Goal: Task Accomplishment & Management: Use online tool/utility

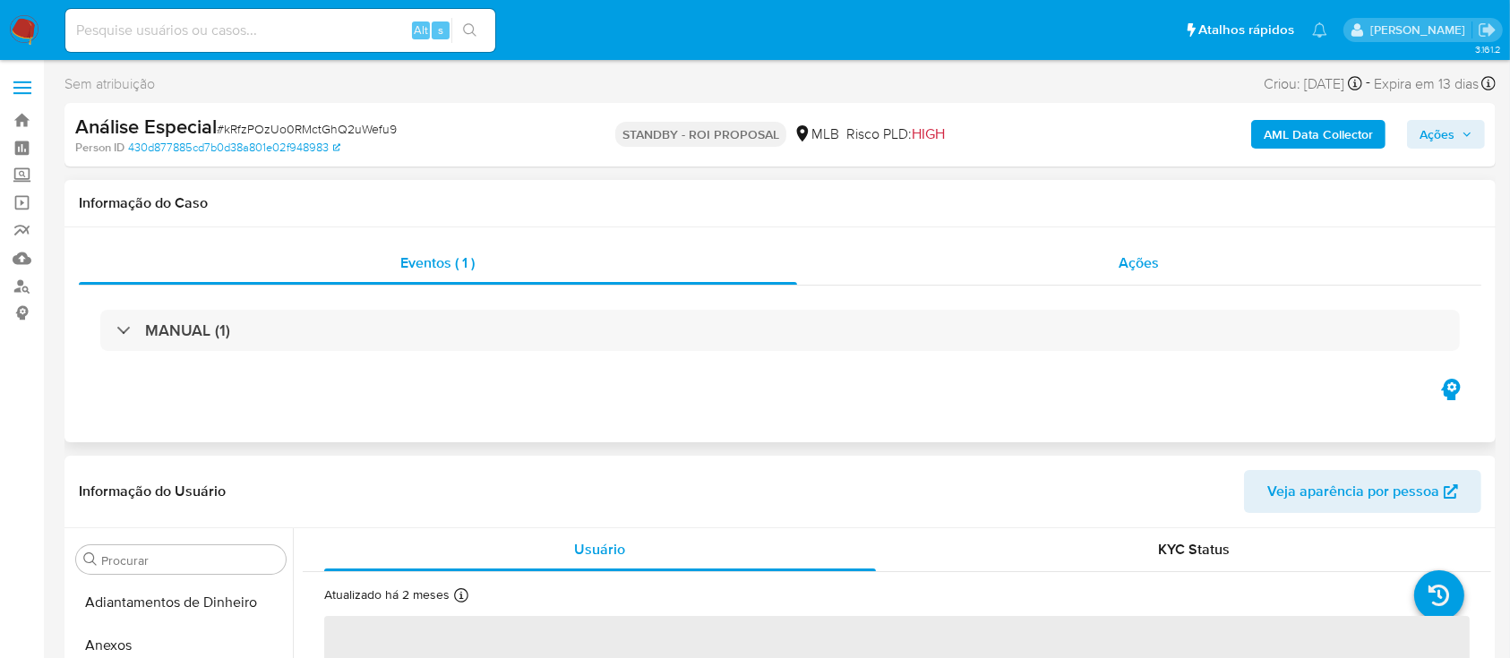
scroll to position [929, 0]
select select "10"
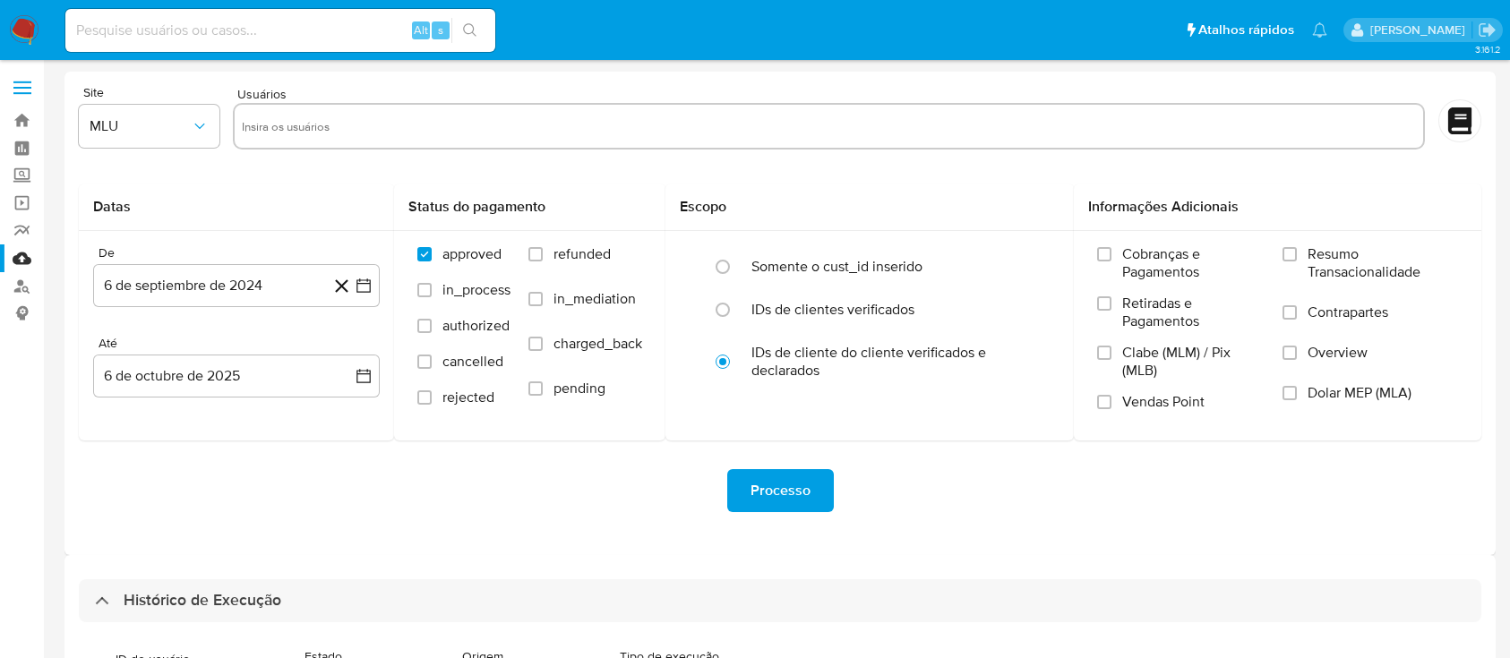
select select "50"
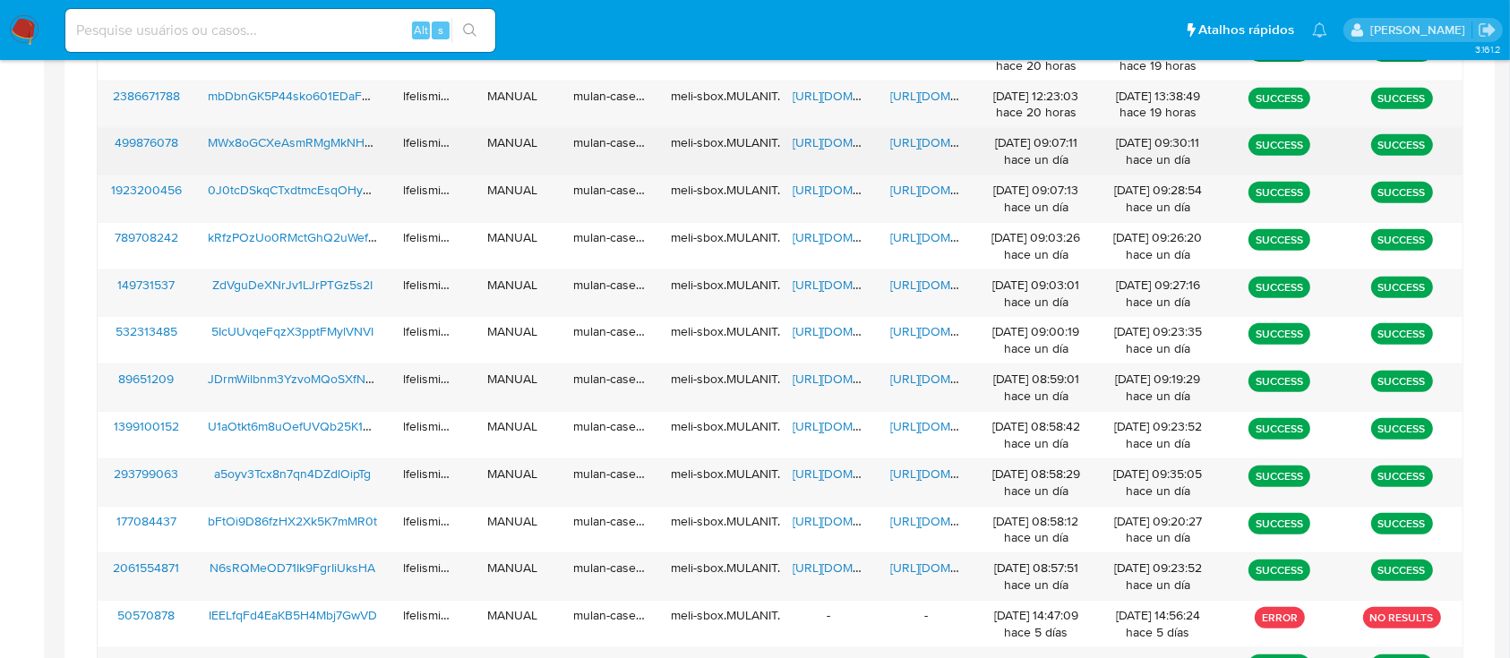
click at [908, 145] on span "https://docs.google.com/document/d/1CaZ3ZRK3eEexIXuna1r9BQb_2nrd3wNvEarJ0bbu2oA…" at bounding box center [952, 142] width 124 height 18
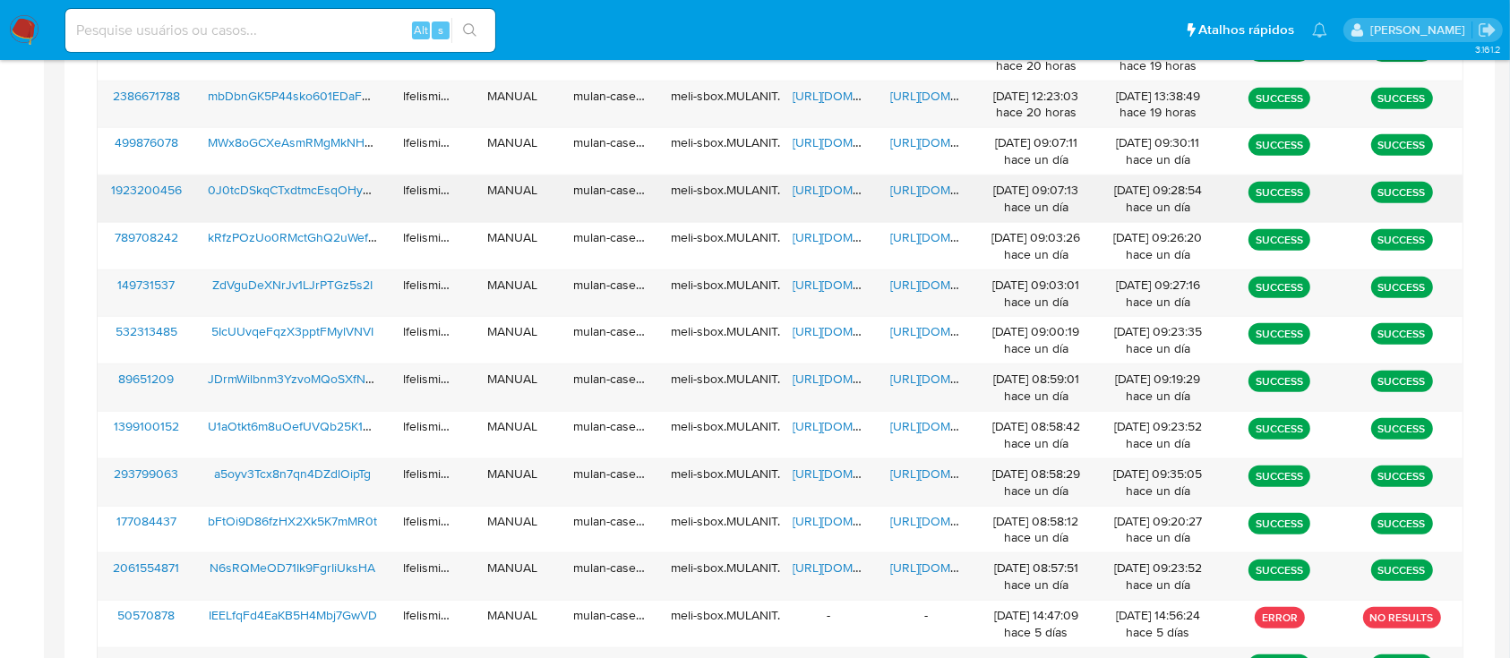
click at [807, 189] on span "https://docs.google.com/spreadsheets/d/1hJcGjP7jZi4f7tM_xP4fawvNslD6r_n74z9-RVf…" at bounding box center [854, 190] width 124 height 18
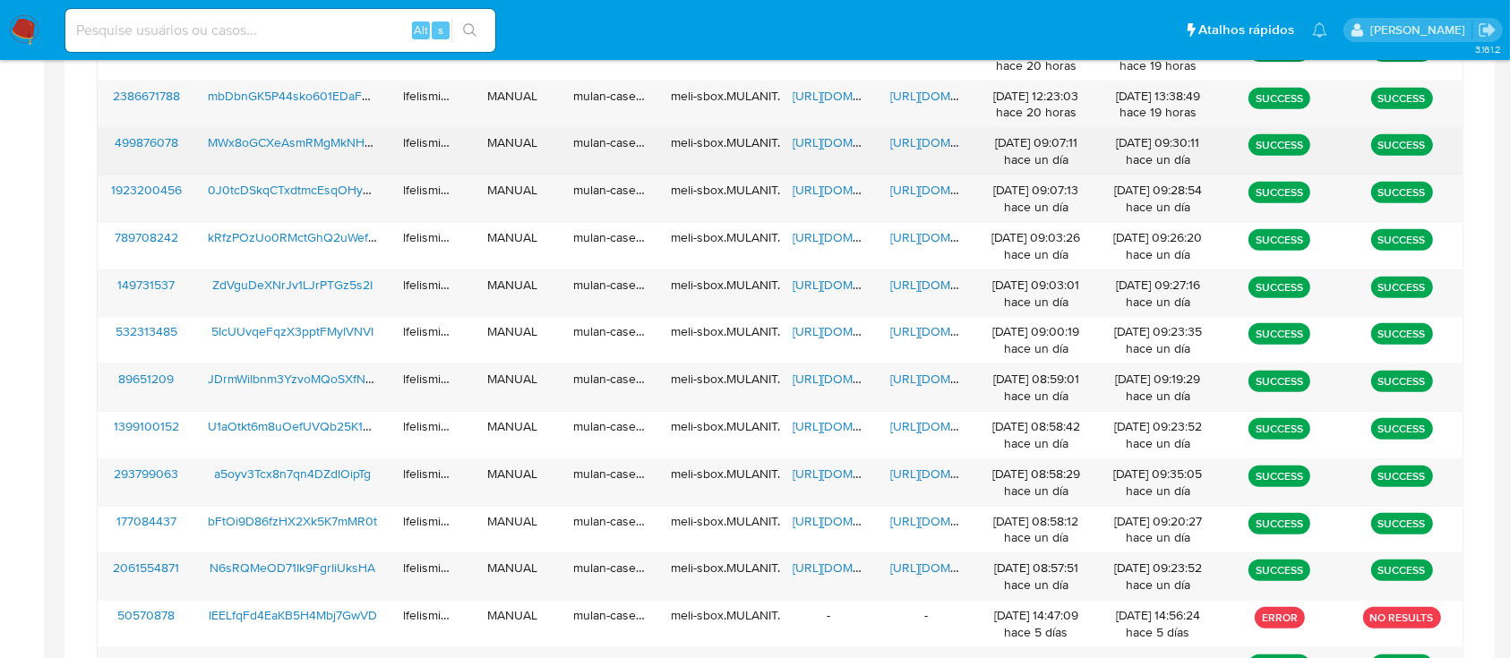
click at [910, 140] on span "https://docs.google.com/document/d/1CaZ3ZRK3eEexIXuna1r9BQb_2nrd3wNvEarJ0bbu2oA…" at bounding box center [952, 142] width 124 height 18
click at [839, 150] on span "https://docs.google.com/spreadsheets/d/1oNngWcFT5fLWIxW2eGqKMVzNTQ9TyUvnRPAMvv0…" at bounding box center [854, 142] width 124 height 18
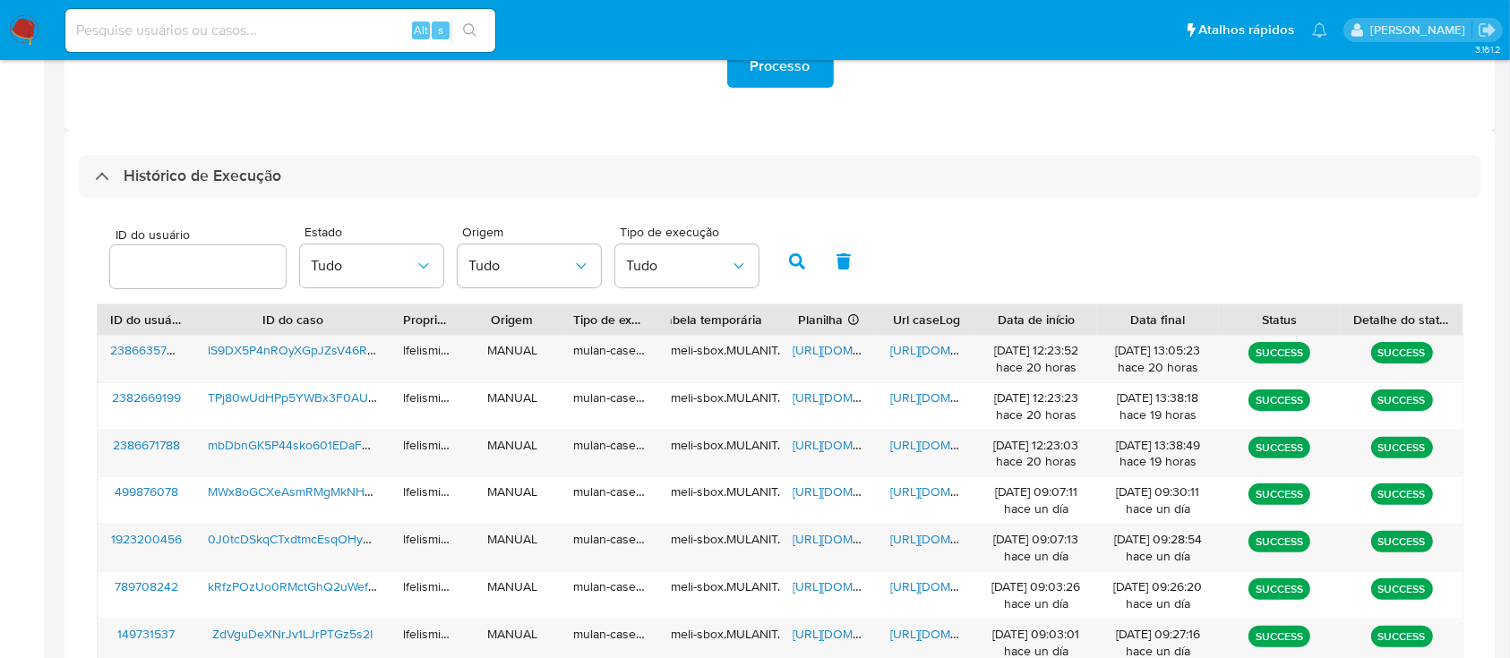
scroll to position [415, 0]
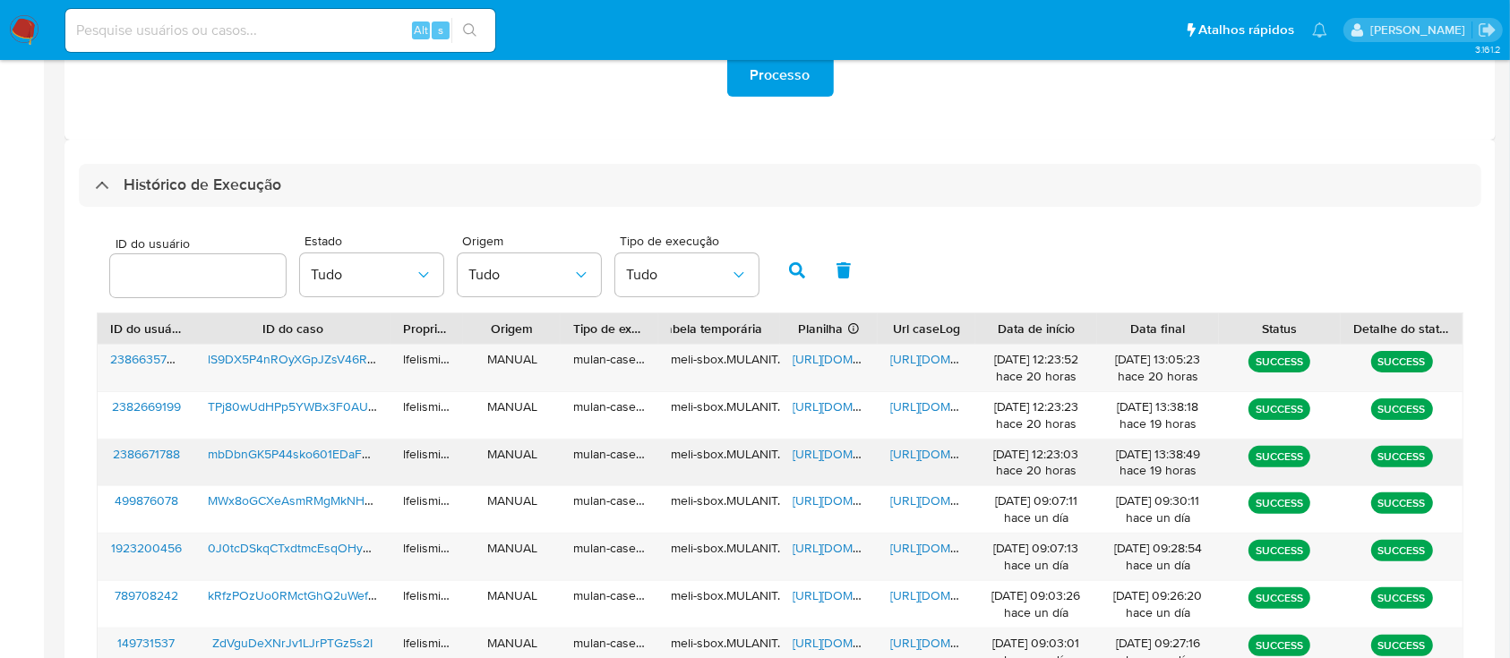
click at [278, 453] on span "mbDbnGK5P44sko601EDaFnhL" at bounding box center [295, 454] width 175 height 18
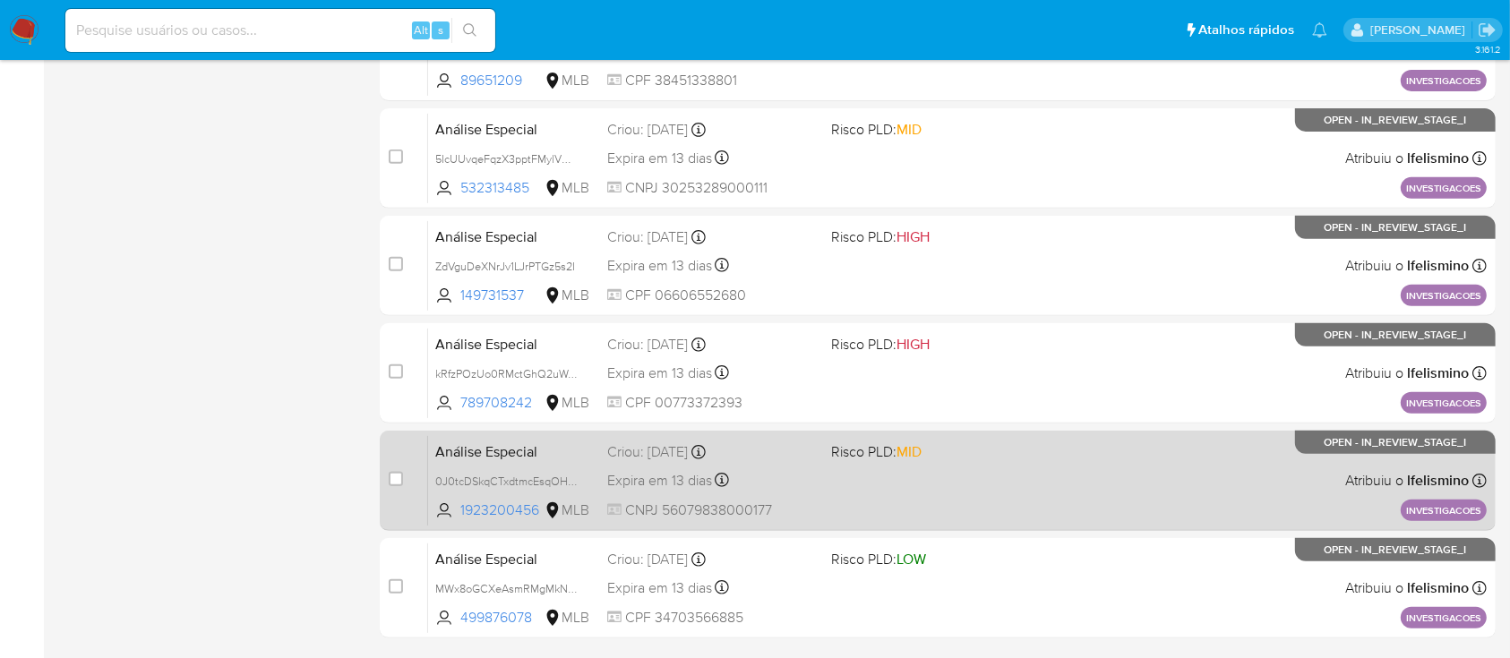
scroll to position [818, 0]
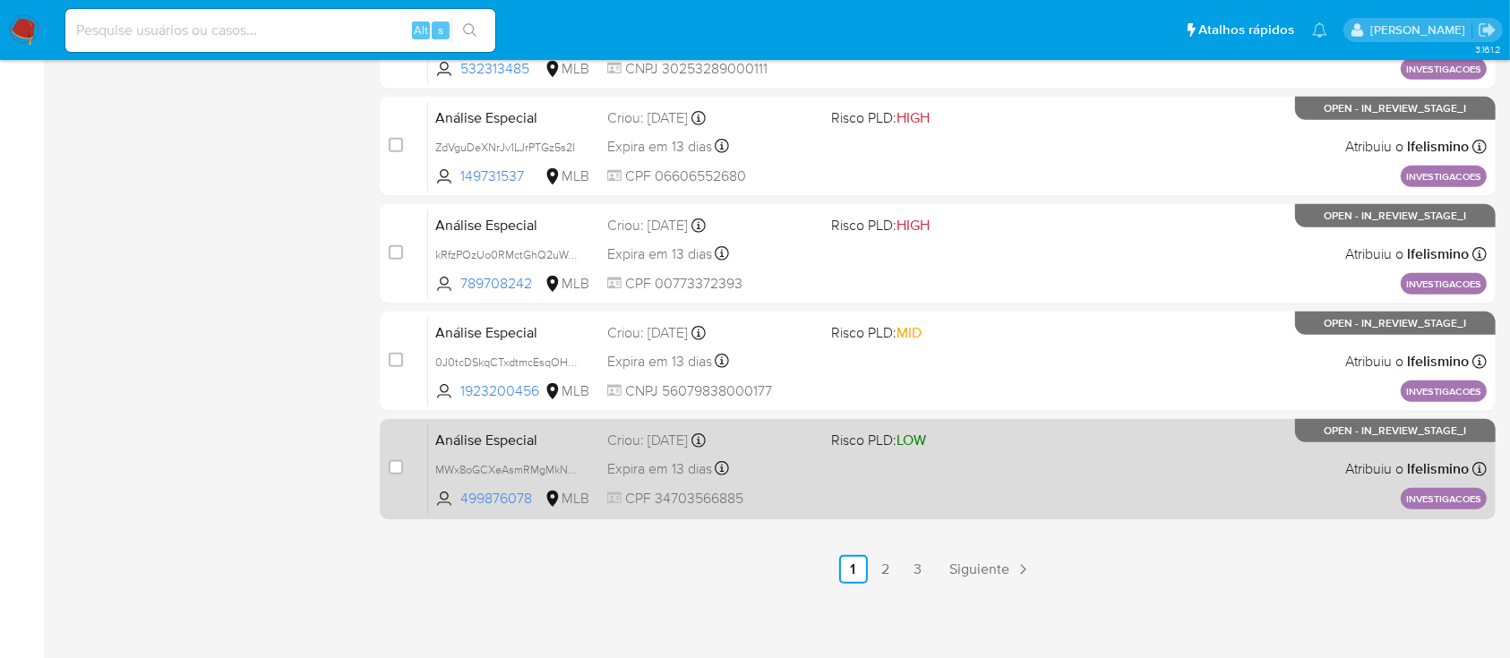
click at [843, 480] on div "Análise Especial MWx8oGCXeAsmRMgMkNHuuXXH 499876078 MLB Risco PLD: LOW Criou: 0…" at bounding box center [957, 469] width 1058 height 90
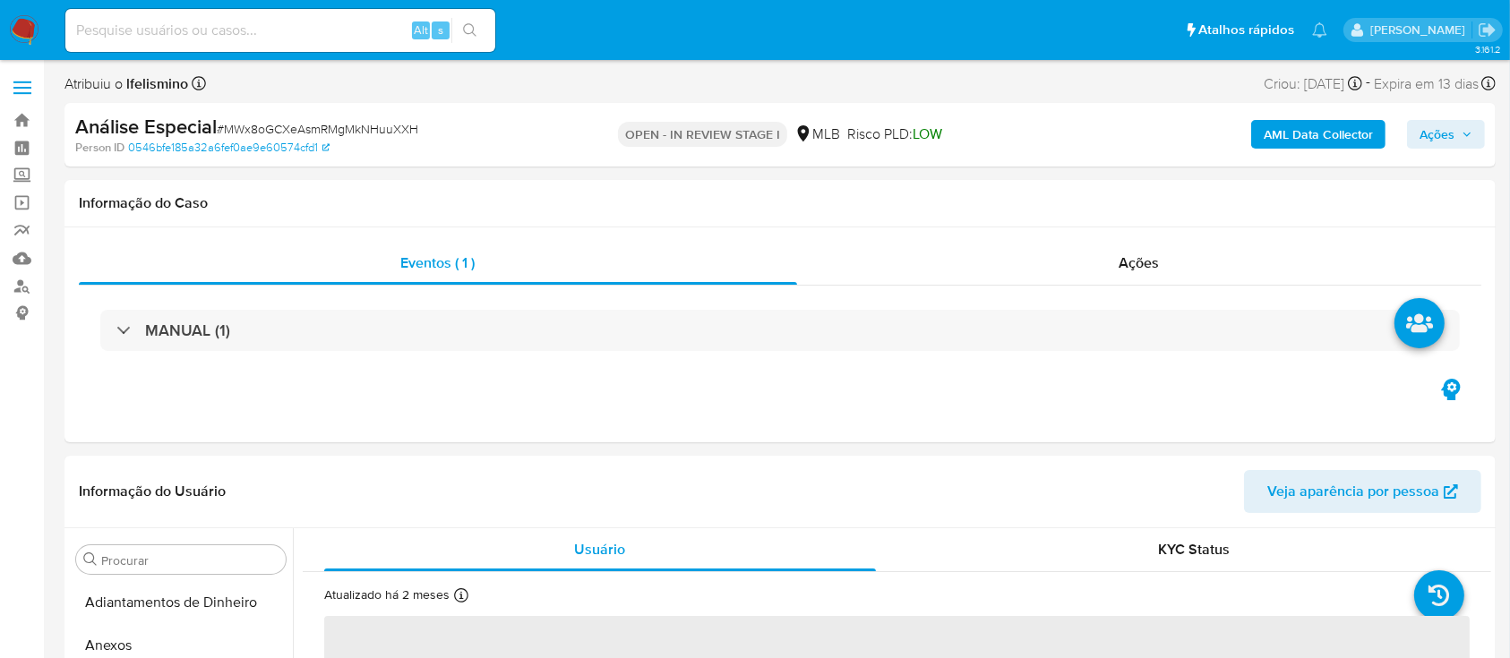
scroll to position [929, 0]
click at [315, 130] on span "# MWx8oGCXeAsmRMgMkNHuuXXH" at bounding box center [317, 129] width 201 height 18
select select "10"
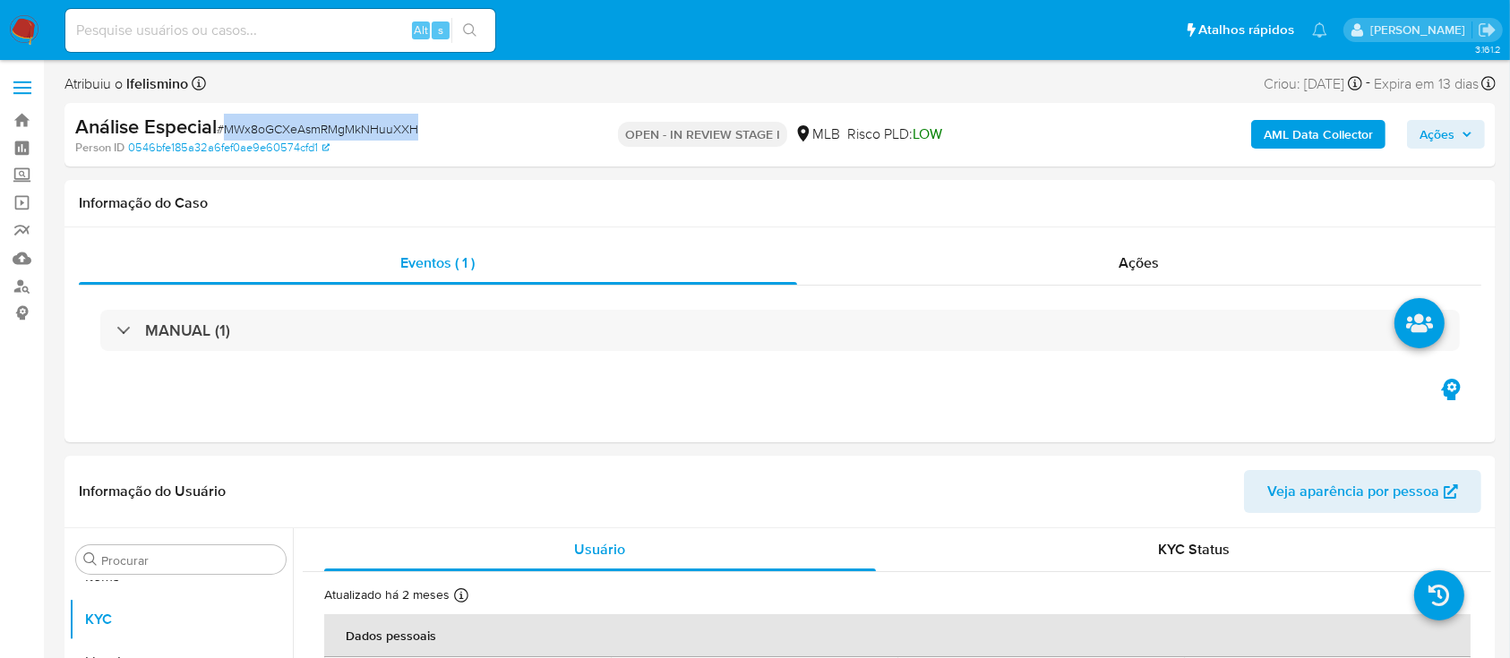
copy span "MWx8oGCXeAsmRMgMkNHuuXXH"
click at [323, 17] on div "Alt s" at bounding box center [280, 30] width 430 height 43
click at [314, 29] on input at bounding box center [280, 30] width 430 height 23
paste input "MWx8oGCXeAsmRMgMkNHuuXXH"
type input "MWx8oGCXeAsmRMgMkNHuuXXH"
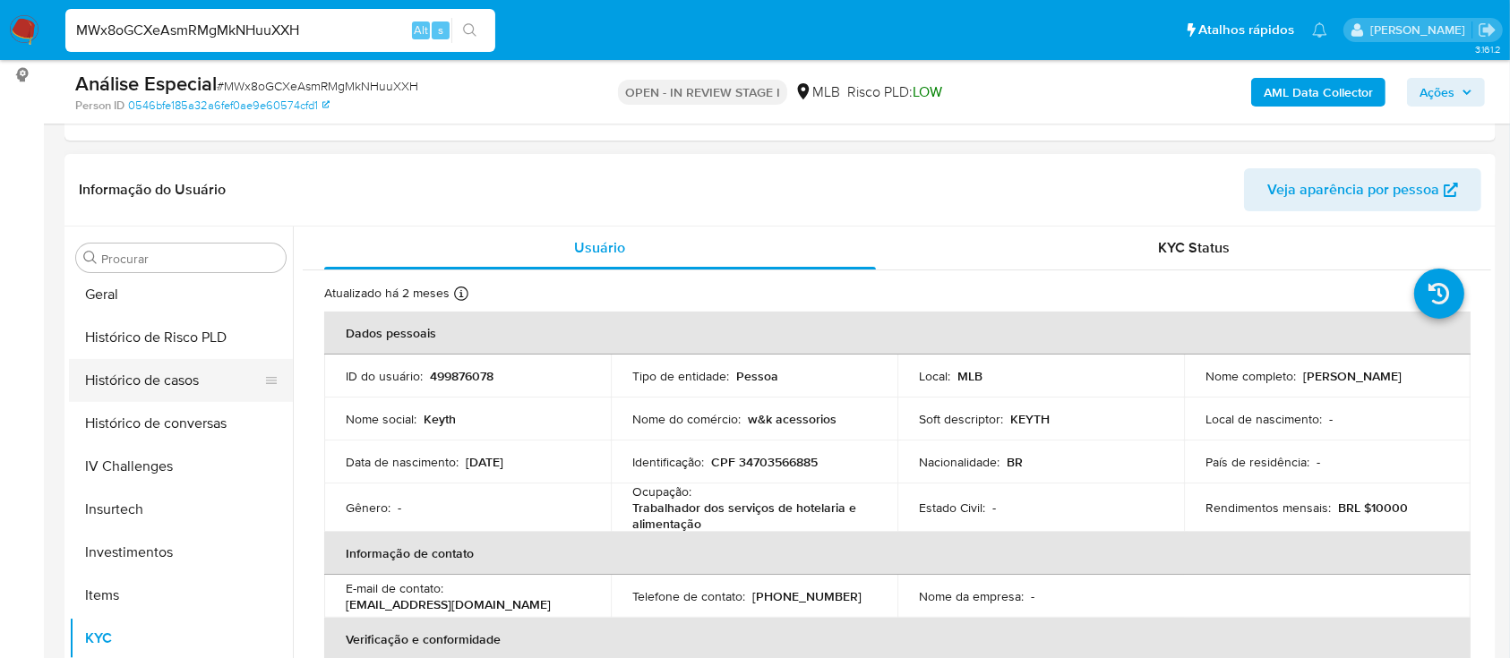
scroll to position [570, 0]
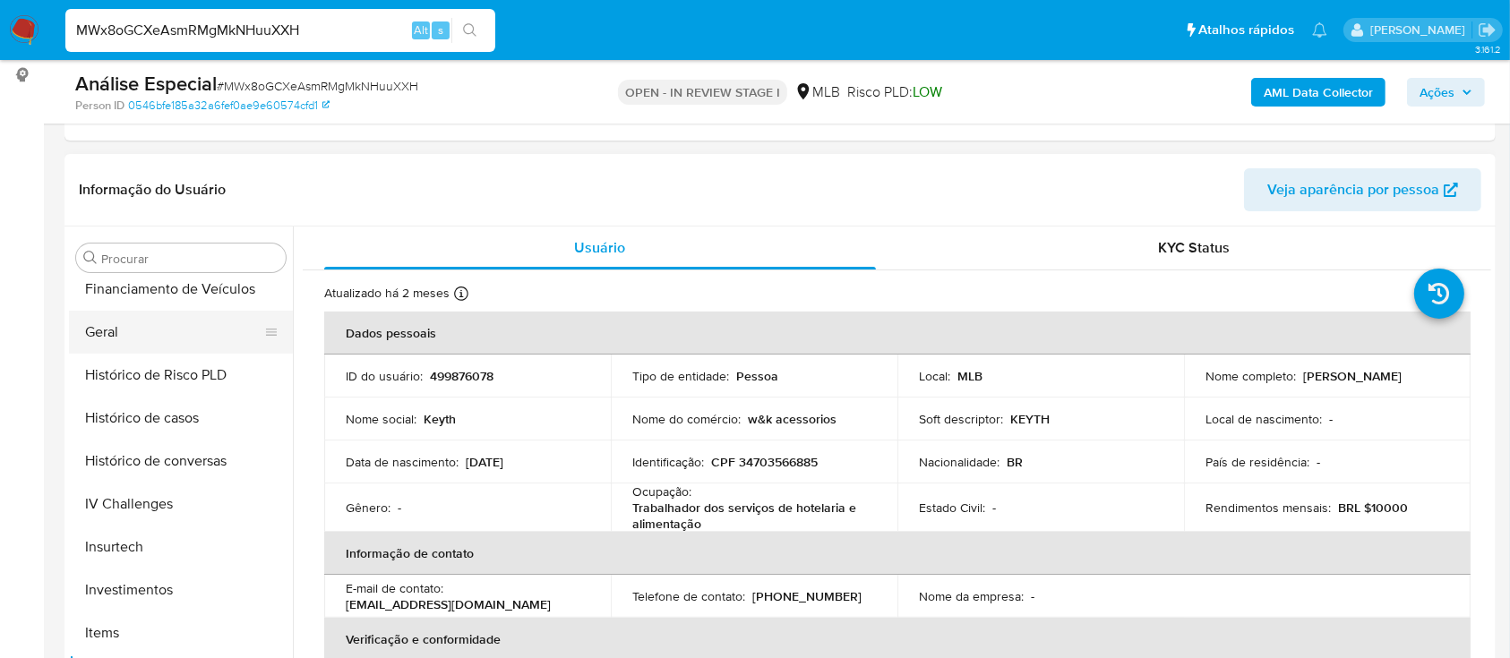
click at [166, 325] on button "Geral" at bounding box center [174, 332] width 210 height 43
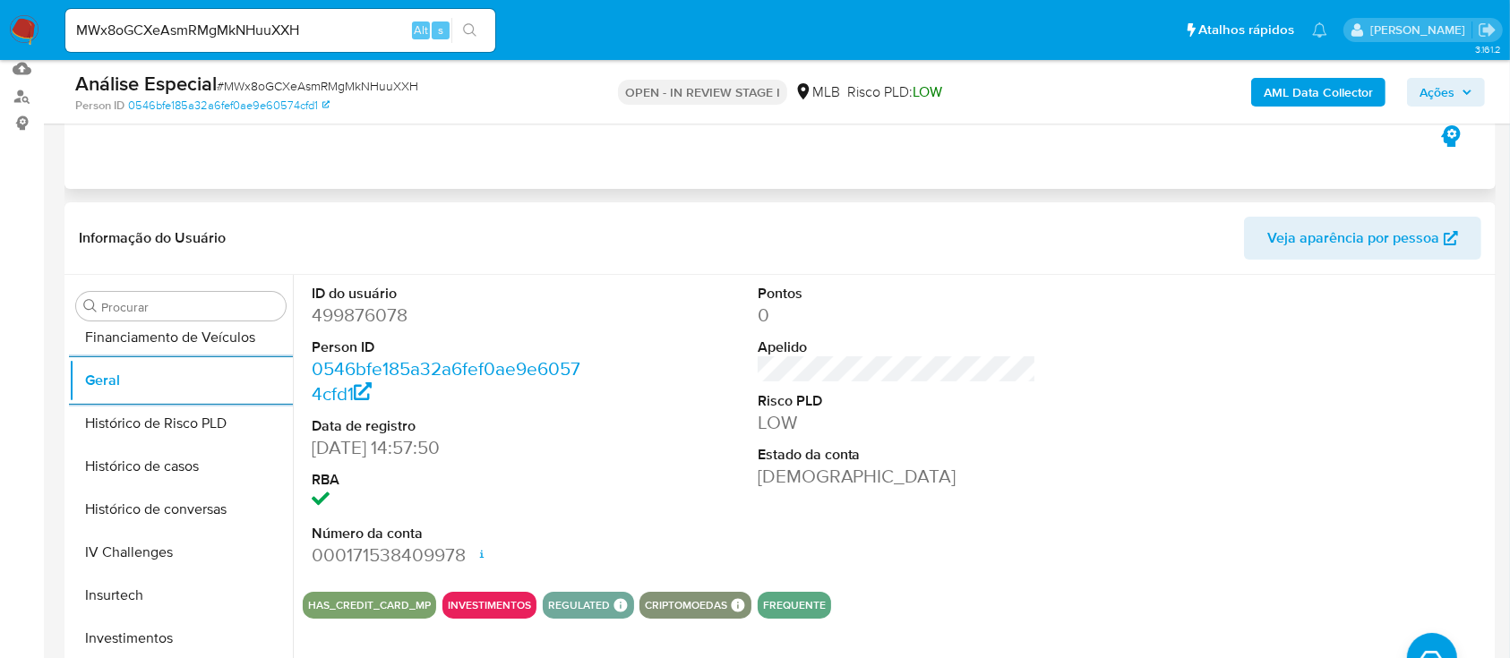
scroll to position [0, 0]
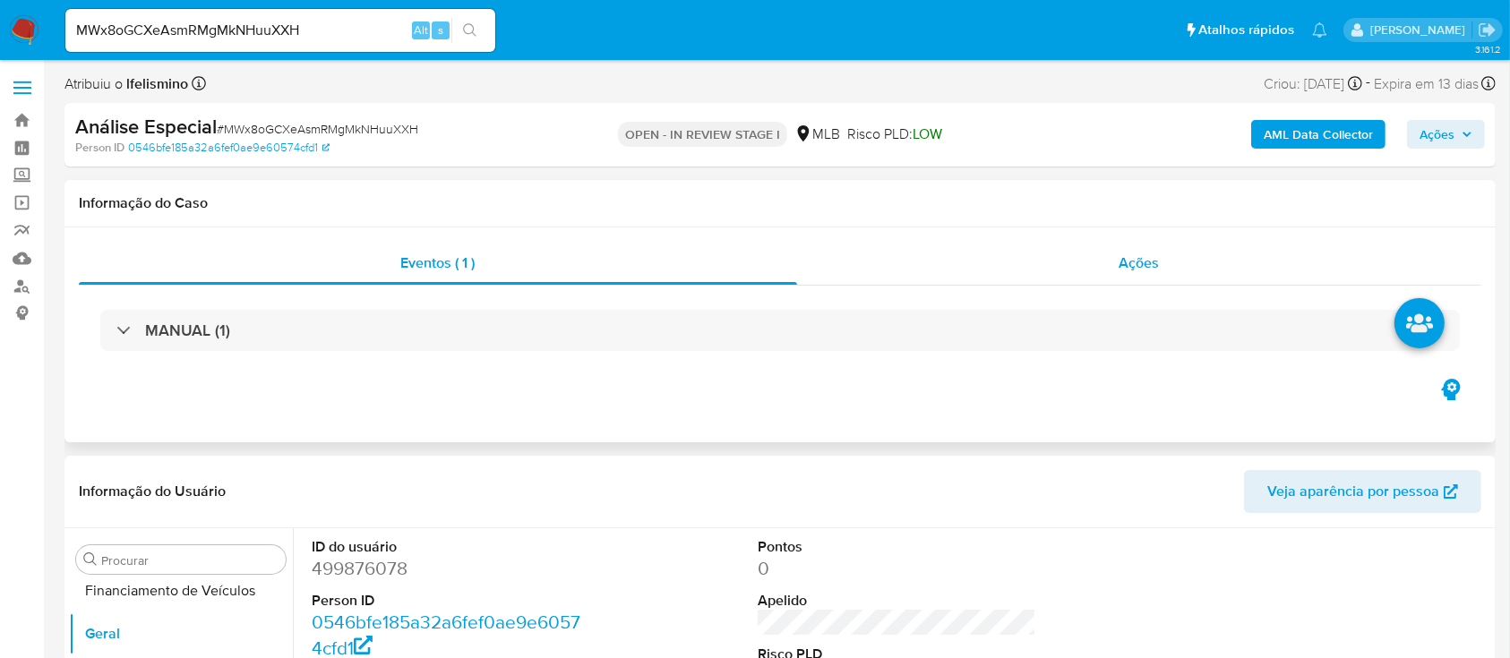
click at [1067, 261] on div "Ações" at bounding box center [1139, 263] width 684 height 43
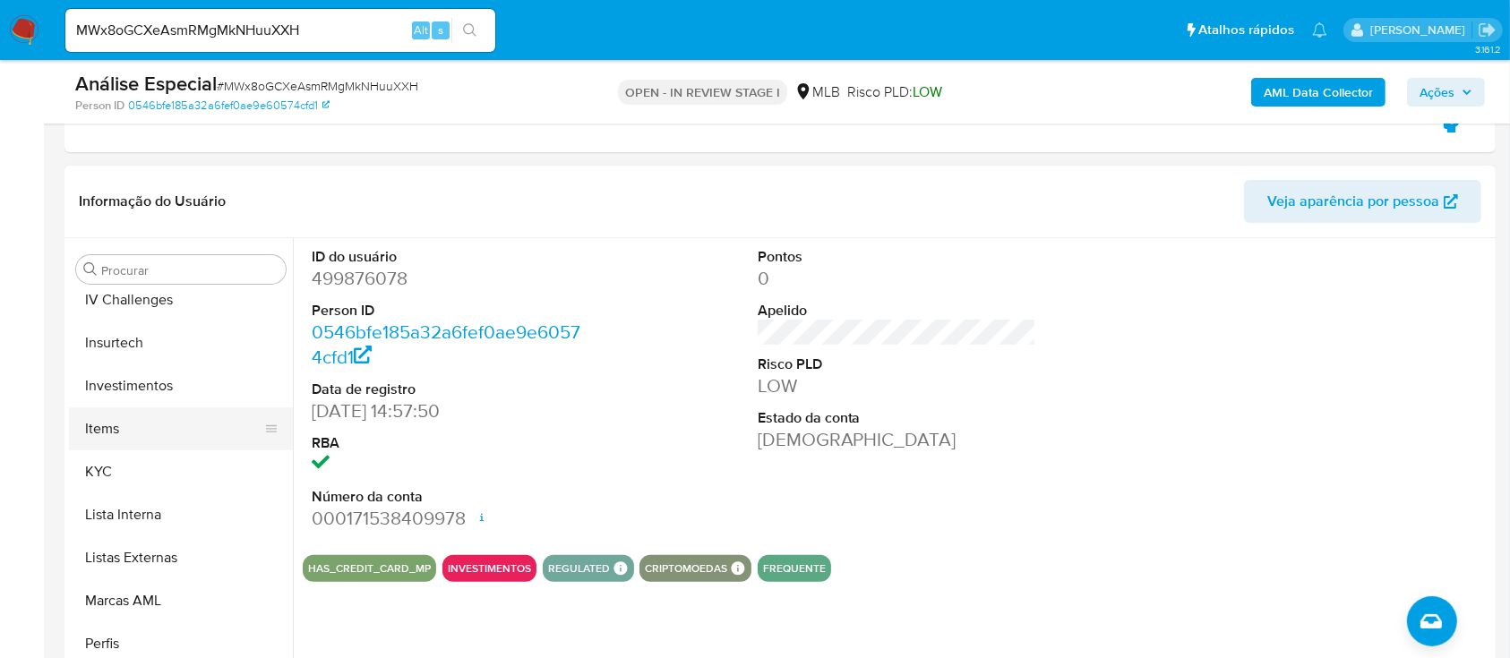
scroll to position [809, 0]
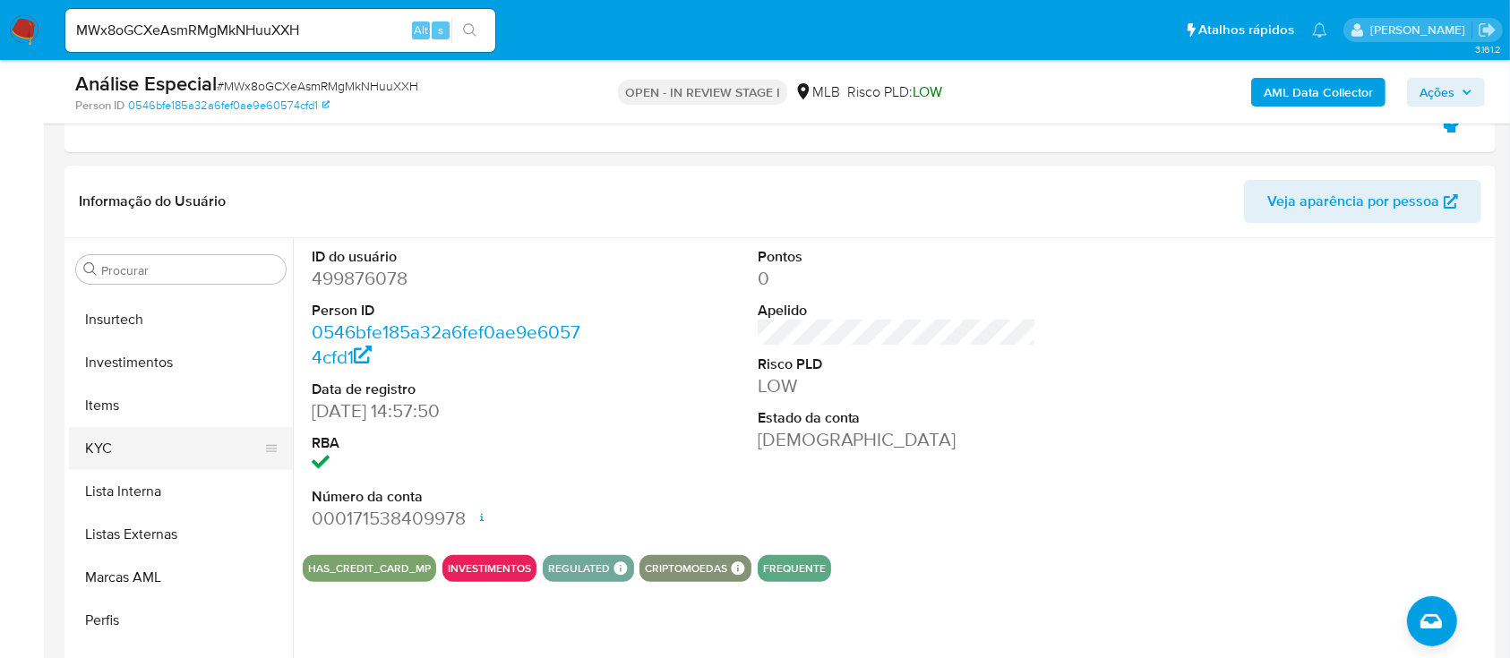
drag, startPoint x: 125, startPoint y: 462, endPoint x: 243, endPoint y: 440, distance: 119.4
click at [125, 463] on button "KYC" at bounding box center [174, 448] width 210 height 43
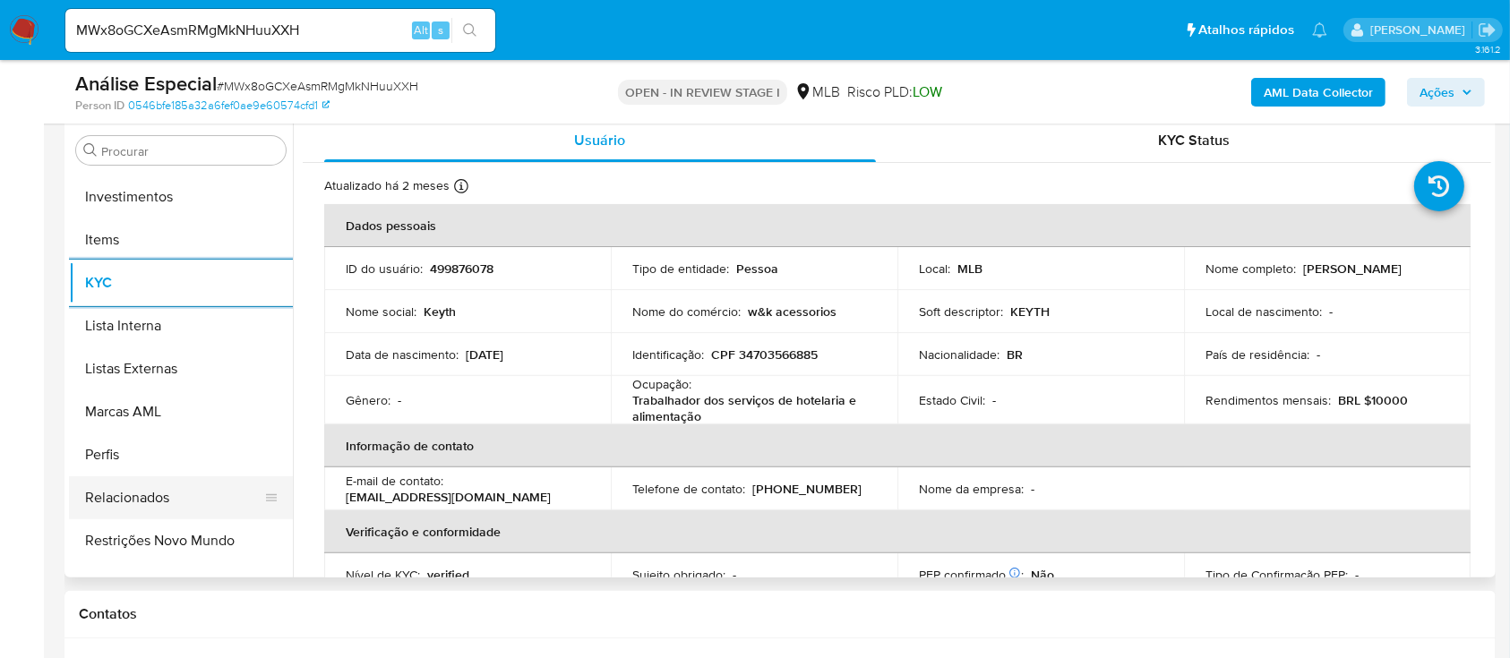
scroll to position [929, 0]
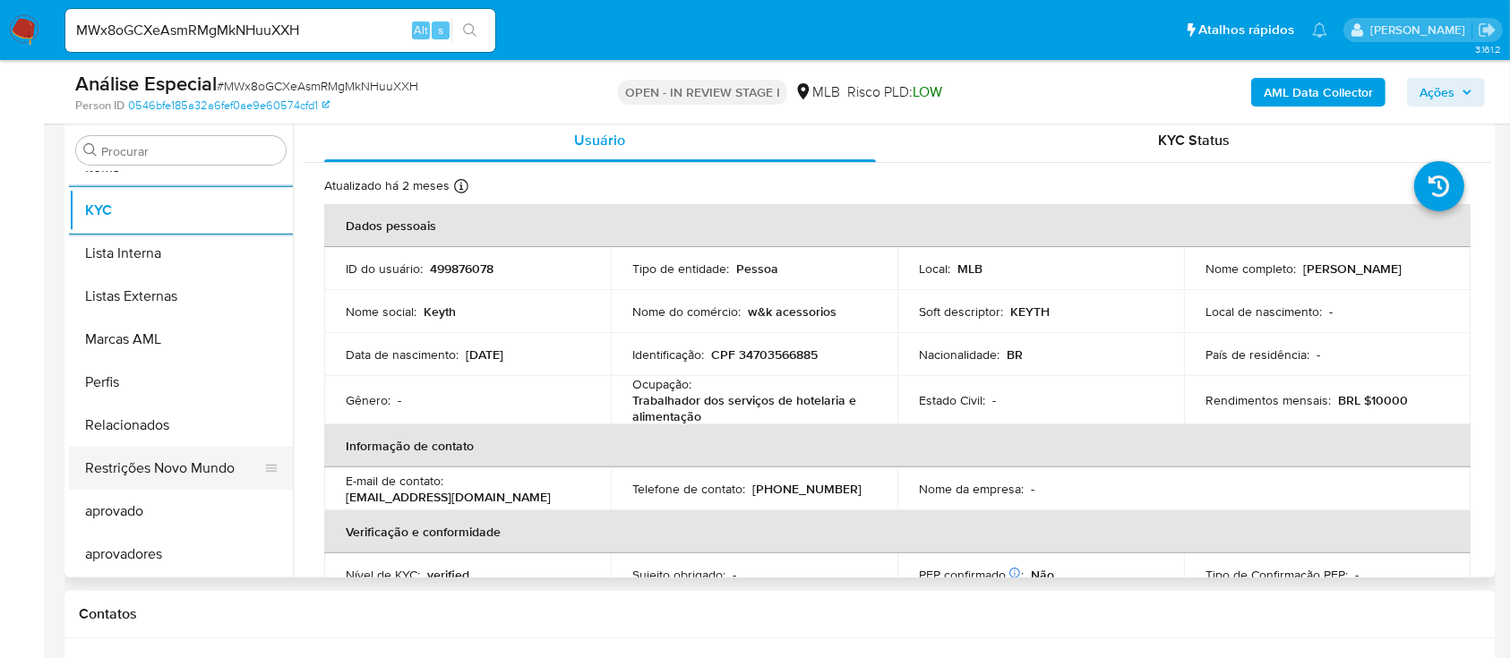
click at [167, 468] on button "Restrições Novo Mundo" at bounding box center [174, 468] width 210 height 43
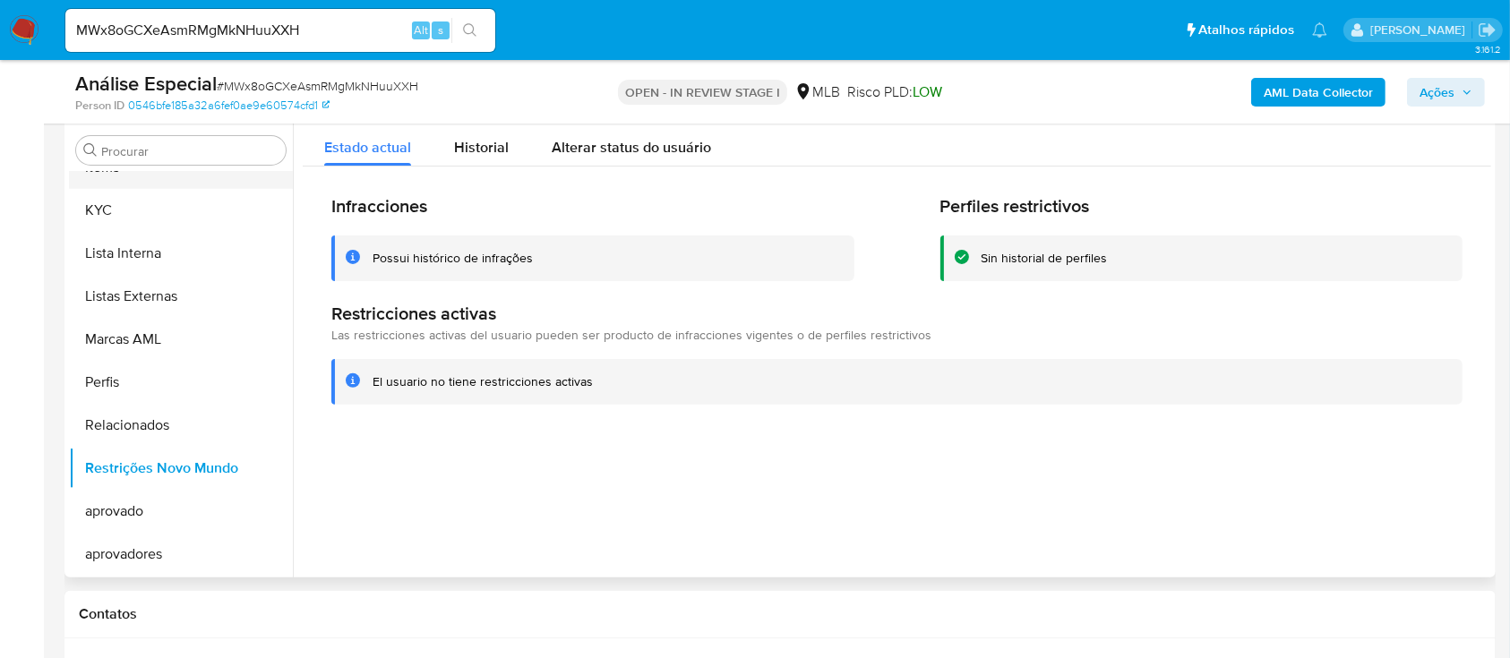
click at [88, 175] on button "Items" at bounding box center [174, 167] width 210 height 43
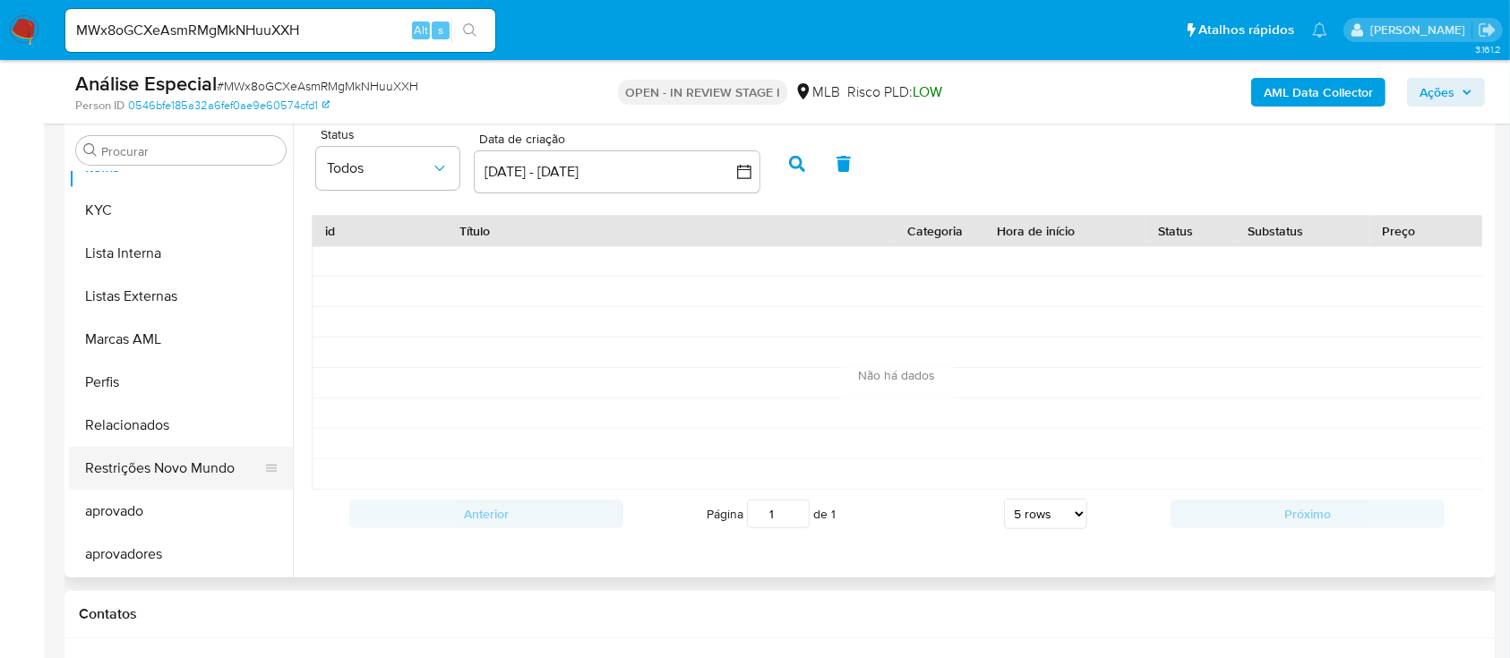
click at [135, 468] on button "Restrições Novo Mundo" at bounding box center [174, 468] width 210 height 43
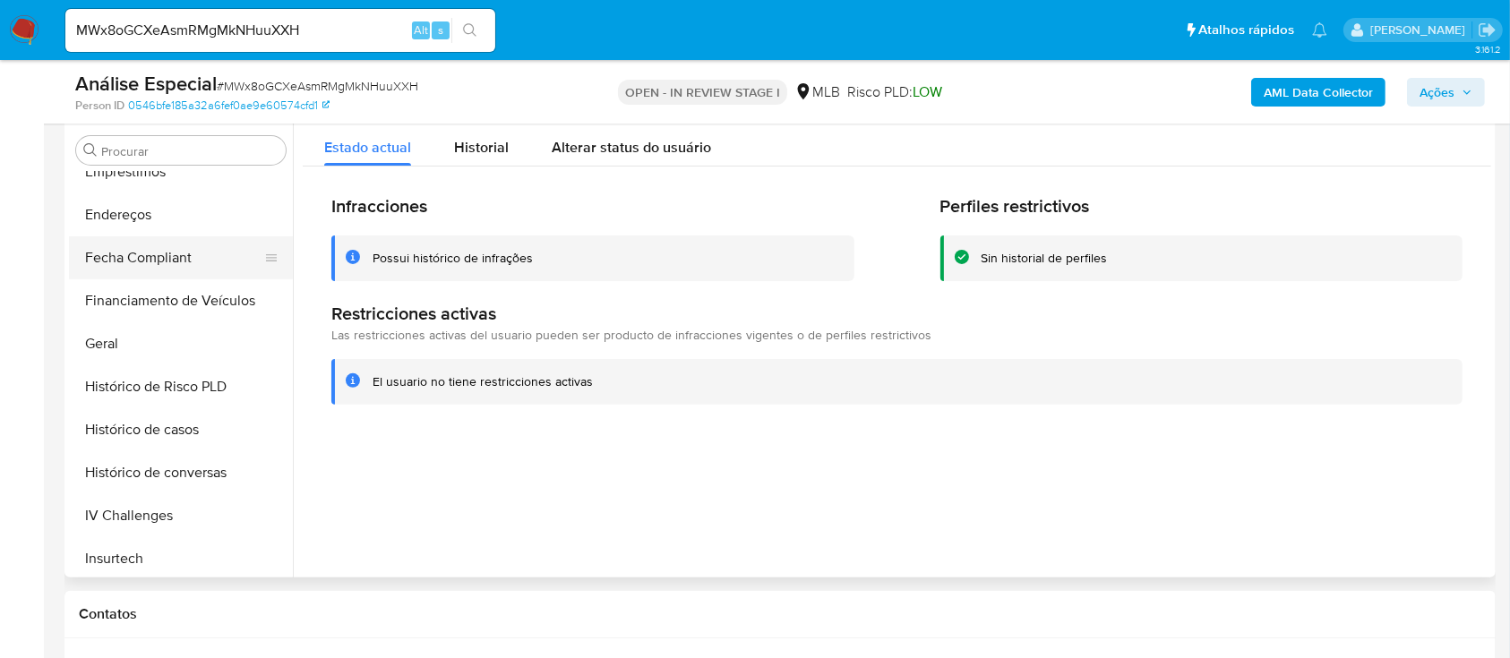
scroll to position [331, 0]
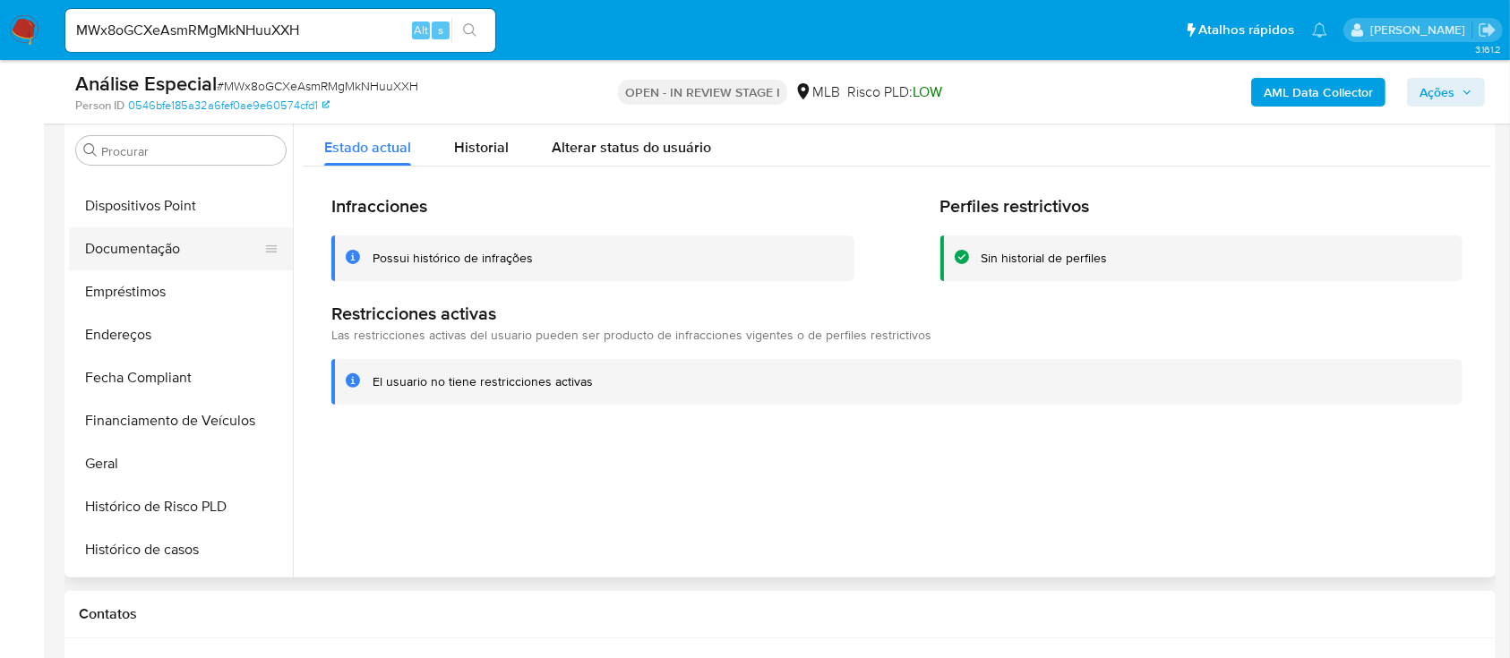
click at [191, 259] on button "Documentação" at bounding box center [174, 248] width 210 height 43
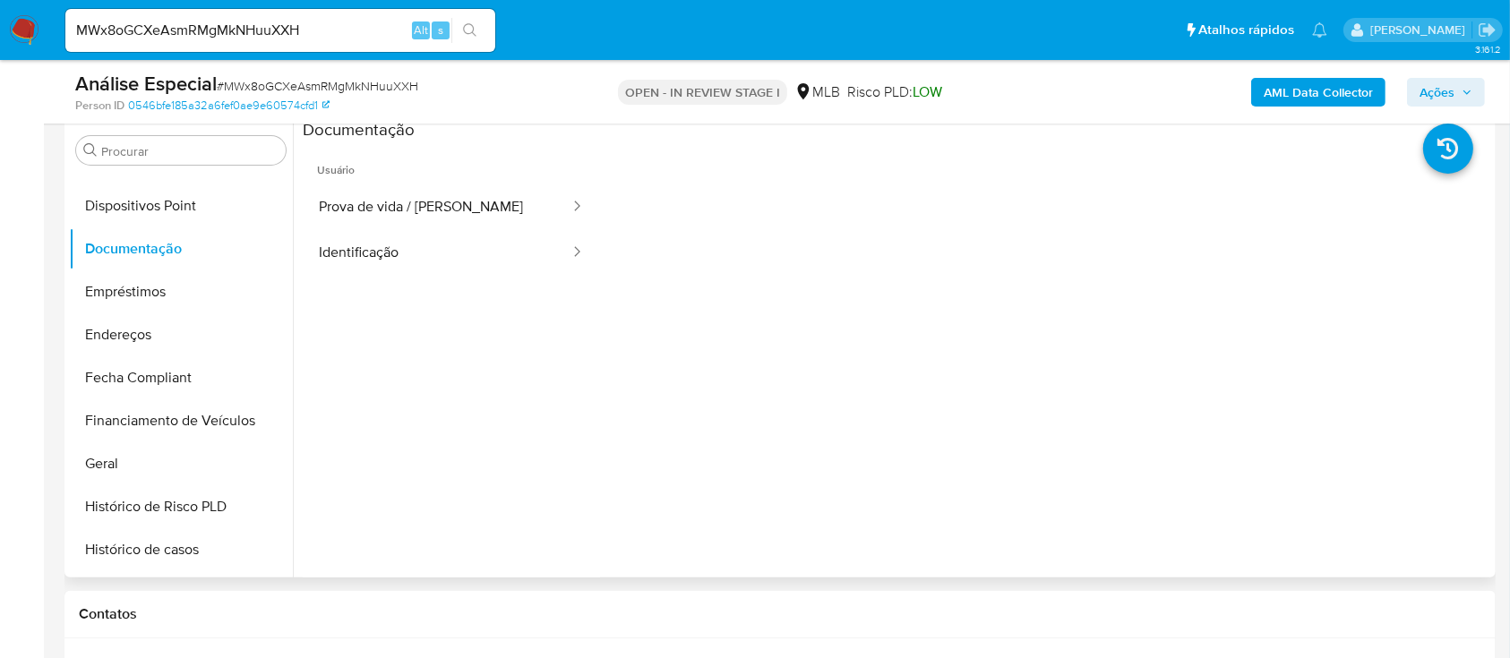
drag, startPoint x: 388, startPoint y: 195, endPoint x: 596, endPoint y: 242, distance: 213.8
click at [399, 195] on button "Prova de vida / Selfie" at bounding box center [437, 207] width 269 height 46
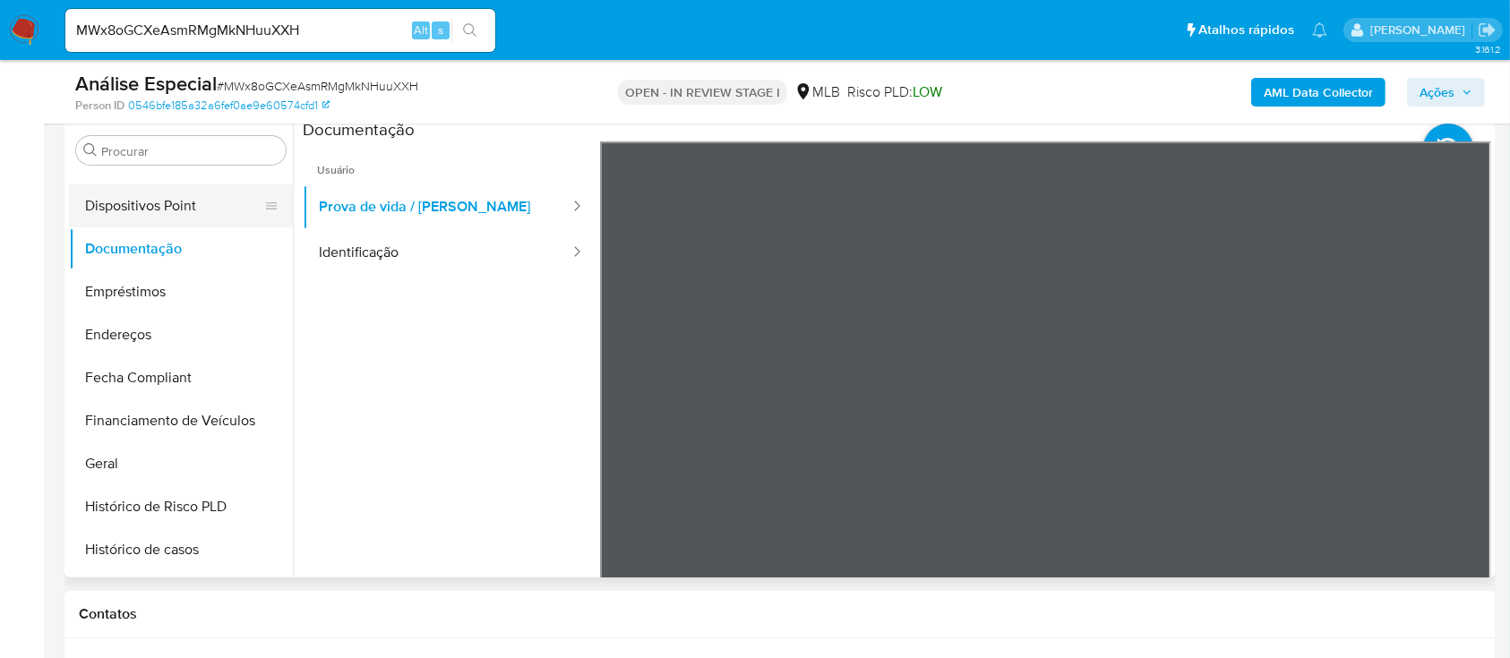
click at [207, 215] on button "Dispositivos Point" at bounding box center [174, 205] width 210 height 43
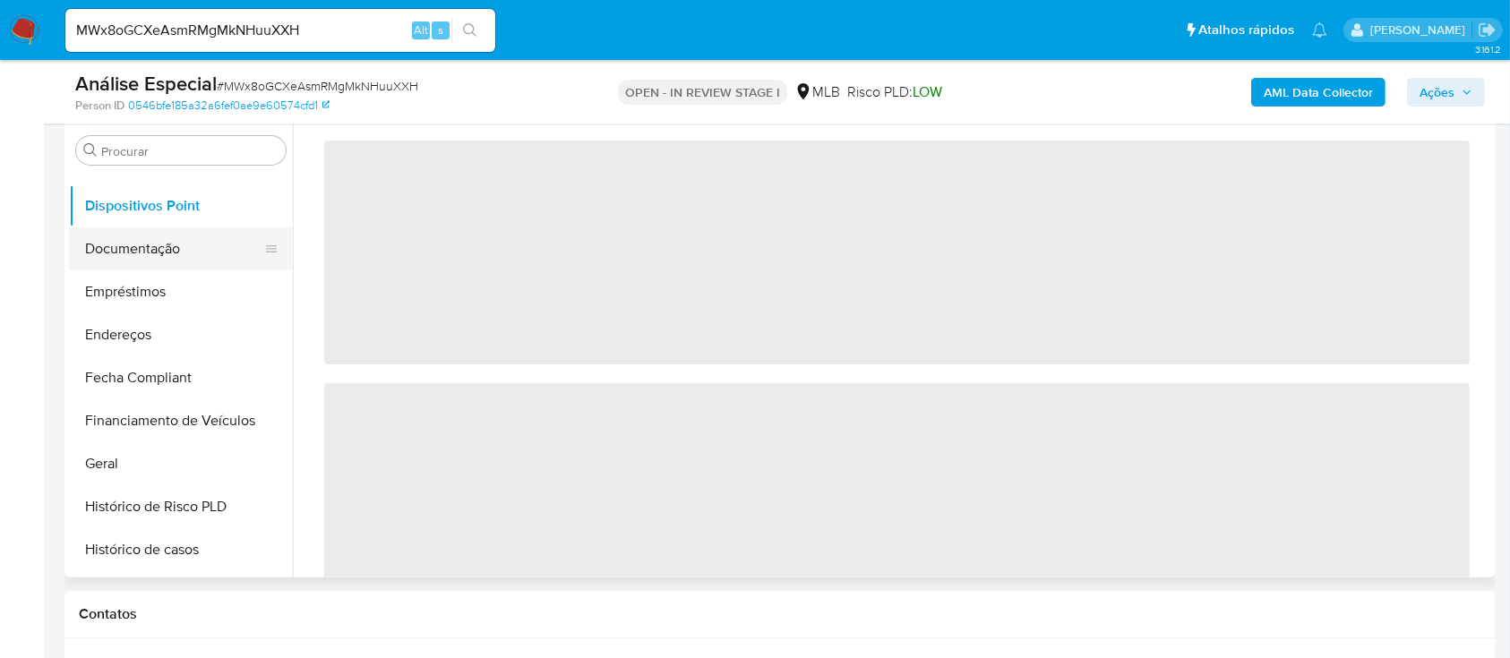
drag, startPoint x: 113, startPoint y: 252, endPoint x: 141, endPoint y: 254, distance: 27.9
click at [115, 253] on button "Documentação" at bounding box center [174, 248] width 210 height 43
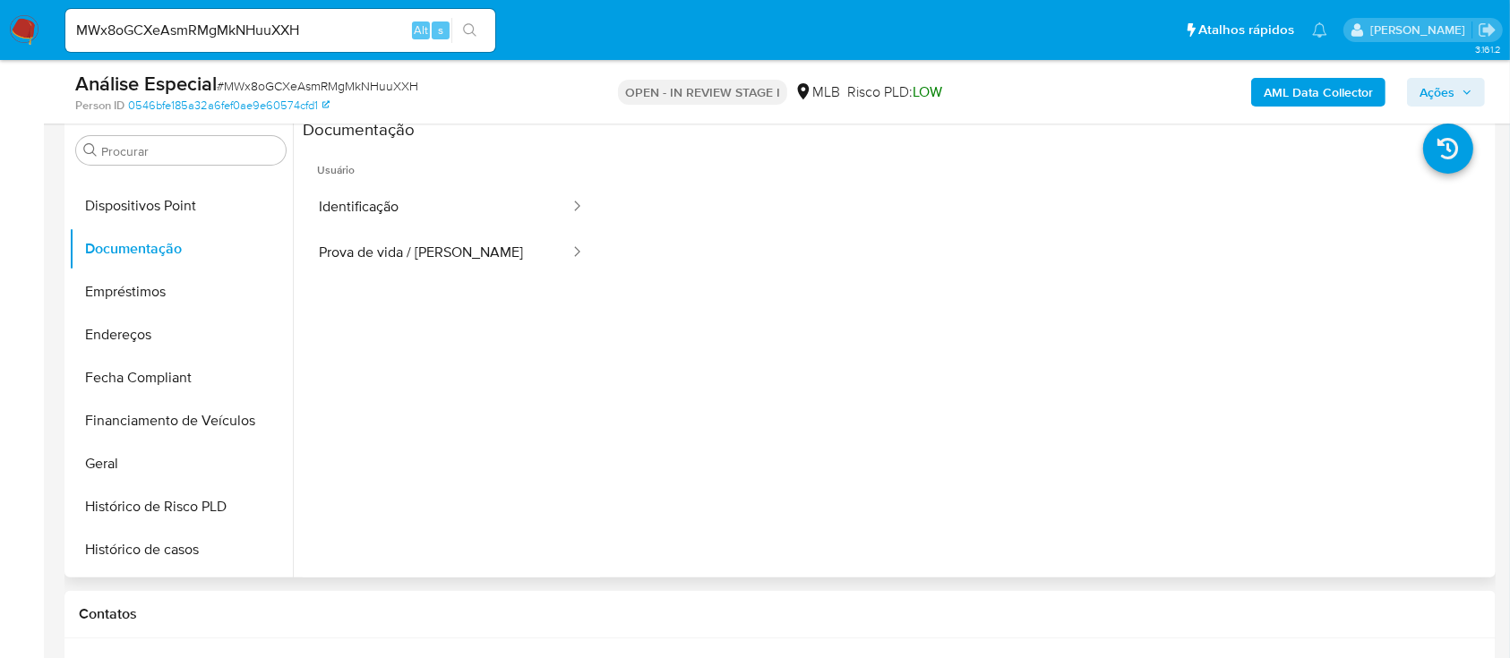
drag, startPoint x: 487, startPoint y: 257, endPoint x: 585, endPoint y: 270, distance: 98.5
click at [488, 255] on button "Prova de vida / Selfie" at bounding box center [437, 253] width 269 height 46
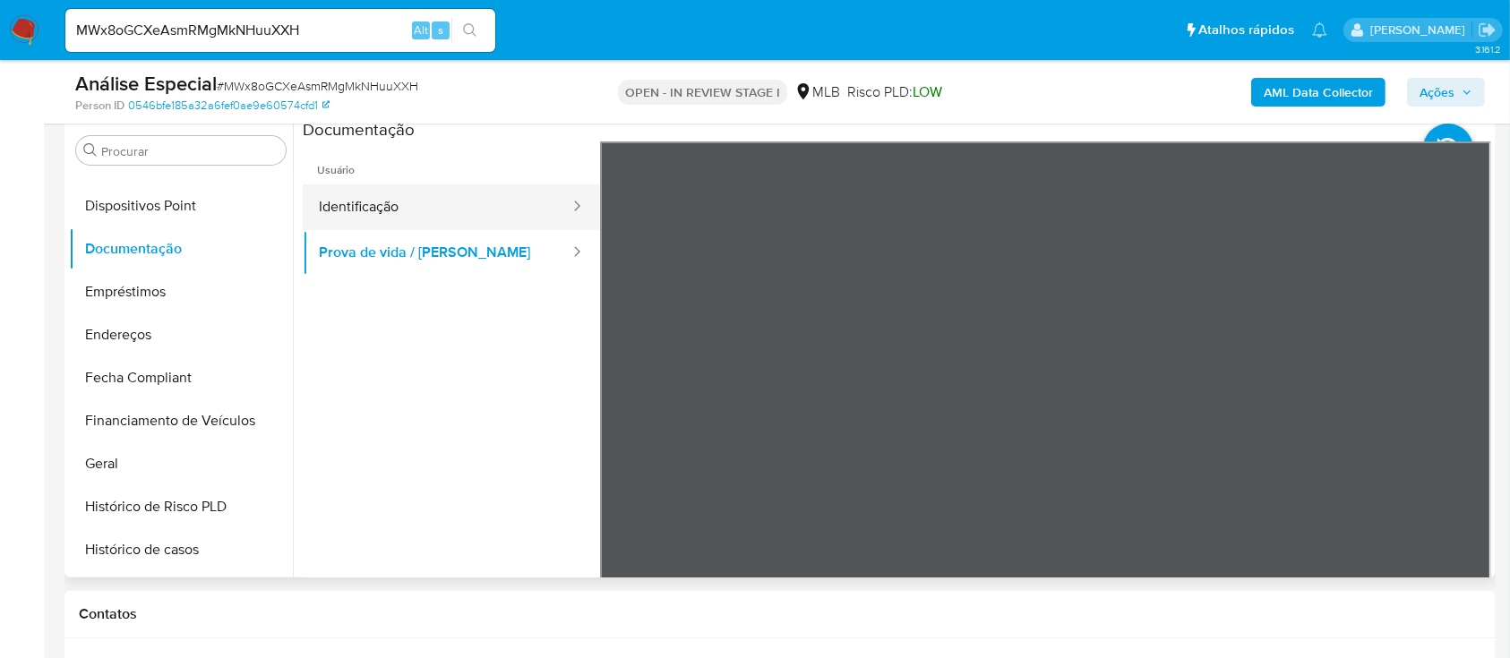
click at [456, 206] on button "Identificação" at bounding box center [437, 207] width 269 height 46
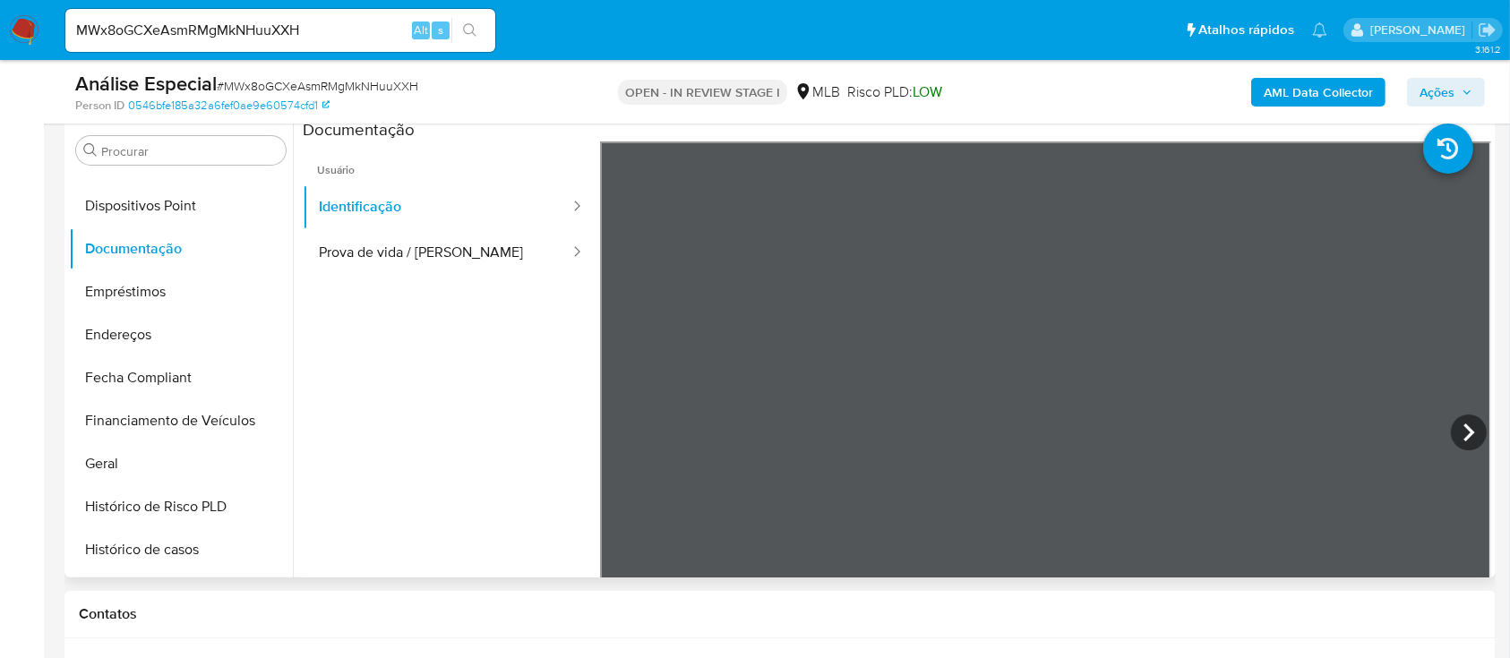
scroll to position [180, 0]
click at [140, 322] on button "Endereços" at bounding box center [174, 334] width 210 height 43
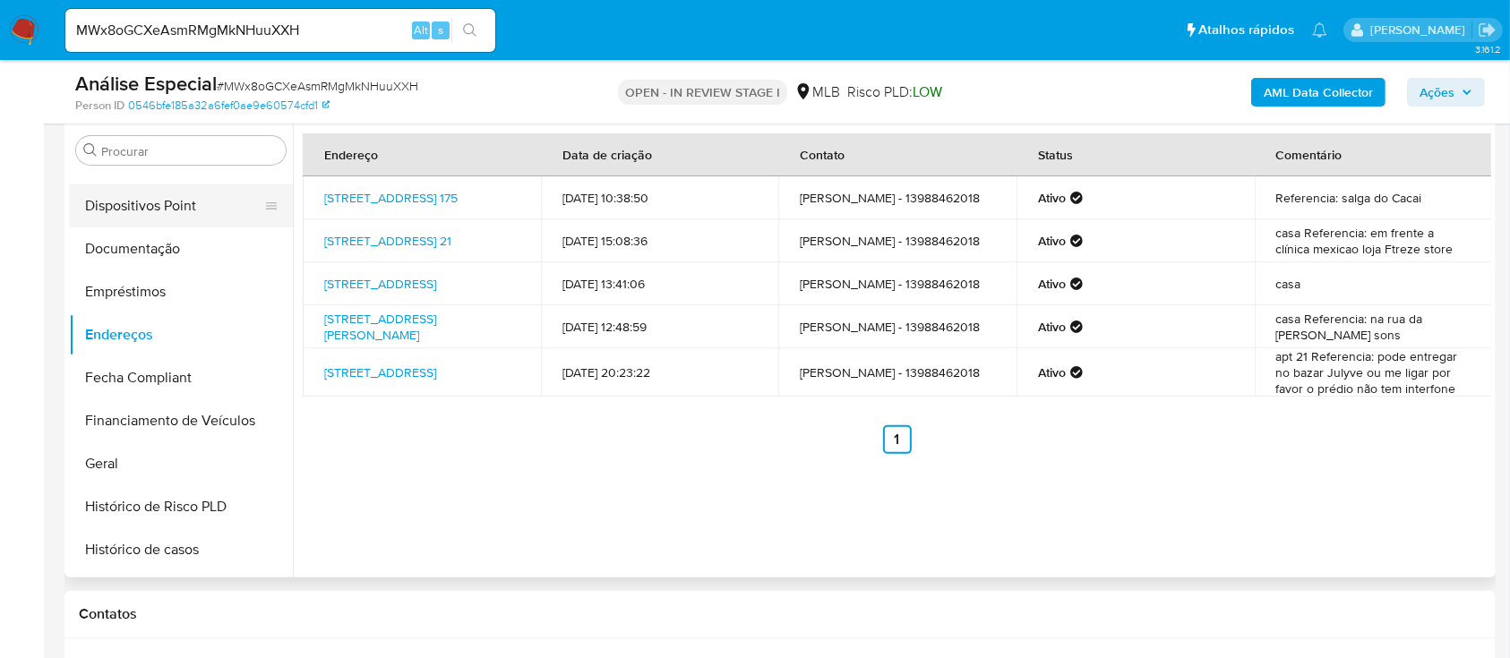
click at [143, 211] on button "Dispositivos Point" at bounding box center [174, 205] width 210 height 43
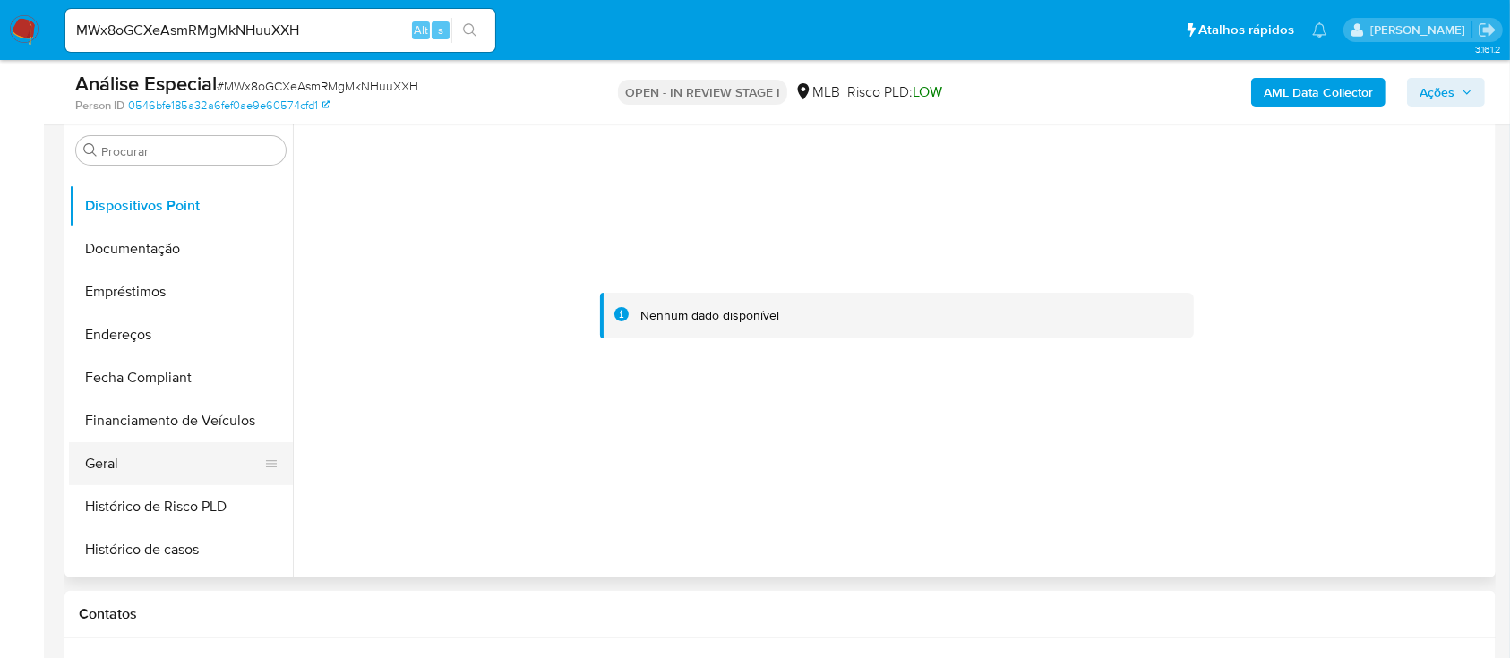
click at [170, 444] on button "Geral" at bounding box center [174, 463] width 210 height 43
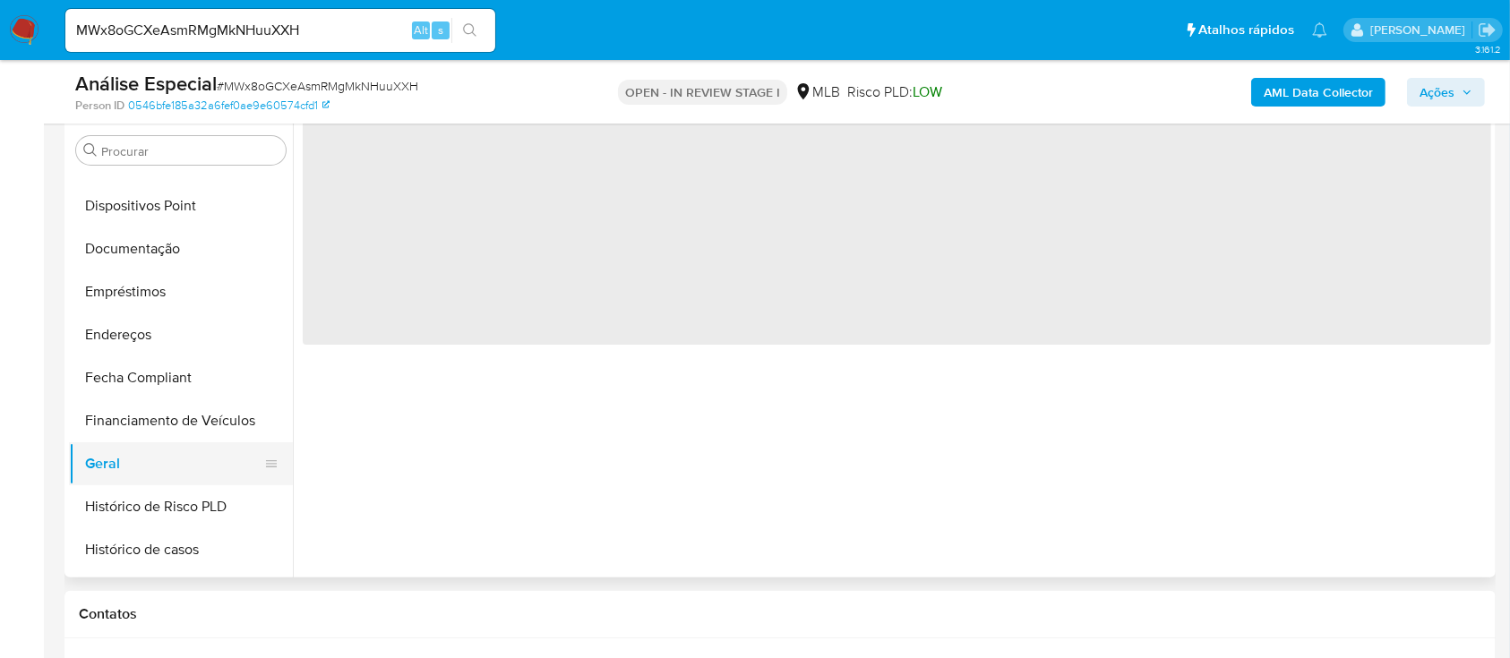
click at [167, 462] on button "Geral" at bounding box center [174, 463] width 210 height 43
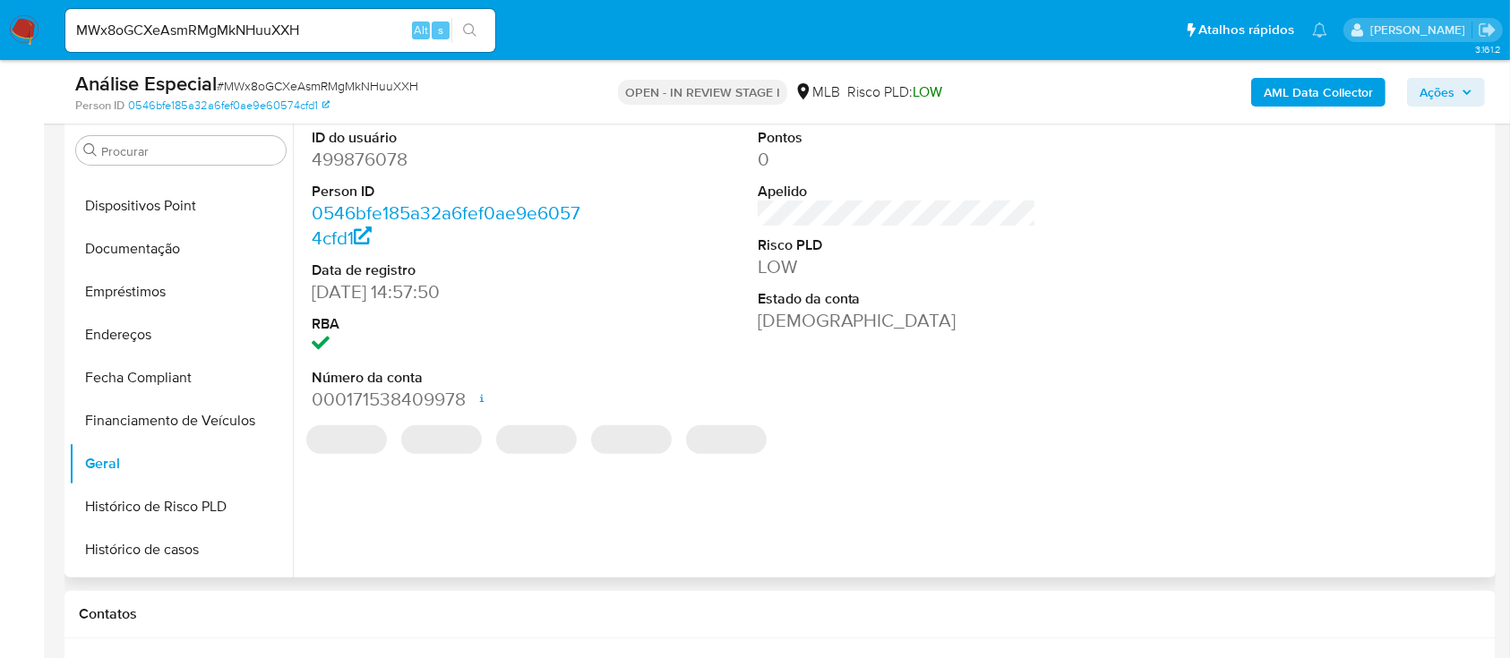
click at [388, 163] on dd "499876078" at bounding box center [451, 159] width 279 height 25
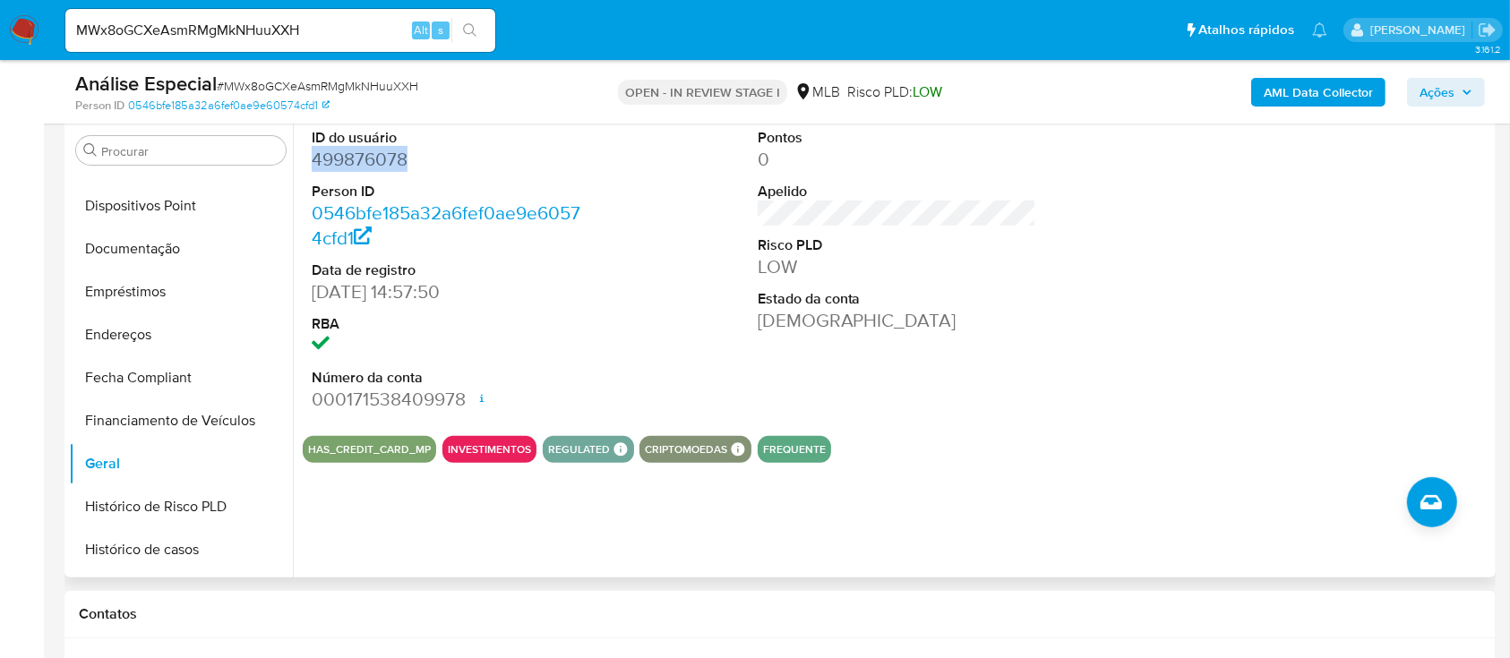
copy dd "499876078"
click at [272, 90] on span "# MWx8oGCXeAsmRMgMkNHuuXXH" at bounding box center [317, 86] width 201 height 18
copy span "MWx8oGCXeAsmRMgMkNHuuXXH"
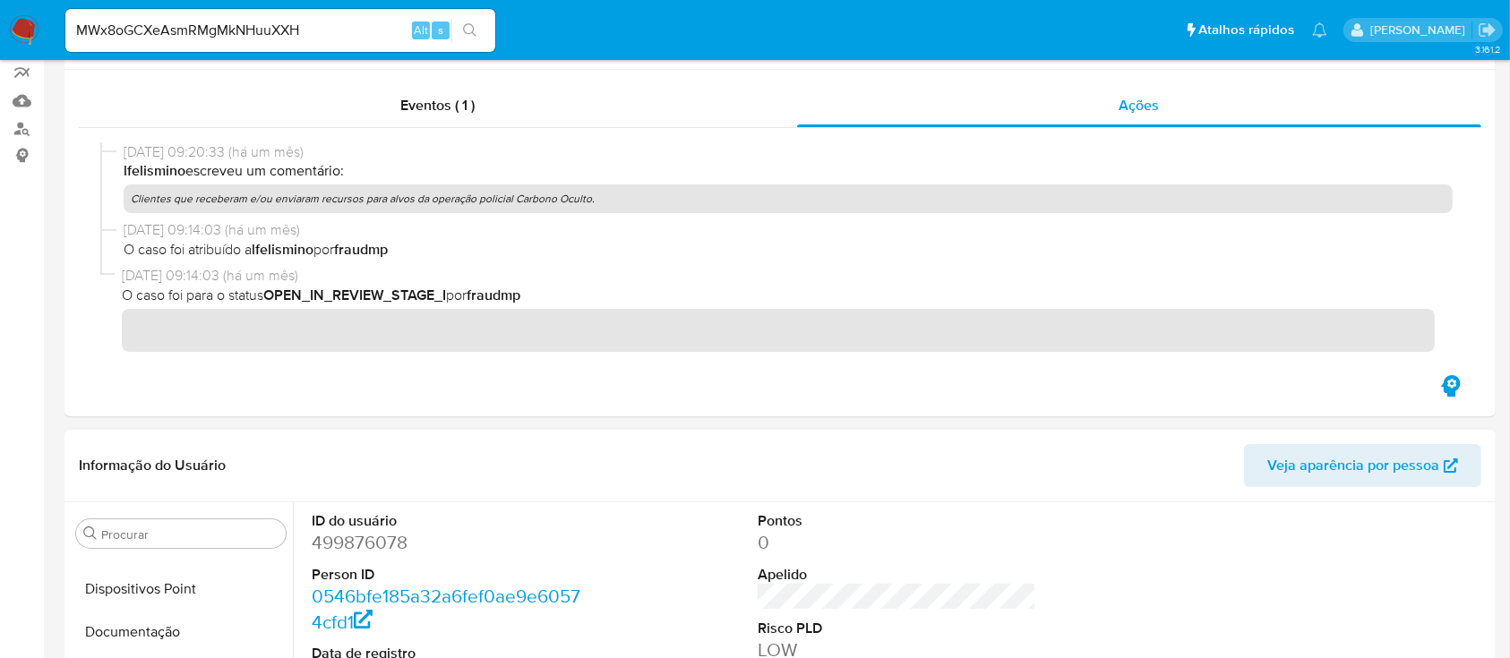
scroll to position [0, 0]
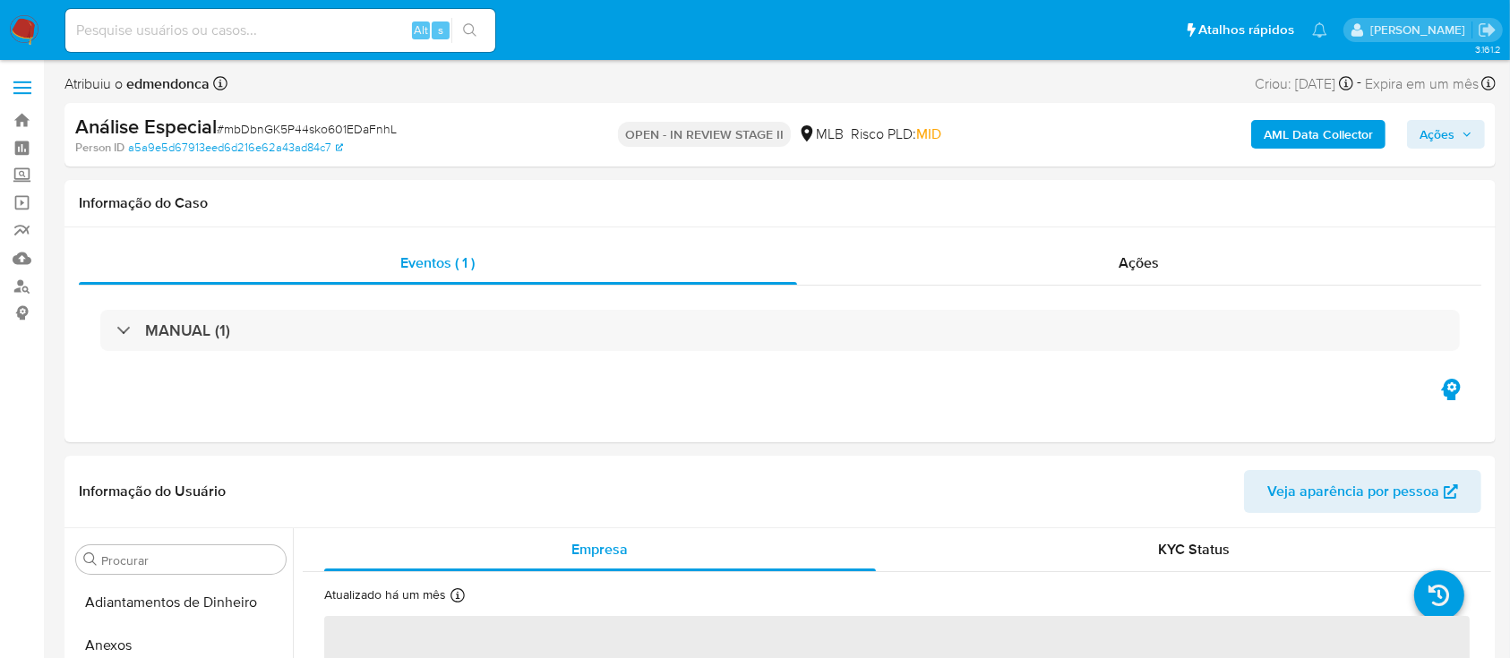
scroll to position [929, 0]
select select "10"
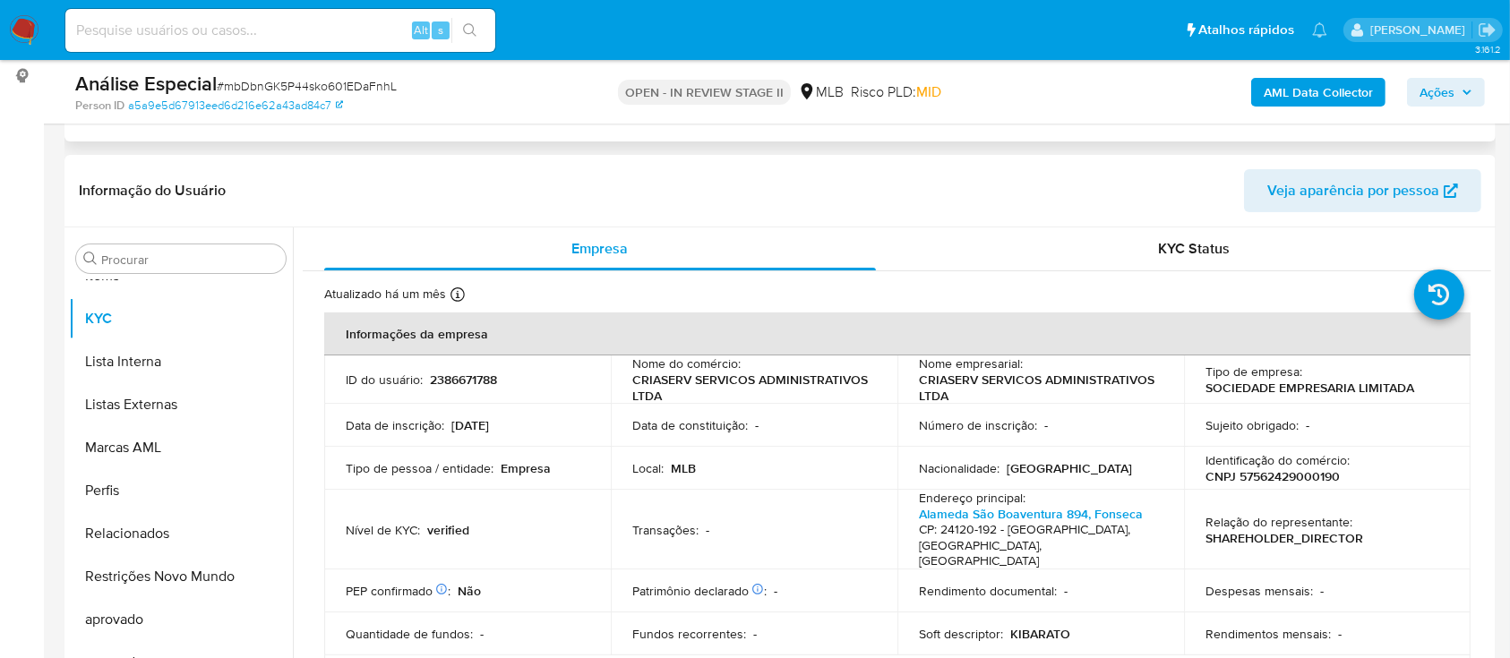
scroll to position [238, 0]
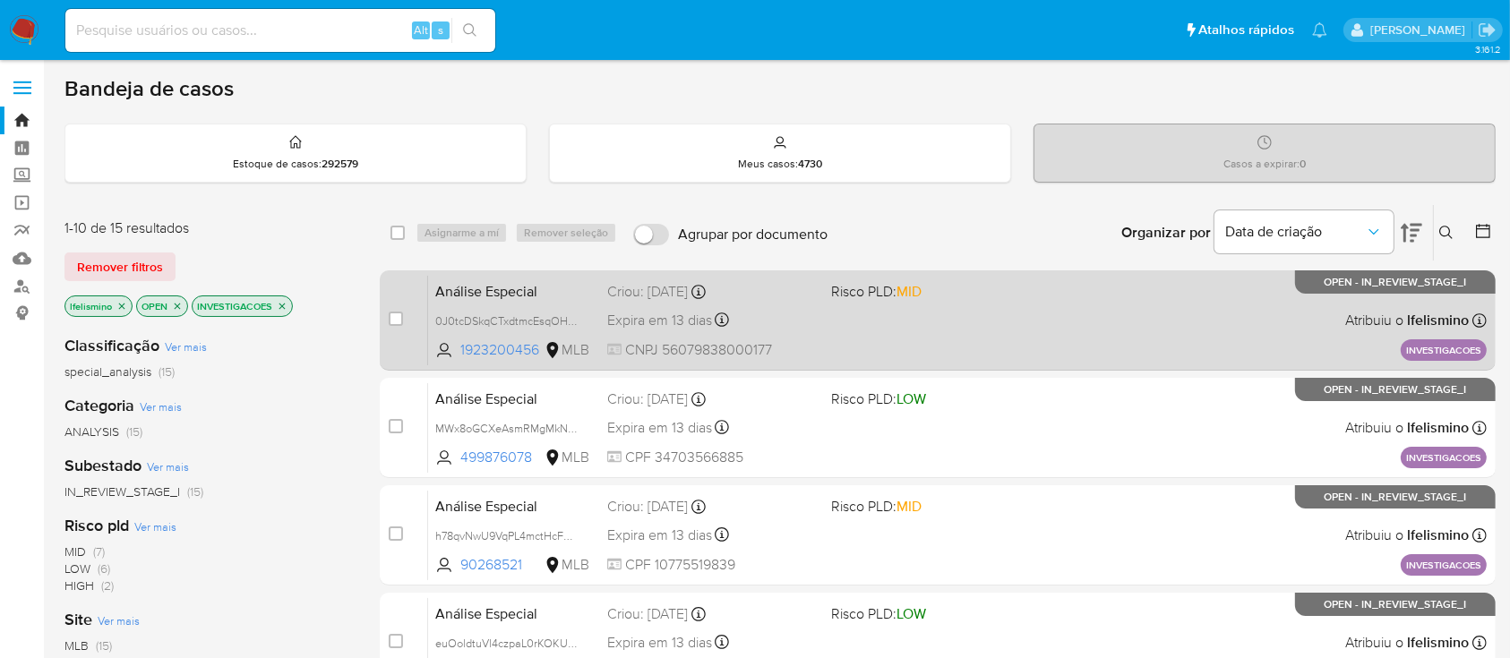
click at [772, 297] on div "Criou: [DATE] Criou: [DATE] 09:13:02" at bounding box center [711, 292] width 209 height 20
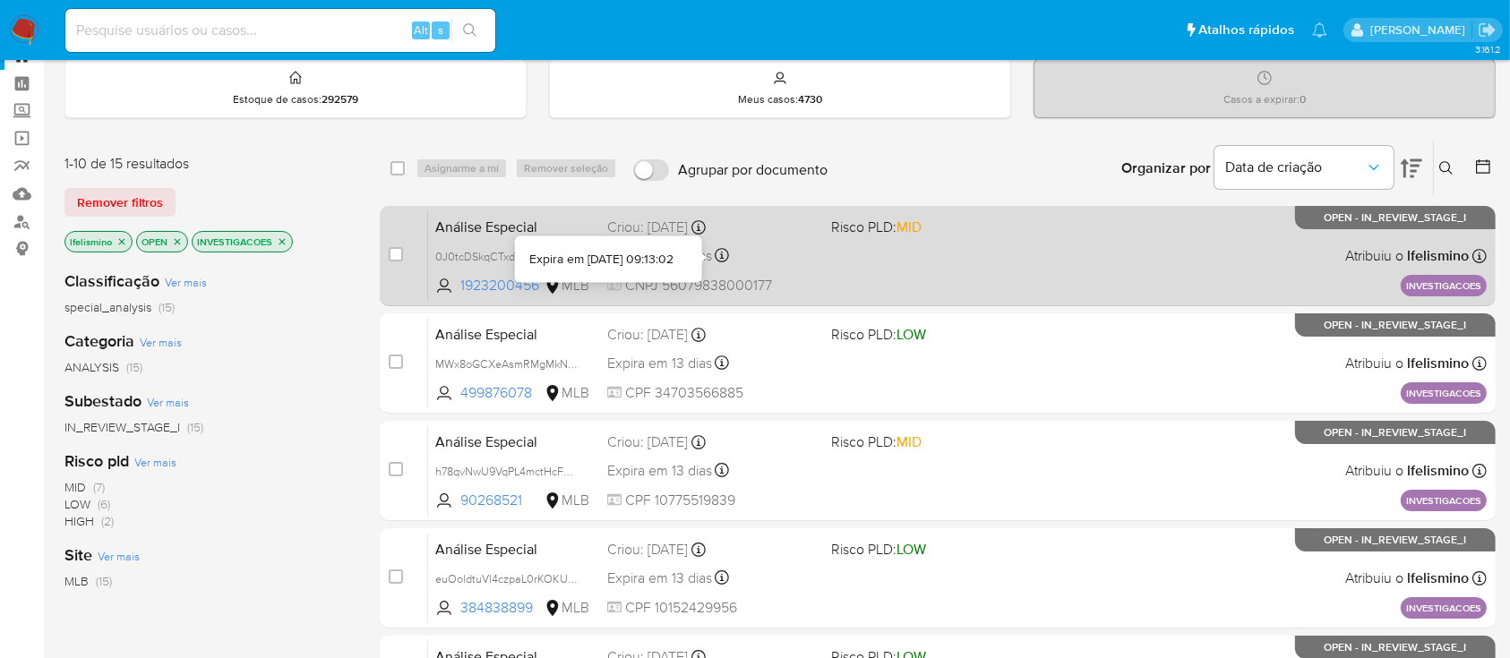
scroll to position [119, 0]
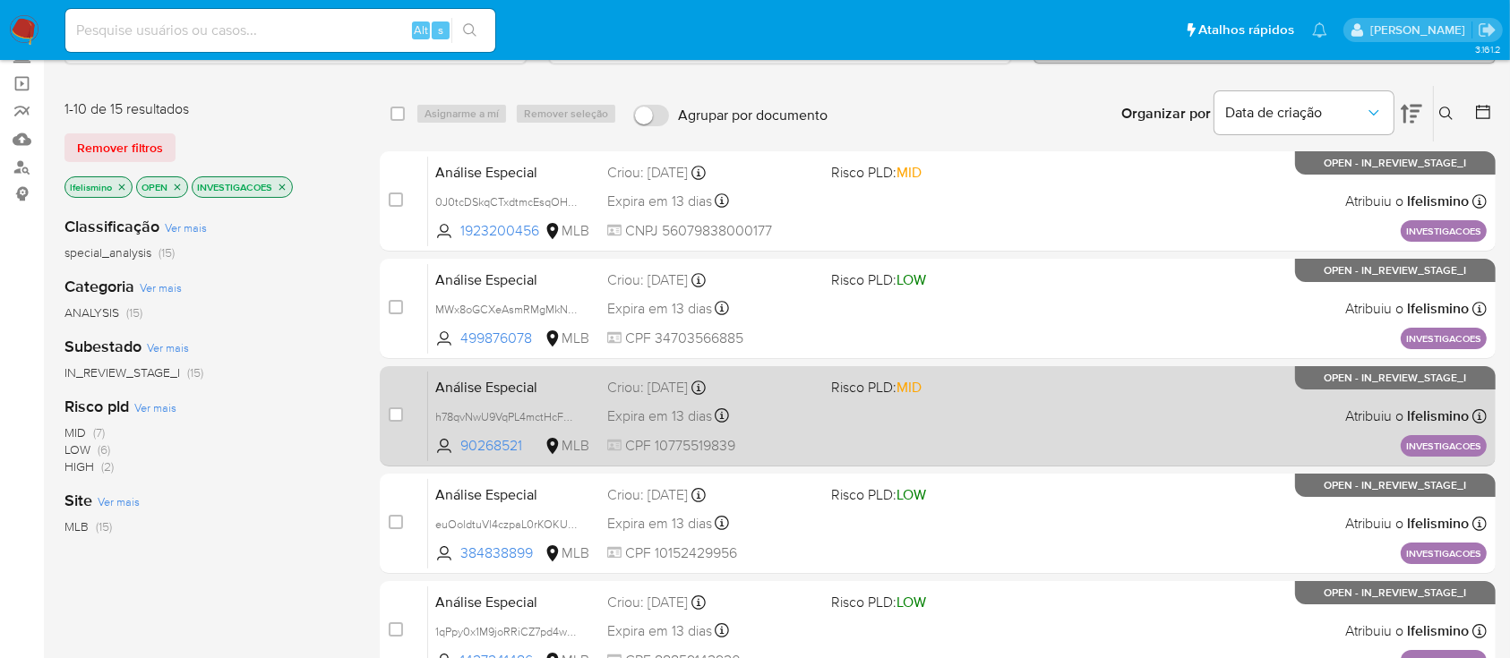
click at [910, 435] on div "Análise Especial h78qvNwU9VqPL4mctHcF3m7k 90268521 MLB Risco PLD: MID Criou: 05…" at bounding box center [957, 416] width 1058 height 90
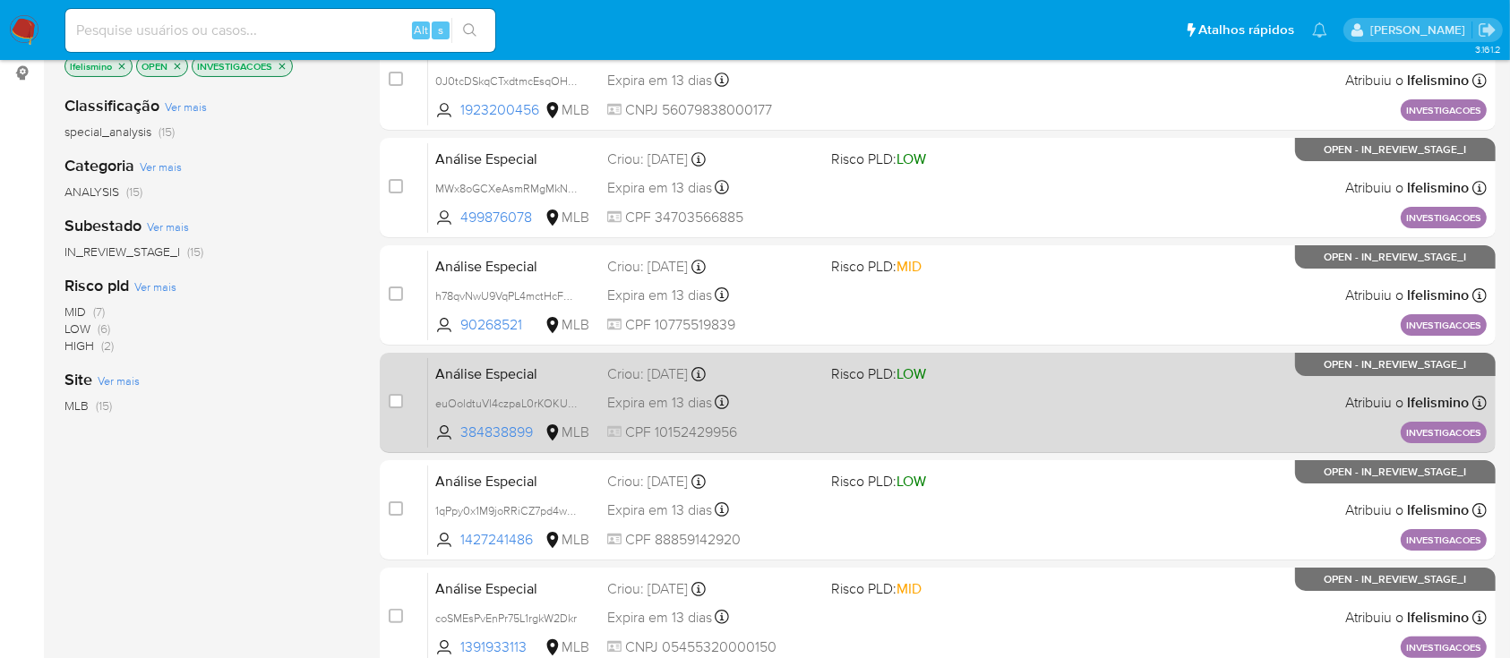
scroll to position [358, 0]
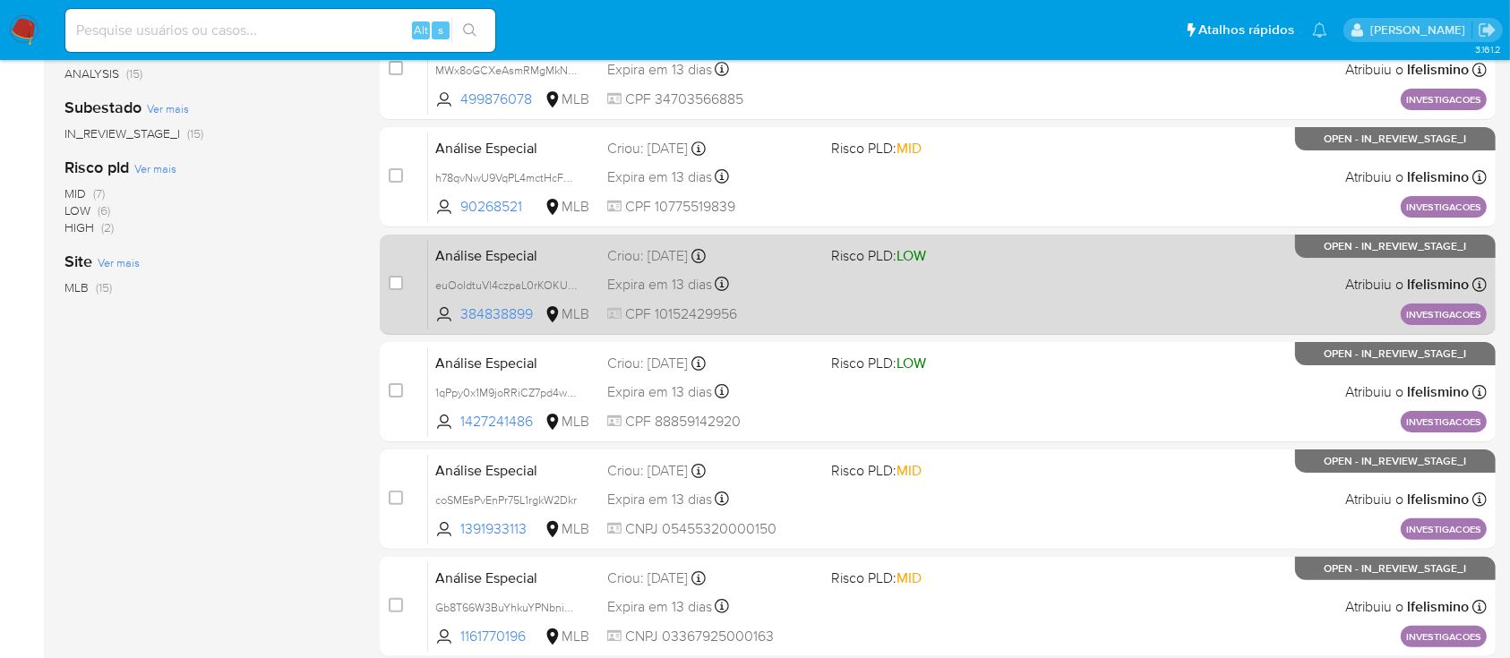
click at [556, 268] on div "Análise Especial euOoldtuVl4czpaL0rKOKU8p 384838899 MLB Risco PLD: LOW Criou: 0…" at bounding box center [957, 284] width 1058 height 90
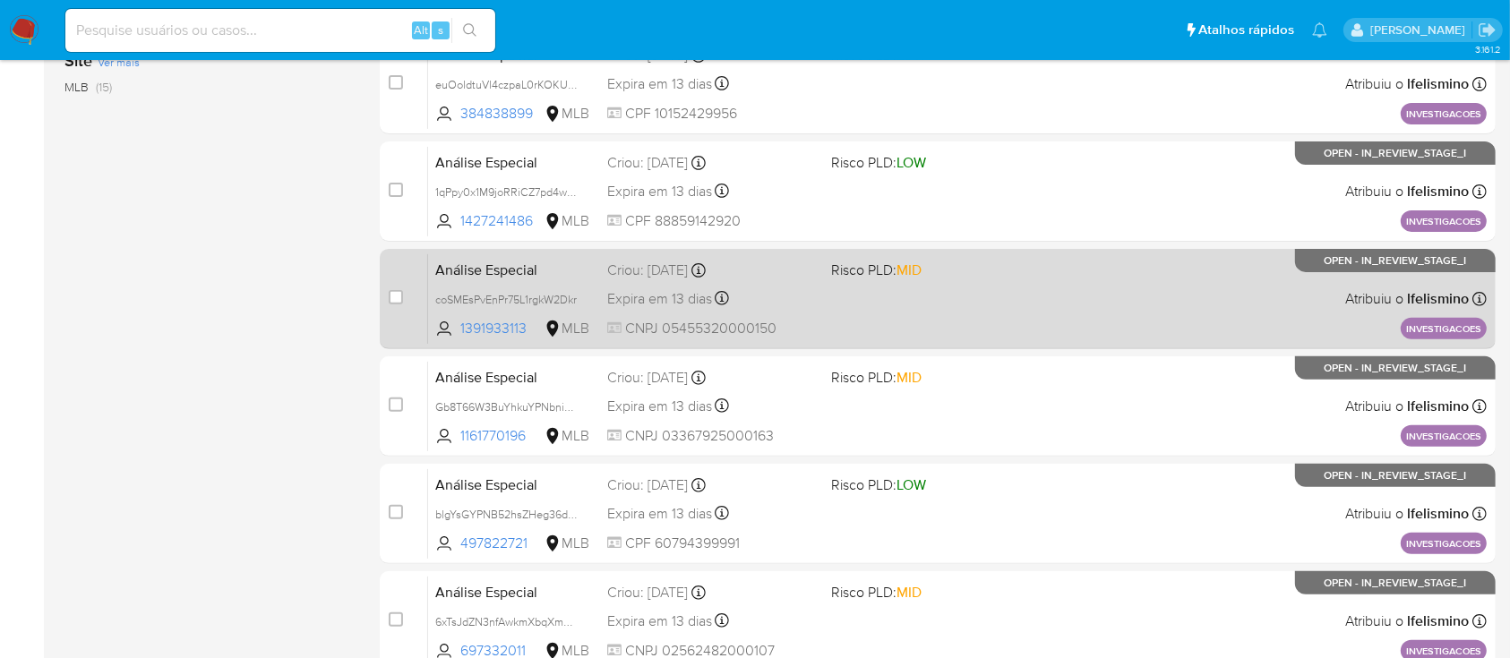
scroll to position [596, 0]
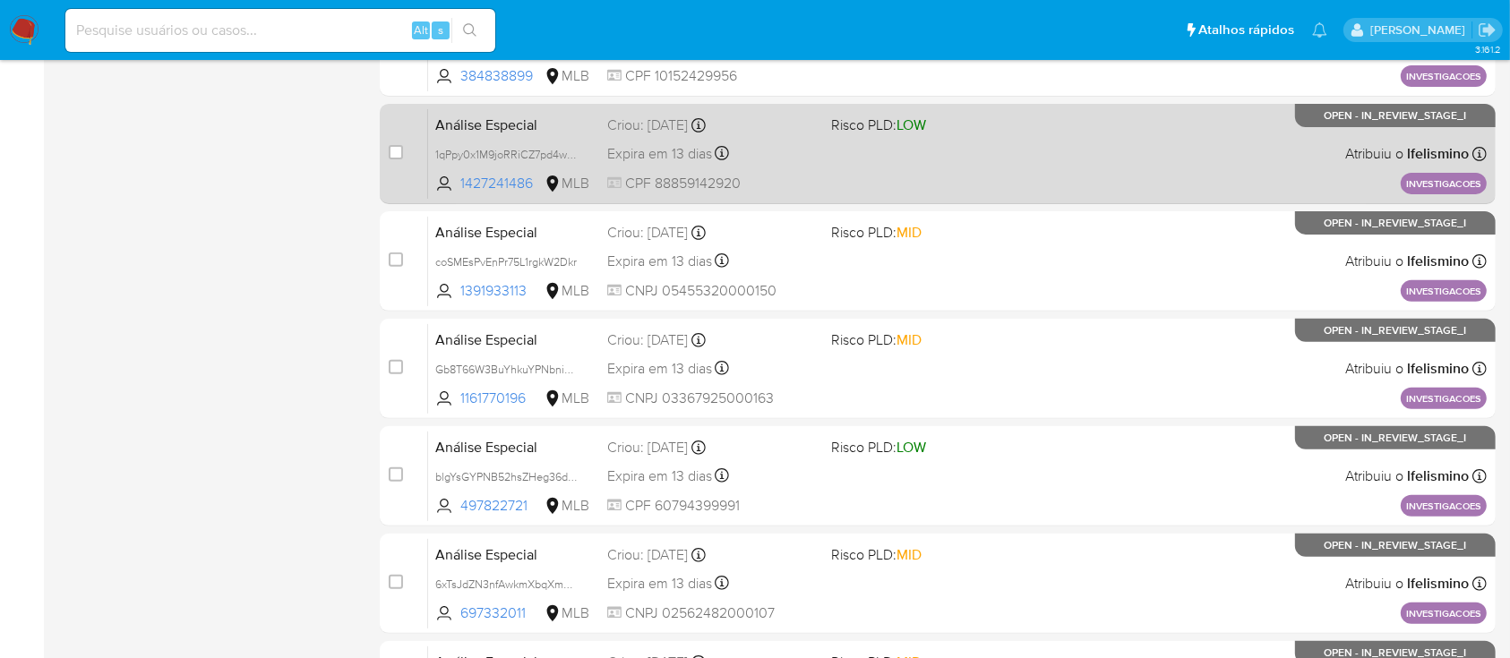
click at [958, 173] on div "Análise Especial 1qPpy0x1M9joRRiCZ7pd4wBp 1427241486 MLB Risco PLD: LOW Criou: …" at bounding box center [957, 153] width 1058 height 90
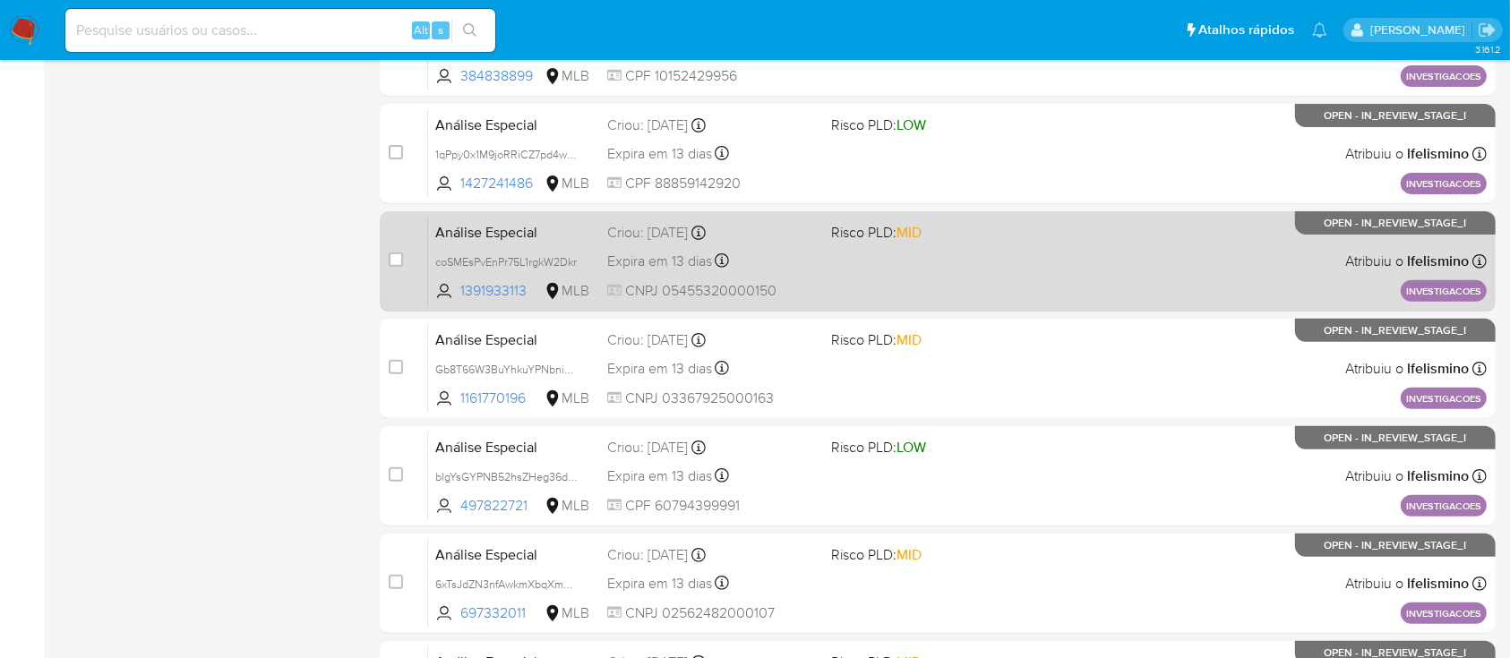
click at [925, 270] on div "Análise Especial coSMEsPvEnPr75L1rgkW2Dkr 1391933113 MLB Risco PLD: MID Criou: …" at bounding box center [957, 261] width 1058 height 90
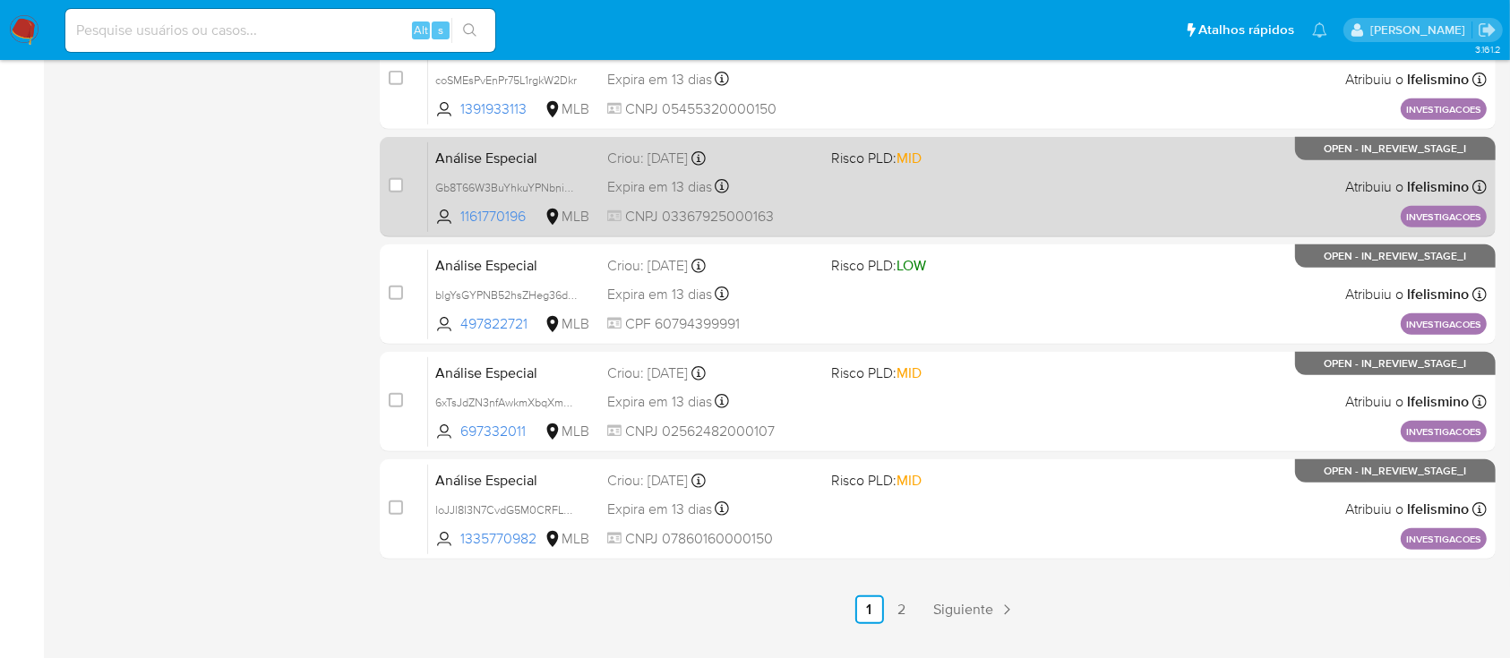
scroll to position [818, 0]
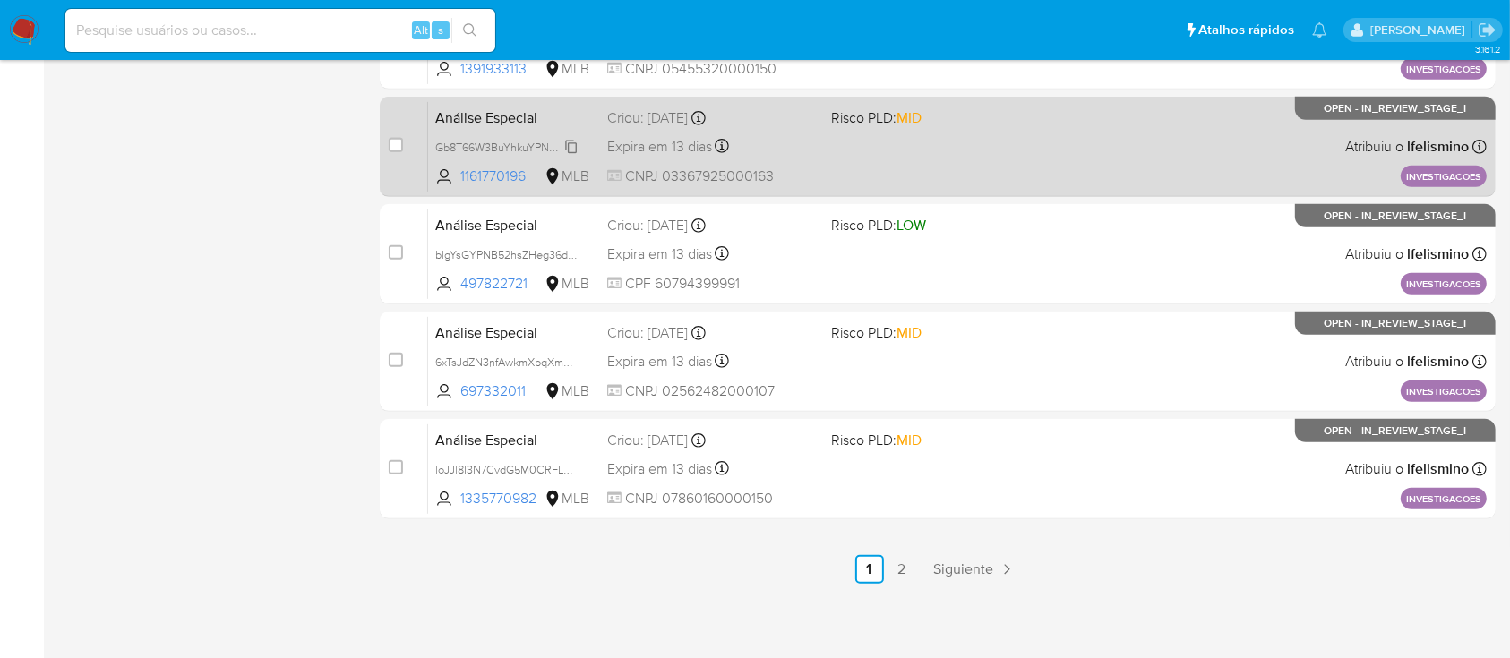
click at [487, 147] on span "Gb8T66W3BuYhkuYPNbniYMeI" at bounding box center [512, 146] width 154 height 20
click at [879, 166] on div "Análise Especial Gb8T66W3BuYhkuYPNbniYMeI Copiado Copiado 1161770196 MLB Risco …" at bounding box center [957, 146] width 1058 height 90
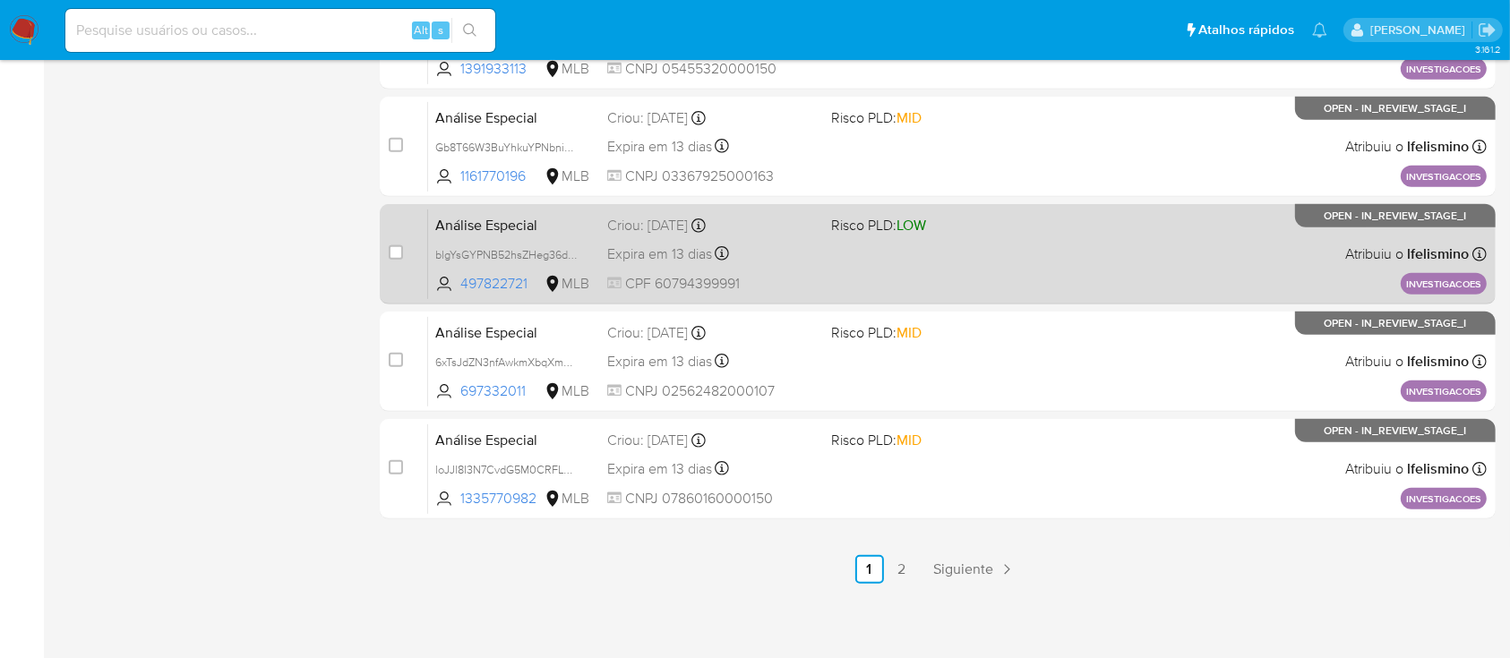
click at [557, 228] on span "Análise Especial" at bounding box center [514, 223] width 158 height 23
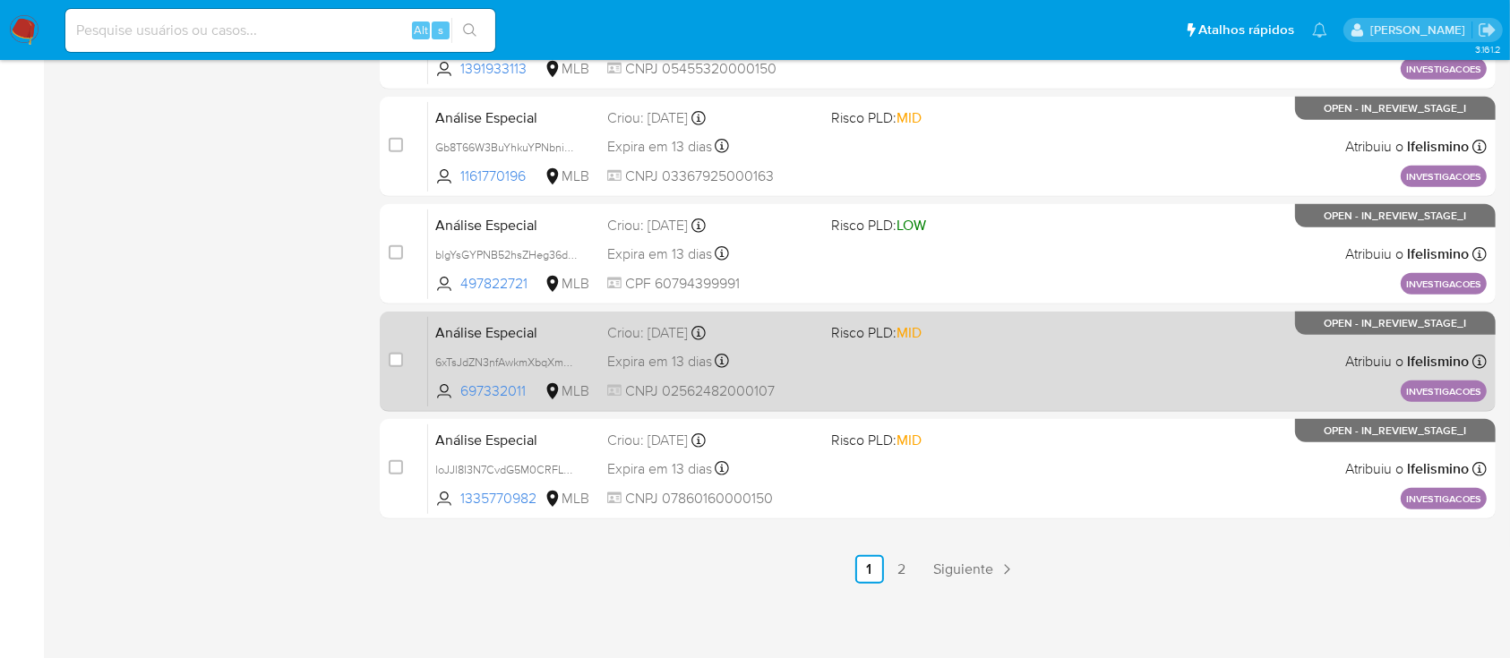
click at [856, 366] on div "Análise Especial 6xTsJdZN3nfAwkmXbqXmG9hR 697332011 MLB Risco PLD: MID Criou: 0…" at bounding box center [957, 361] width 1058 height 90
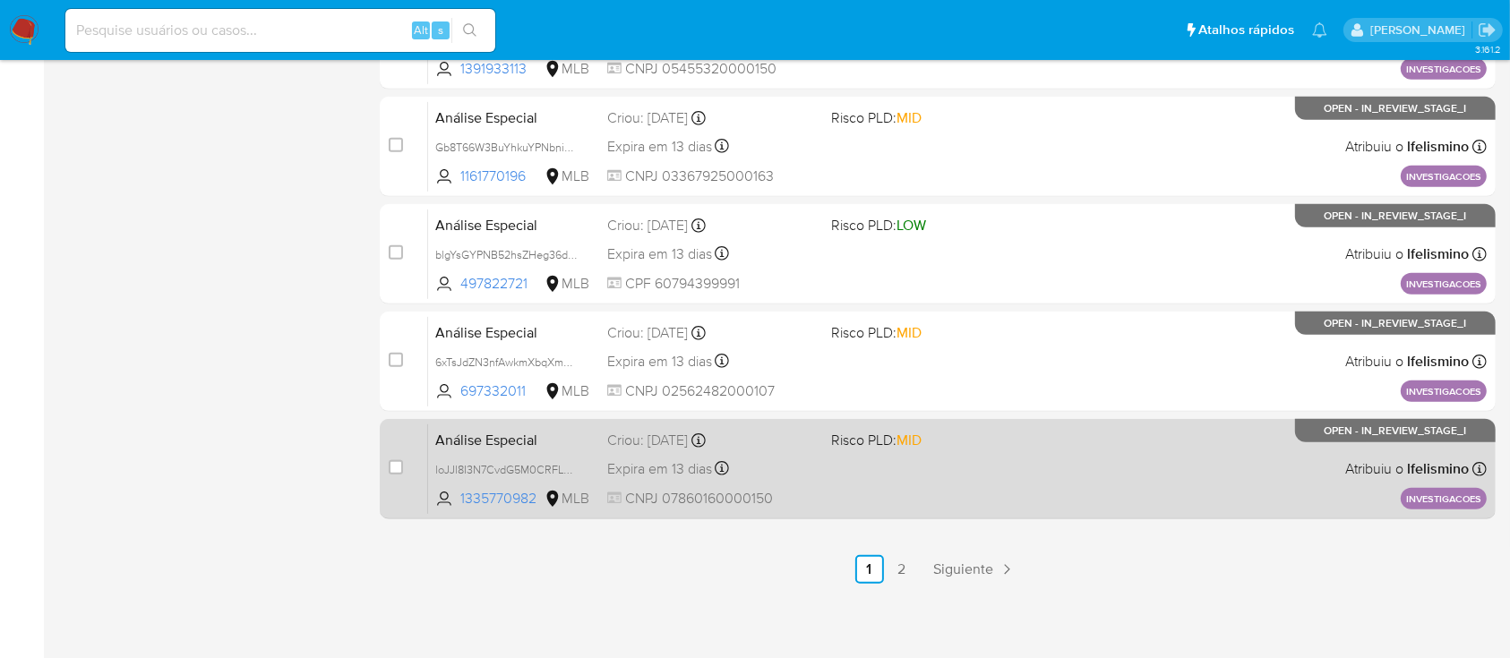
click at [553, 438] on span "Análise Especial" at bounding box center [514, 438] width 158 height 23
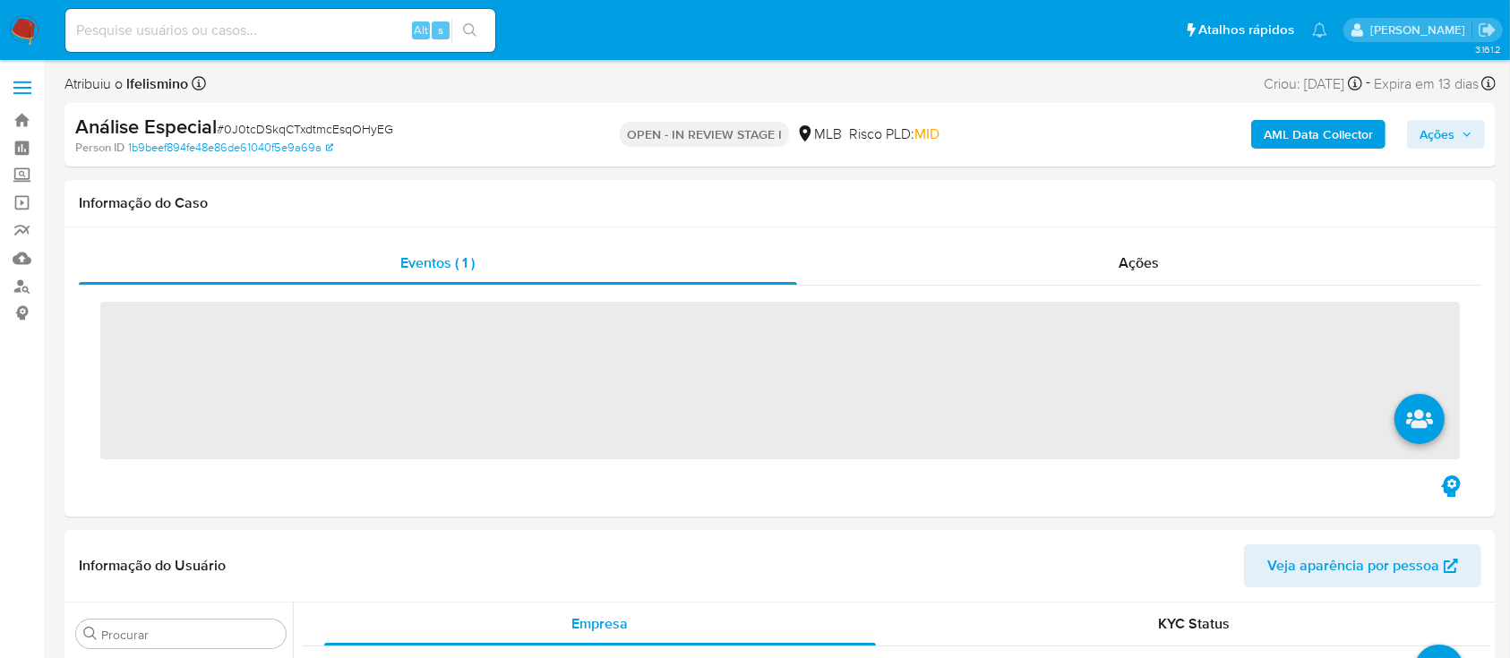
scroll to position [929, 0]
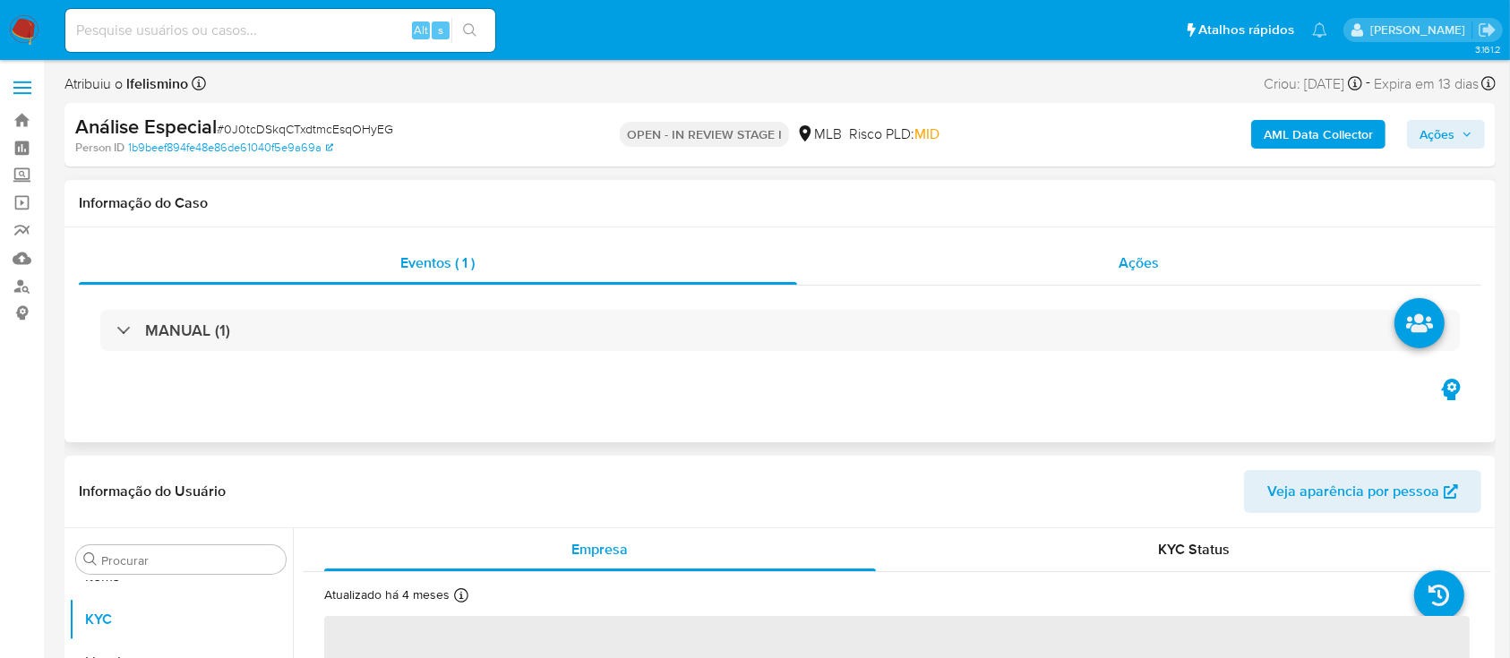
click at [1090, 267] on div "Ações" at bounding box center [1139, 263] width 684 height 43
select select "10"
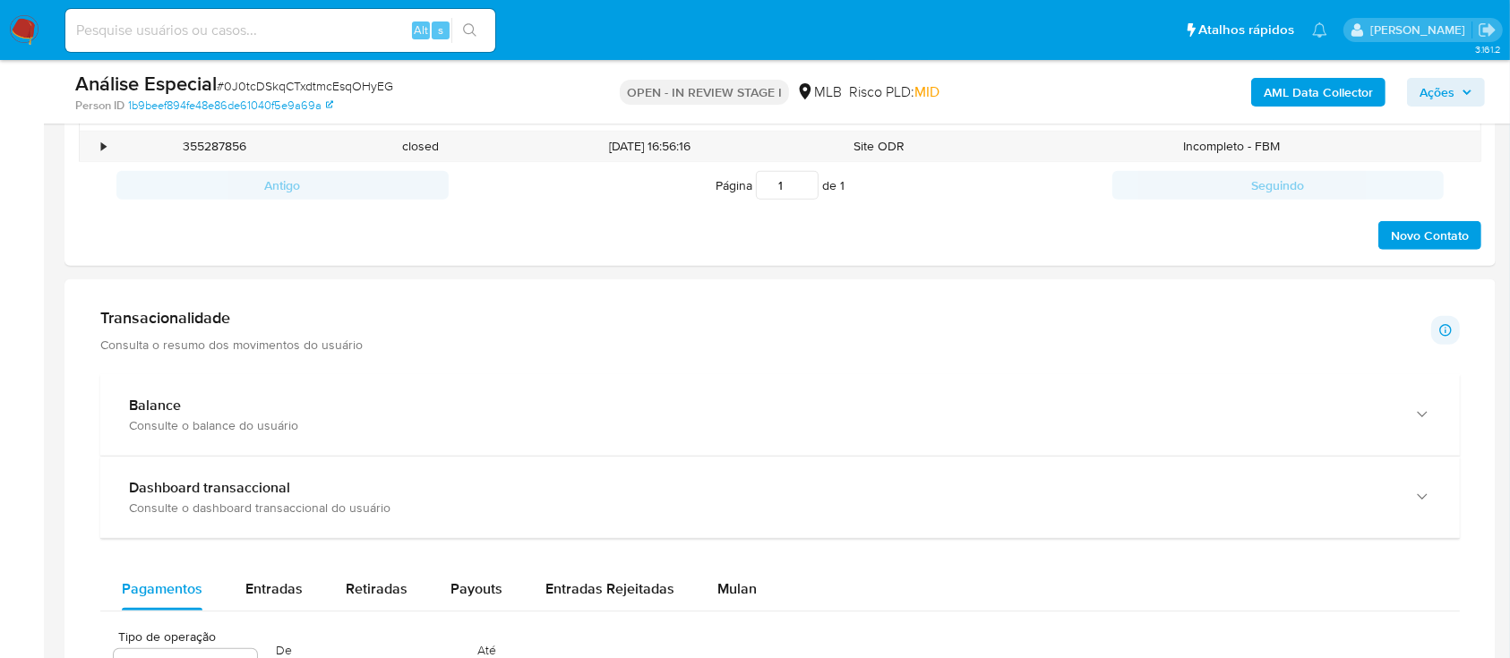
scroll to position [1433, 0]
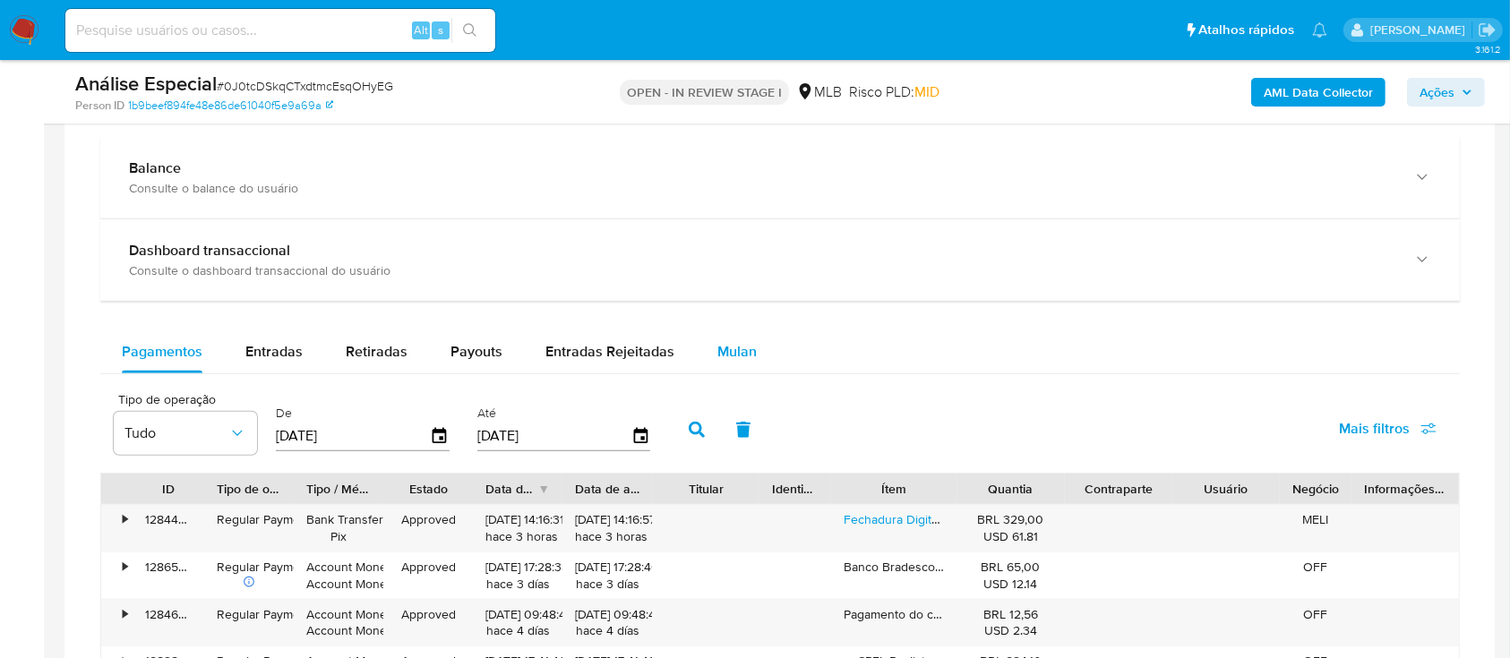
drag, startPoint x: 754, startPoint y: 357, endPoint x: 727, endPoint y: 369, distance: 29.3
click at [754, 357] on button "Mulan" at bounding box center [737, 351] width 82 height 43
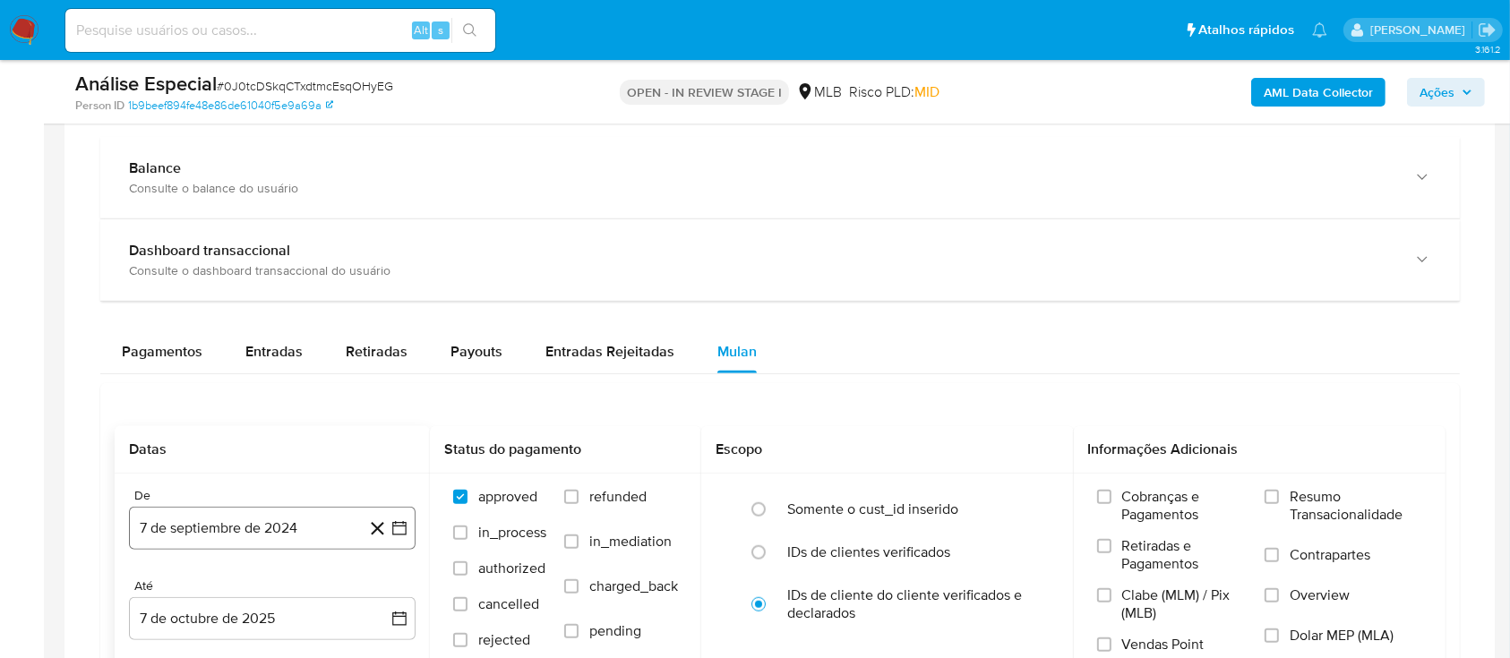
click at [254, 518] on button "7 de septiembre de 2024" at bounding box center [272, 528] width 287 height 43
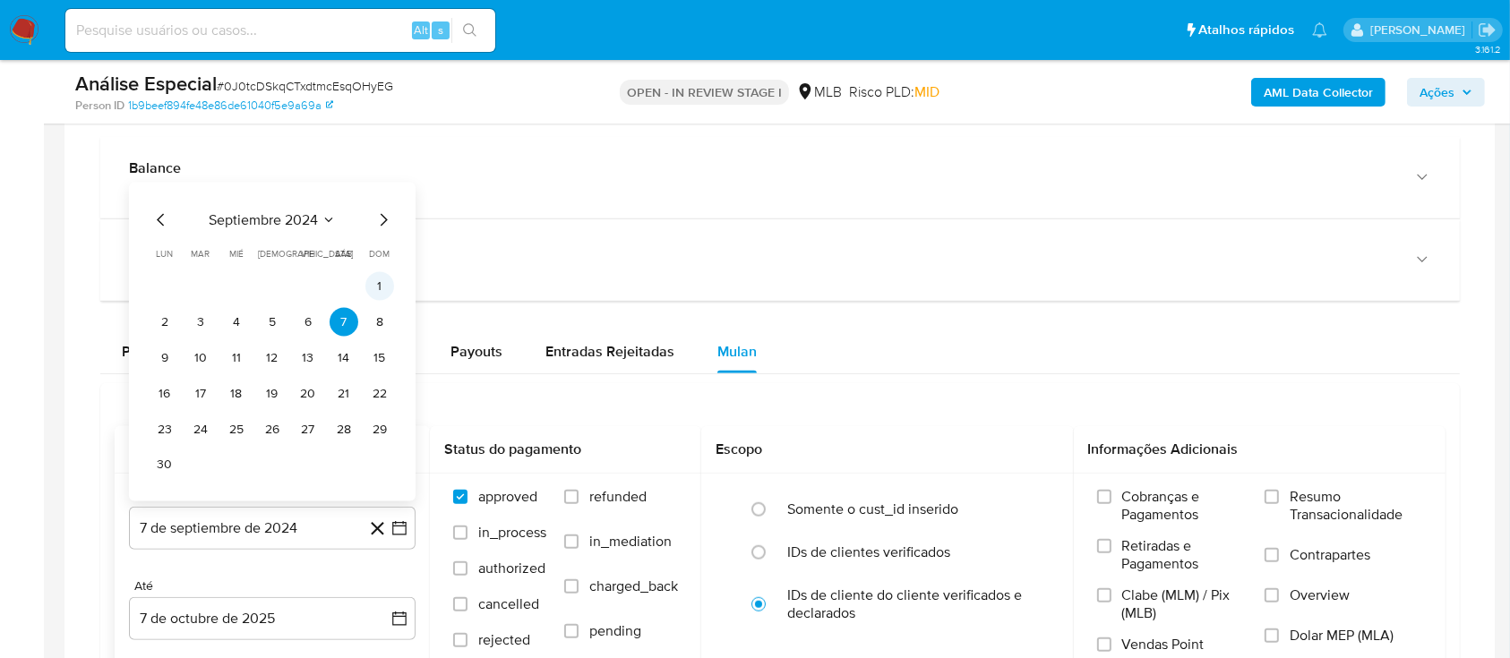
click at [381, 282] on button "1" at bounding box center [379, 286] width 29 height 29
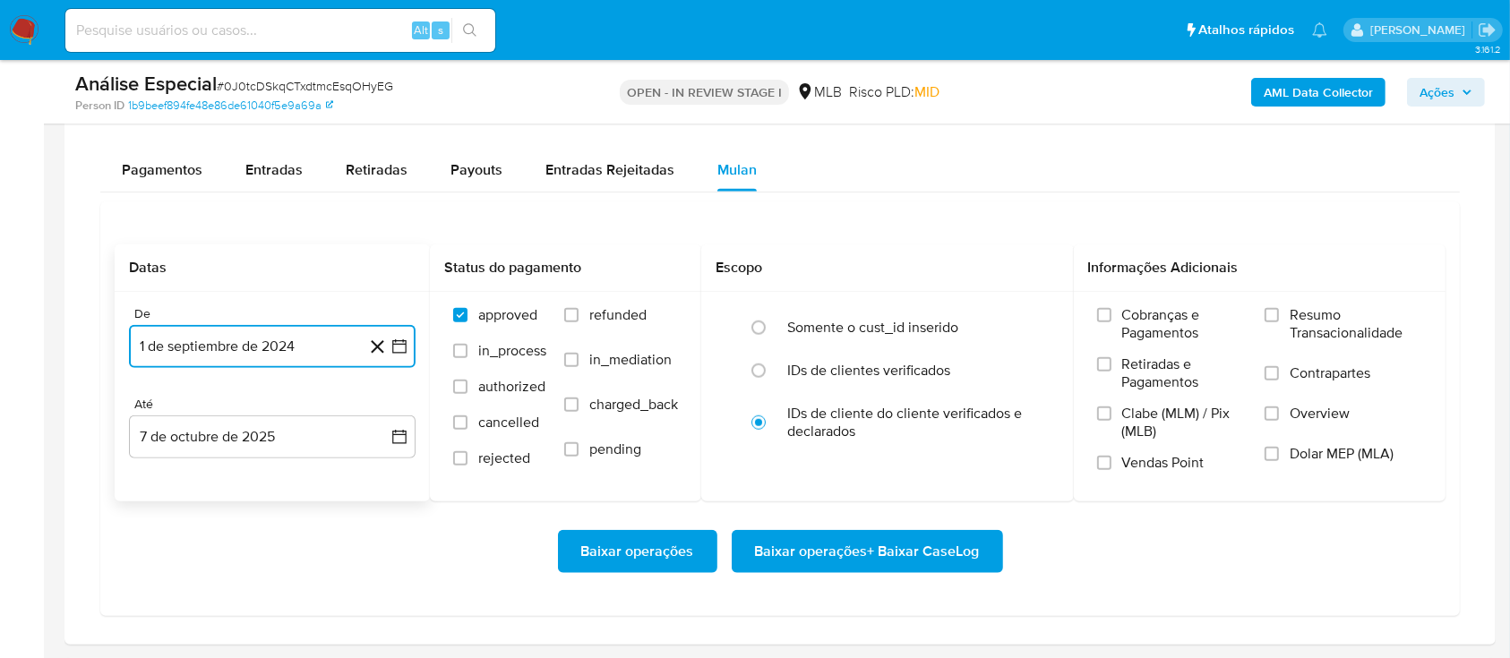
scroll to position [1671, 0]
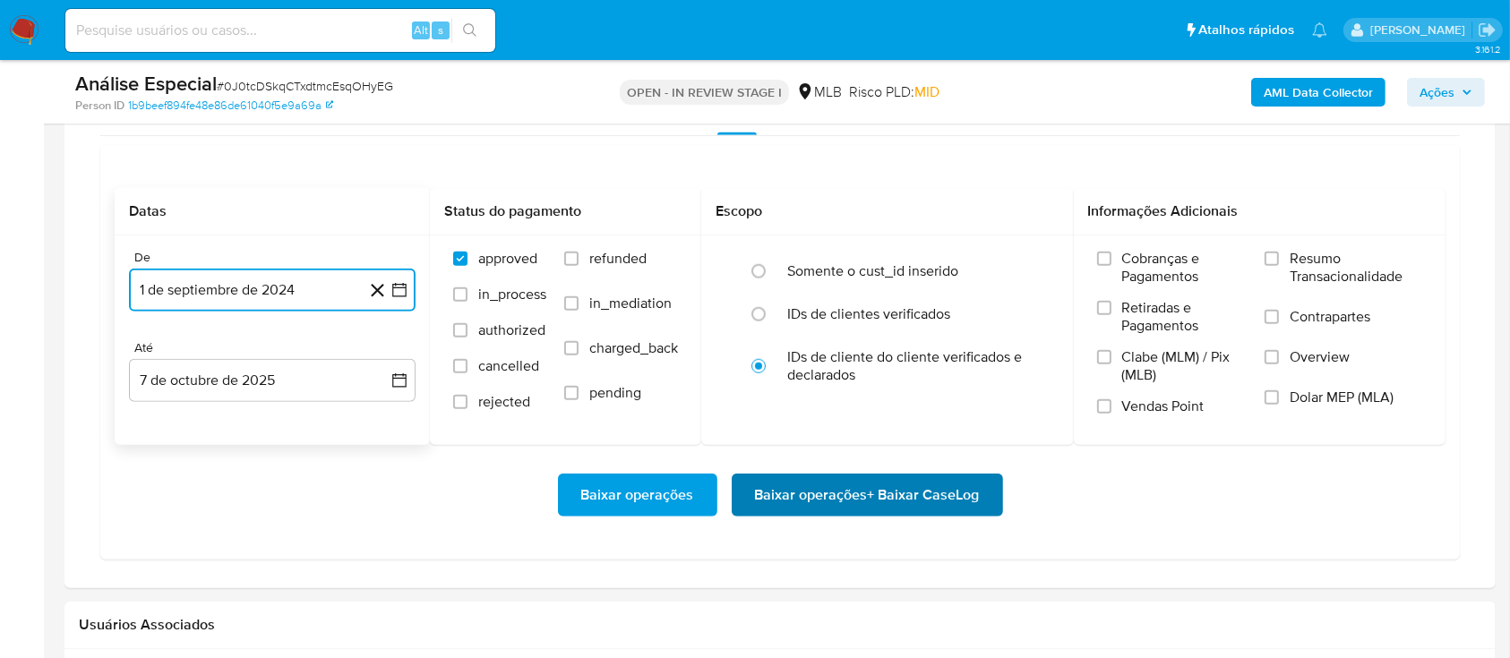
click at [911, 489] on span "Baixar operações + Baixar CaseLog" at bounding box center [867, 494] width 225 height 39
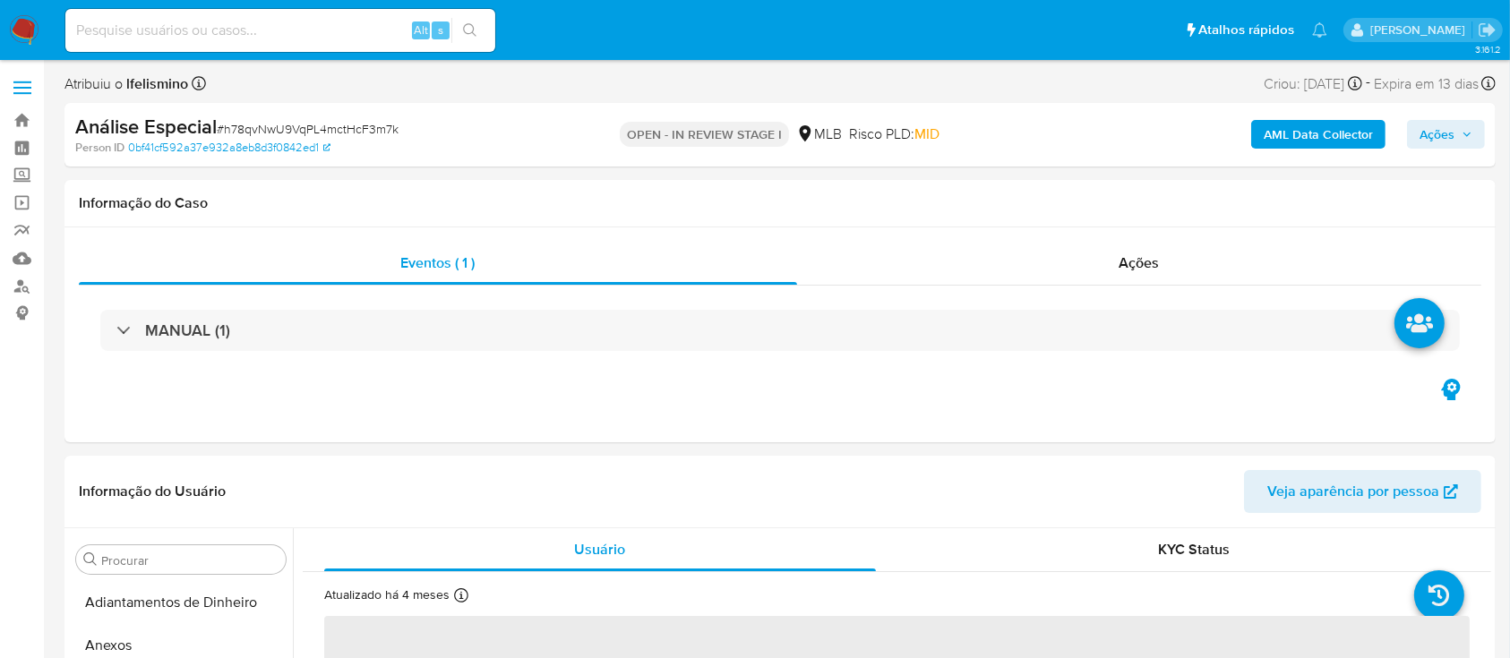
scroll to position [929, 0]
select select "10"
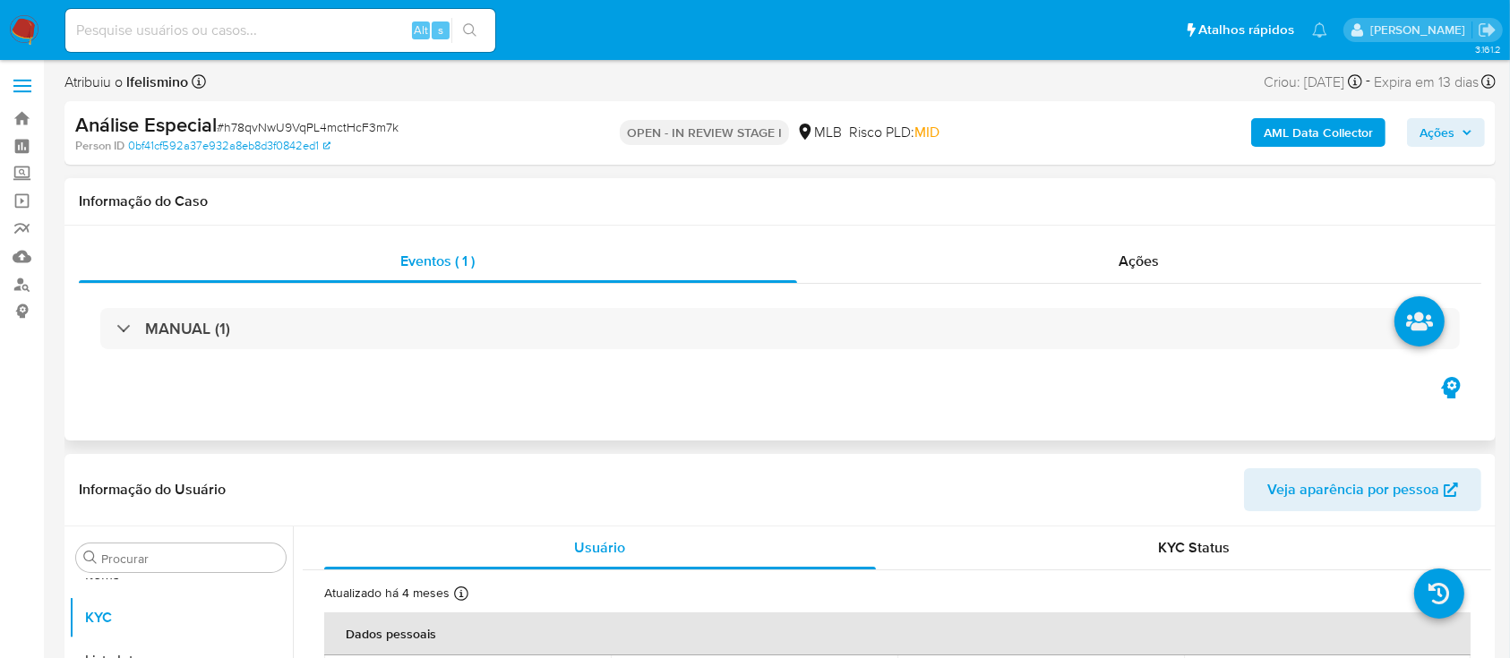
scroll to position [0, 0]
click at [1175, 266] on div "Ações" at bounding box center [1139, 263] width 684 height 43
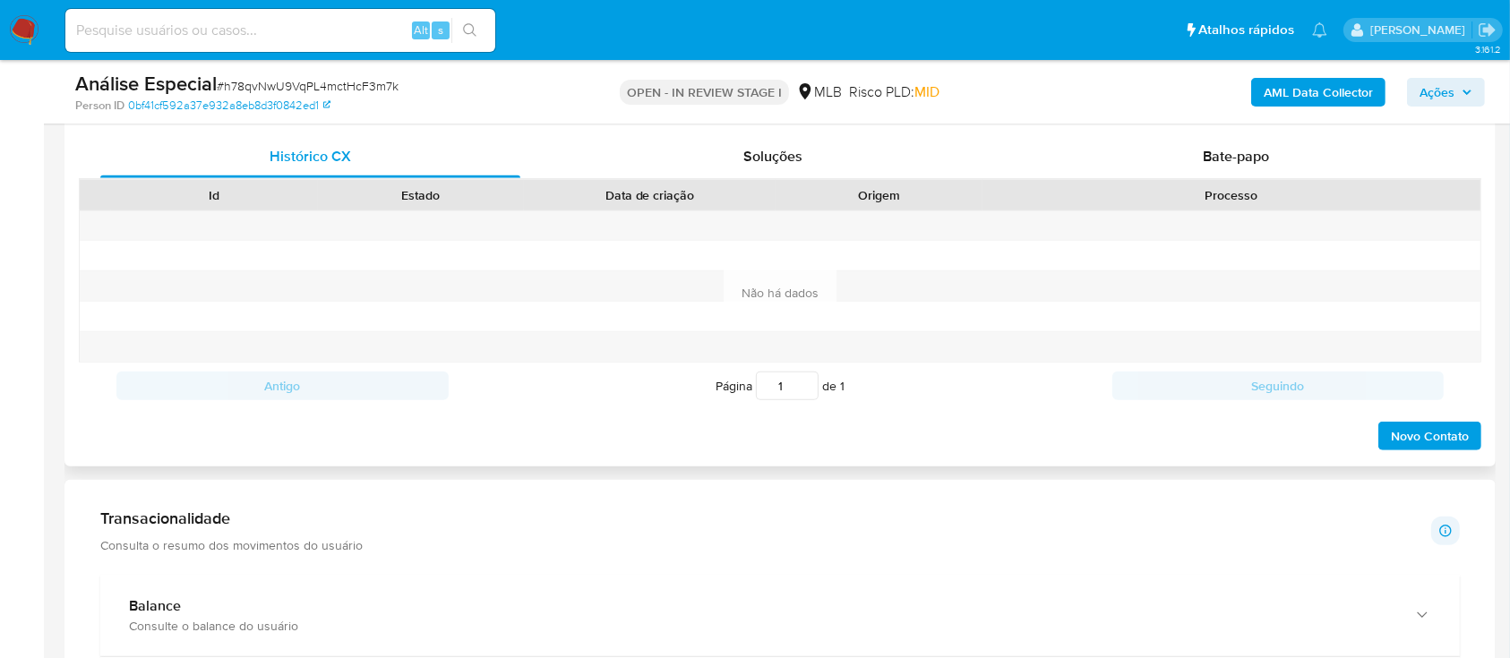
scroll to position [1313, 0]
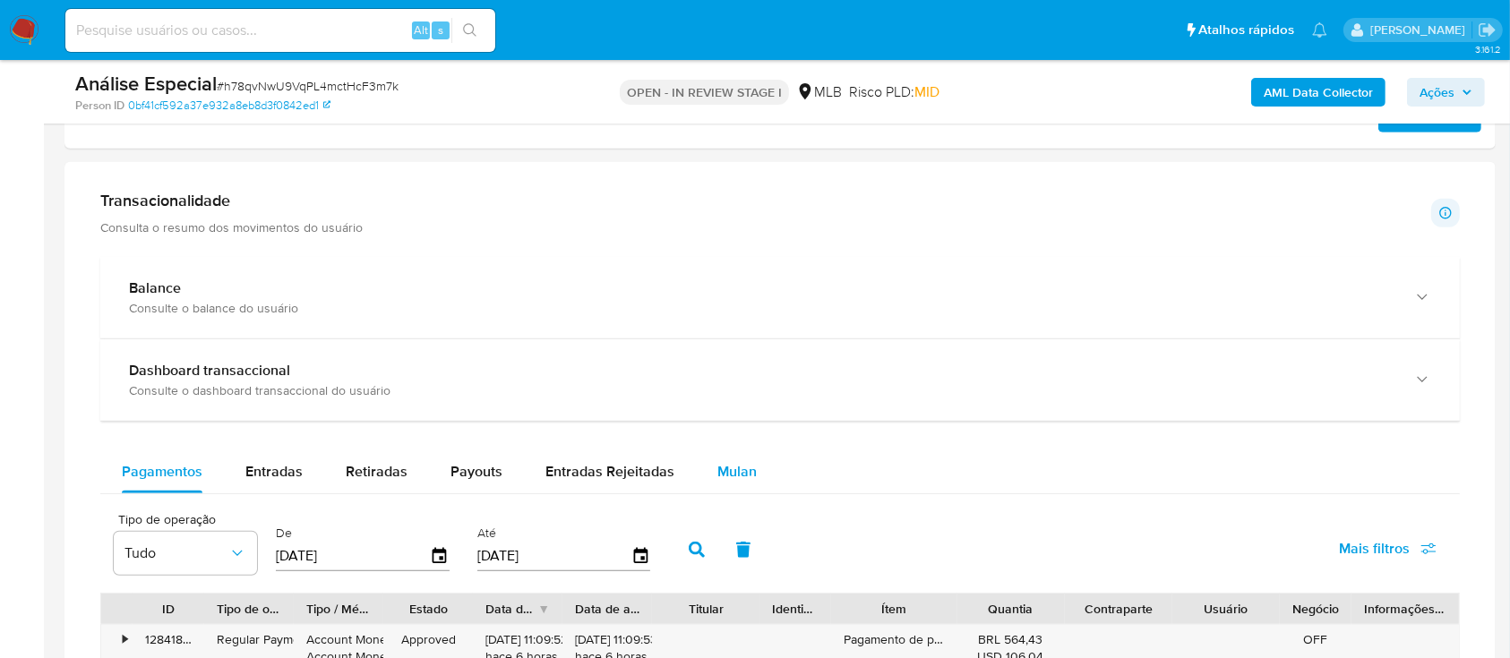
click at [709, 475] on button "Mulan" at bounding box center [737, 471] width 82 height 43
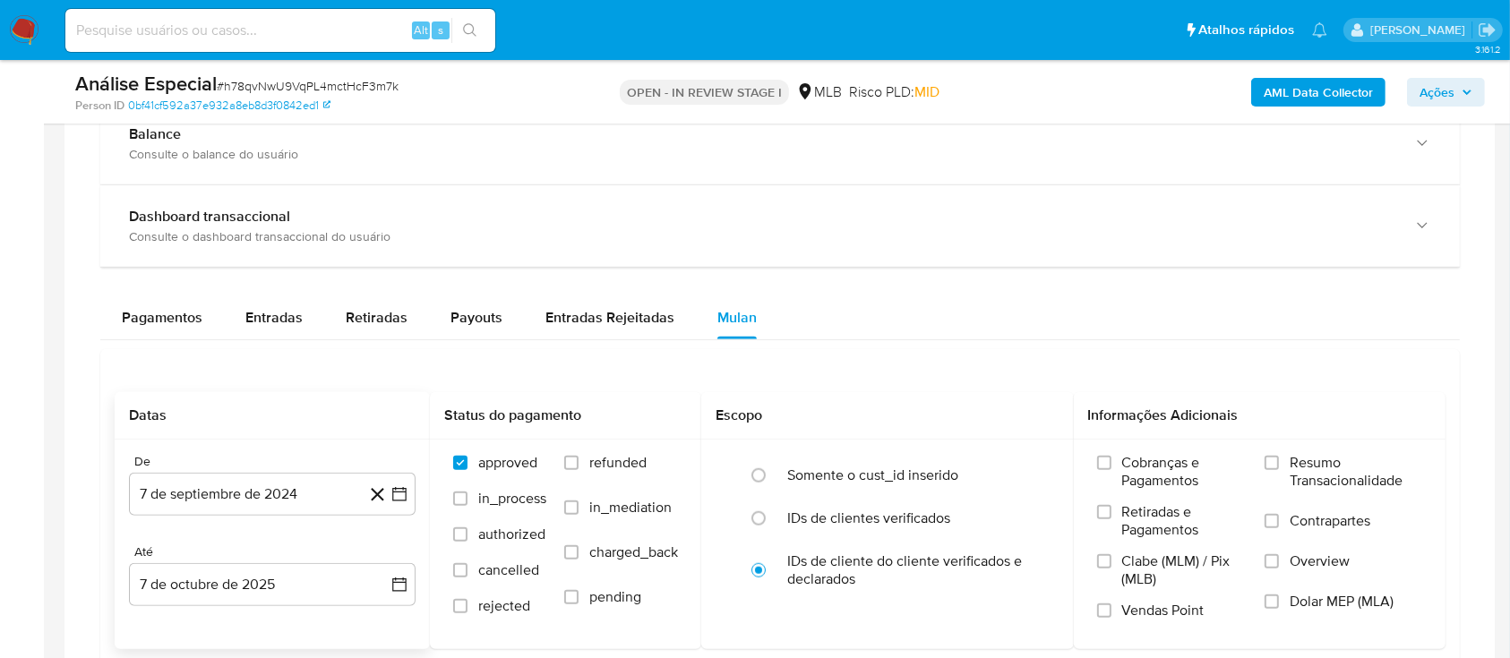
scroll to position [1552, 0]
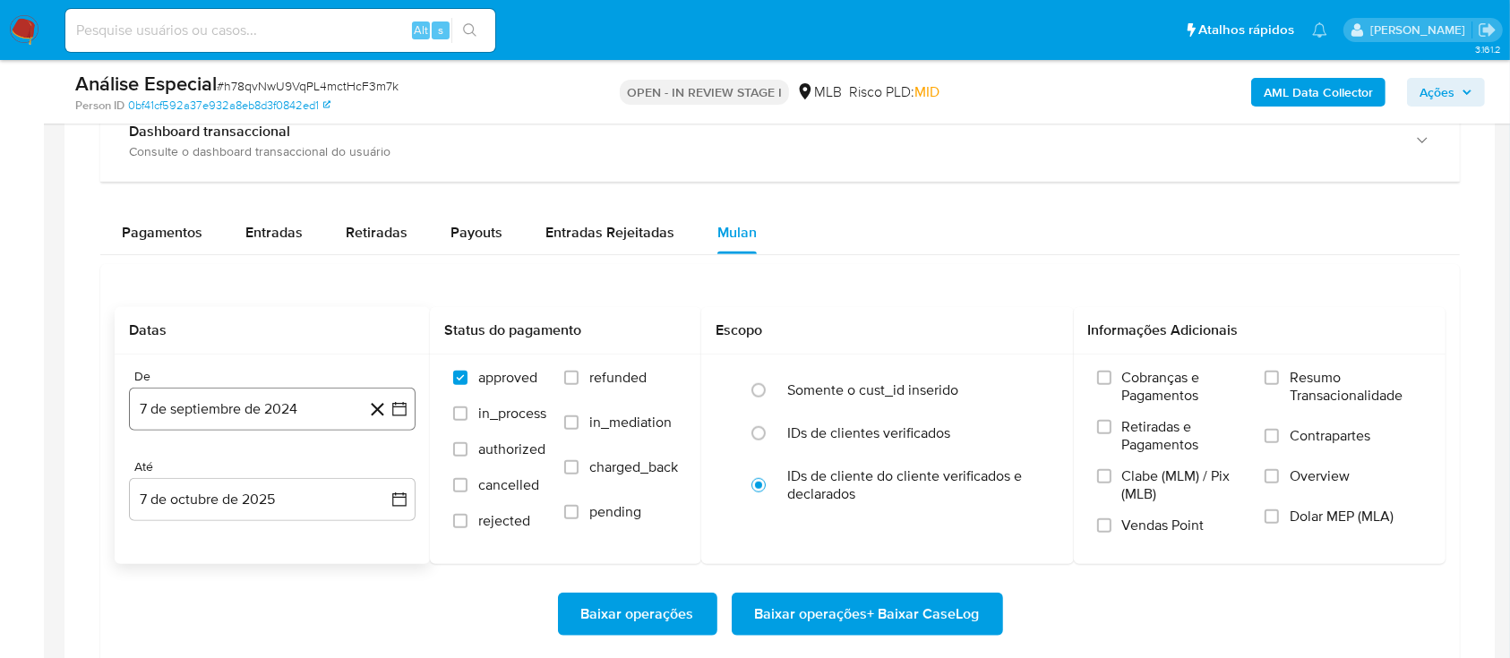
click at [236, 419] on button "7 de septiembre de 2024" at bounding box center [272, 409] width 287 height 43
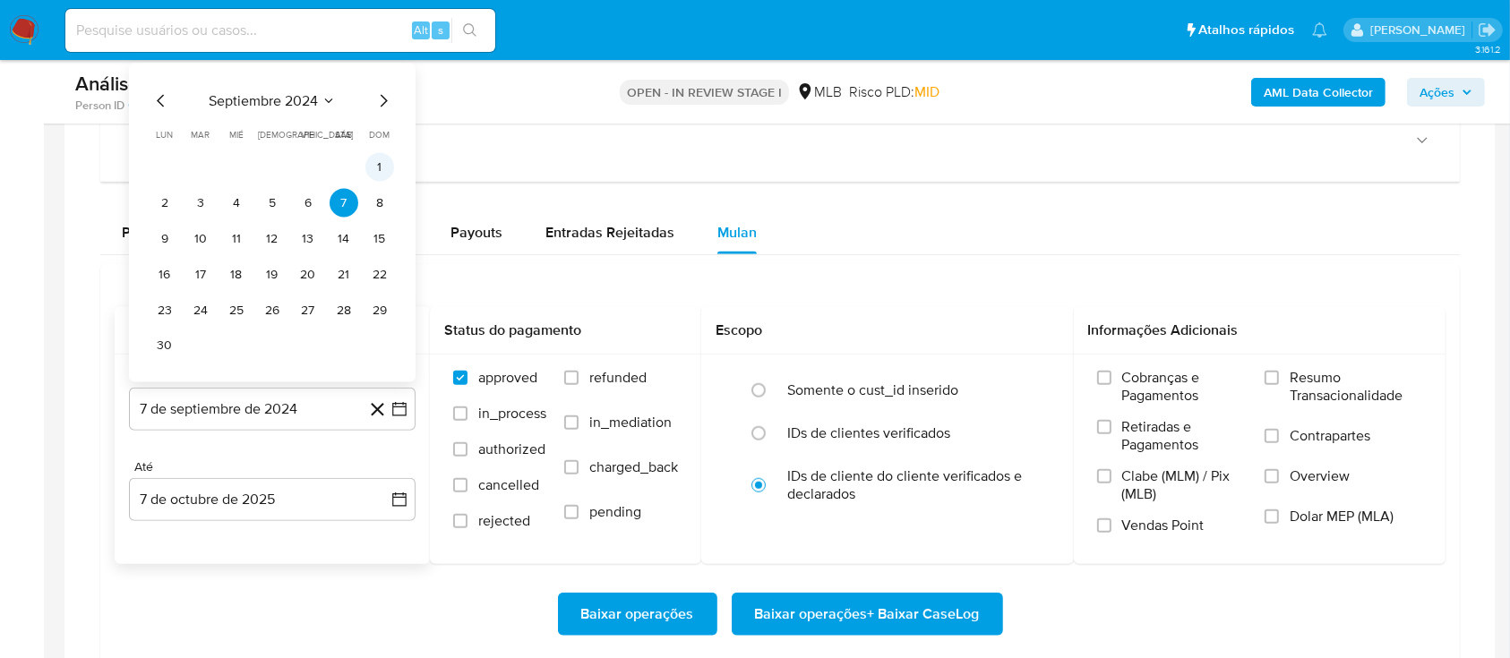
click at [376, 169] on button "1" at bounding box center [379, 167] width 29 height 29
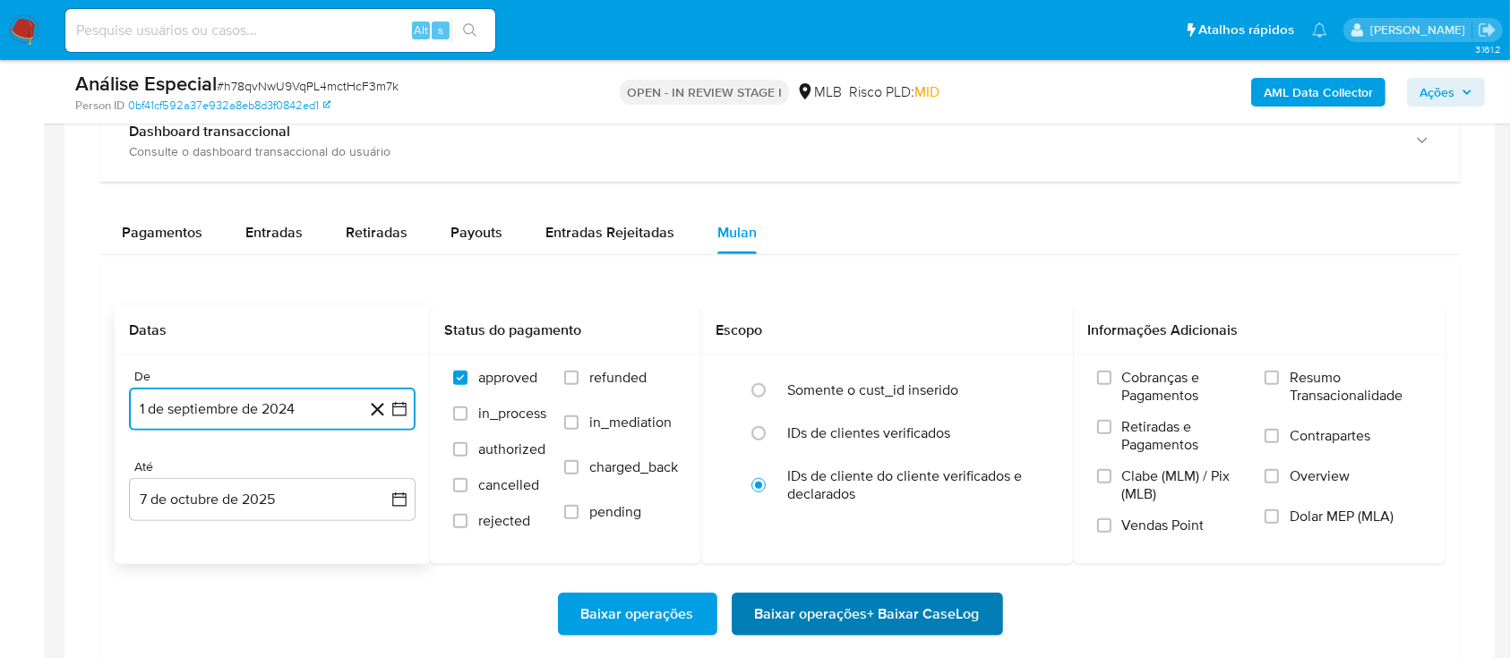
click at [797, 611] on span "Baixar operações + Baixar CaseLog" at bounding box center [867, 614] width 225 height 39
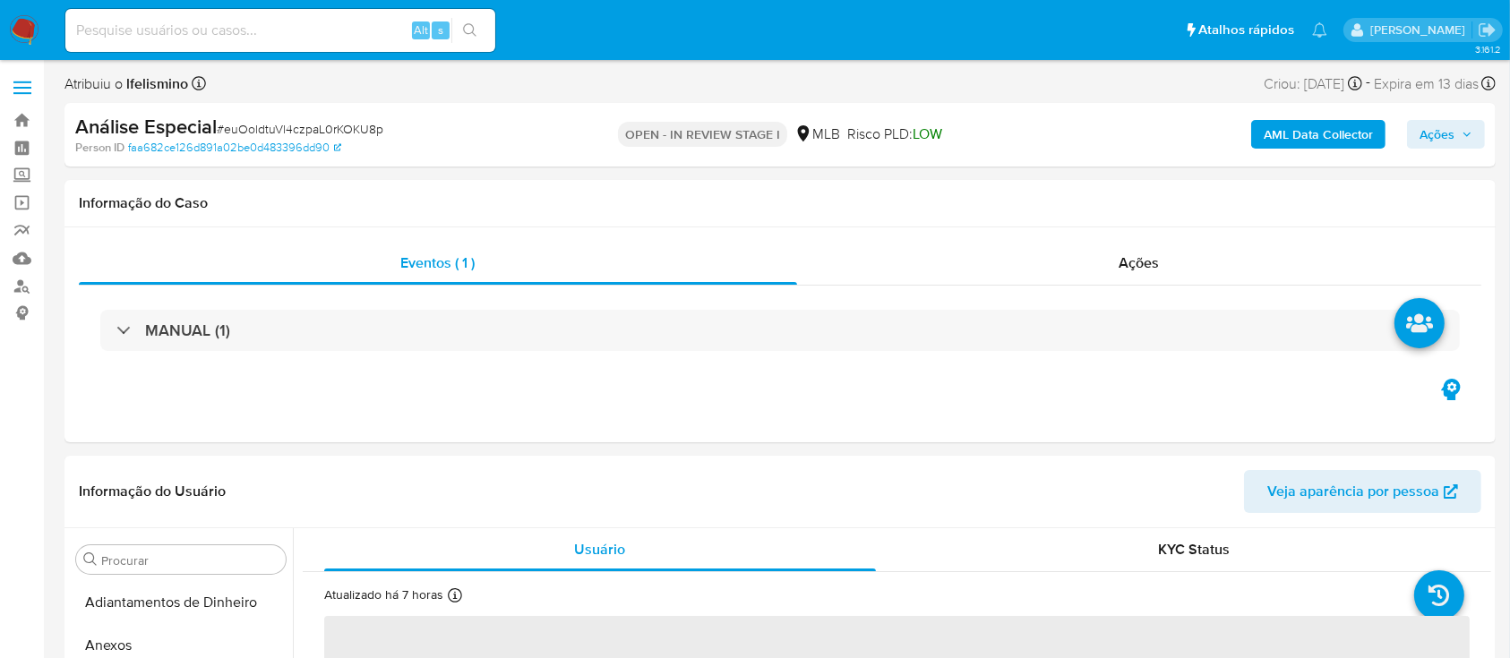
scroll to position [929, 0]
select select "10"
click at [1085, 274] on div "Ações" at bounding box center [1139, 263] width 684 height 43
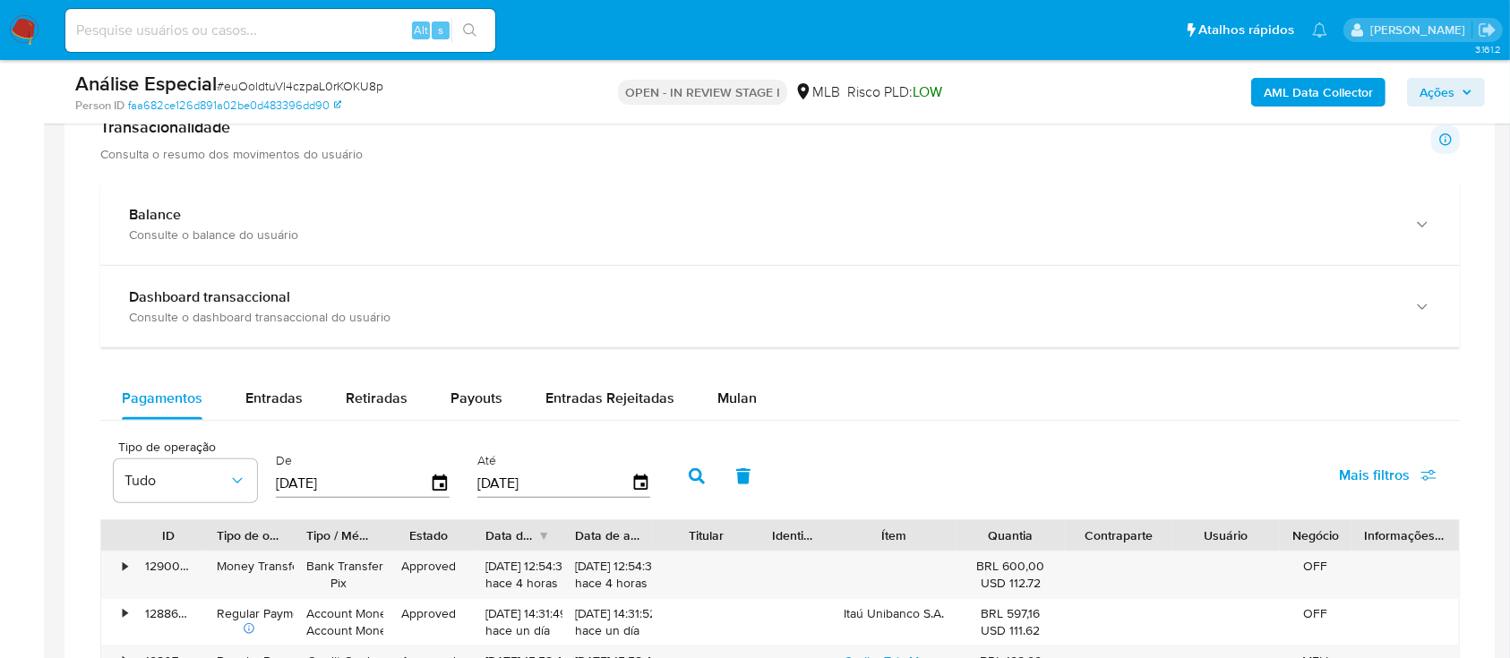
scroll to position [1552, 0]
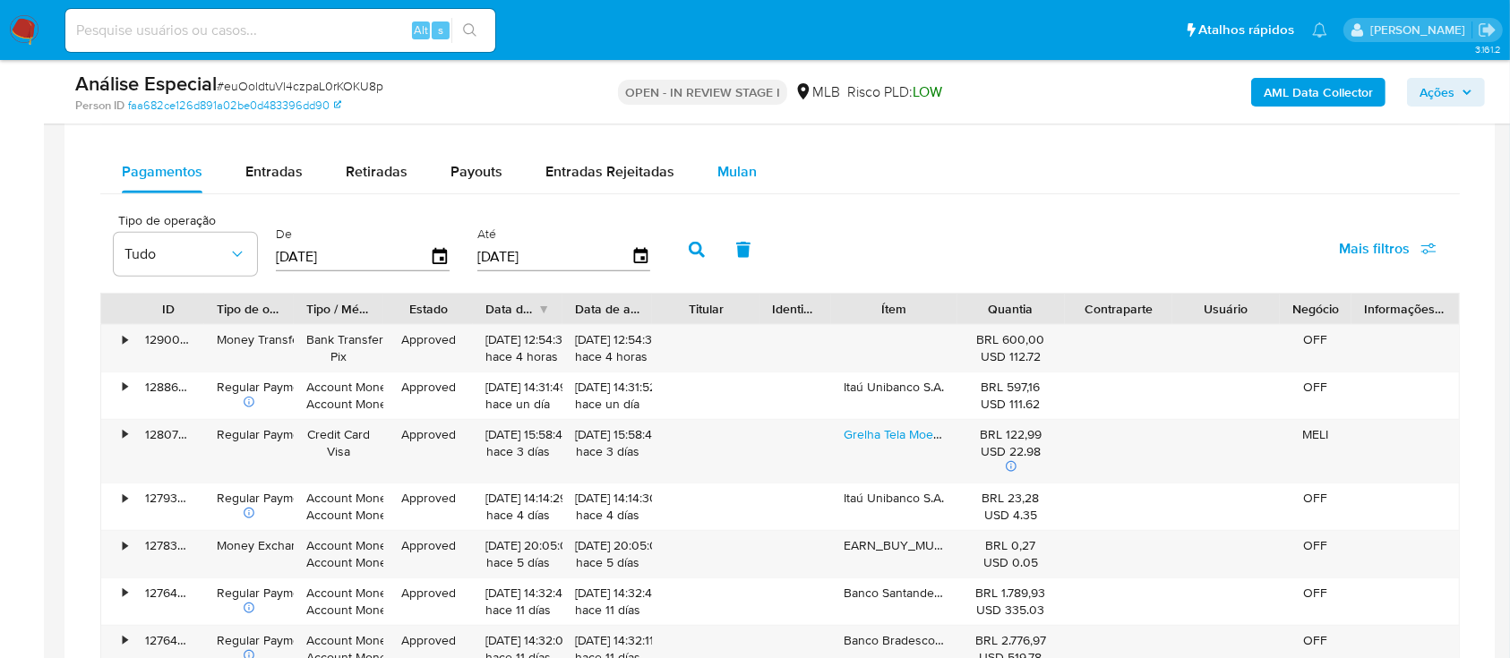
click at [718, 171] on span "Mulan" at bounding box center [736, 171] width 39 height 21
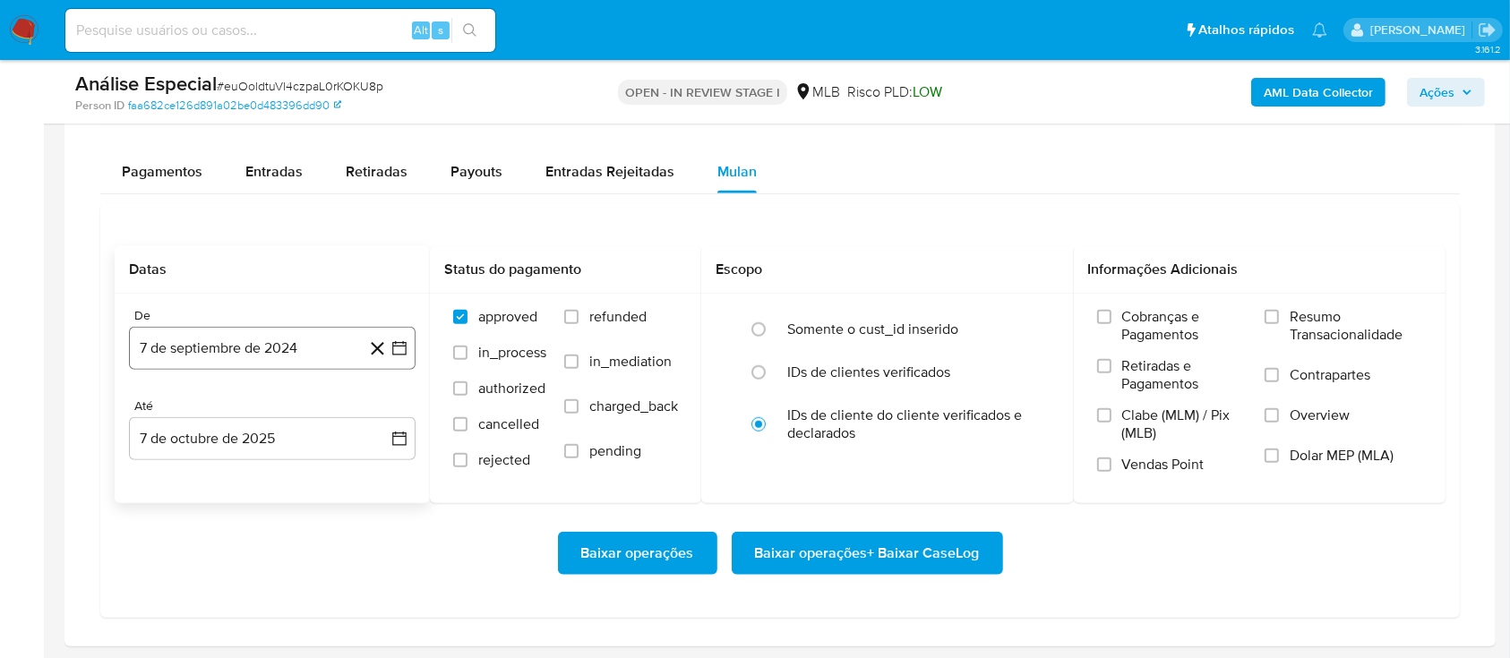
click at [248, 349] on button "7 de septiembre de 2024" at bounding box center [272, 348] width 287 height 43
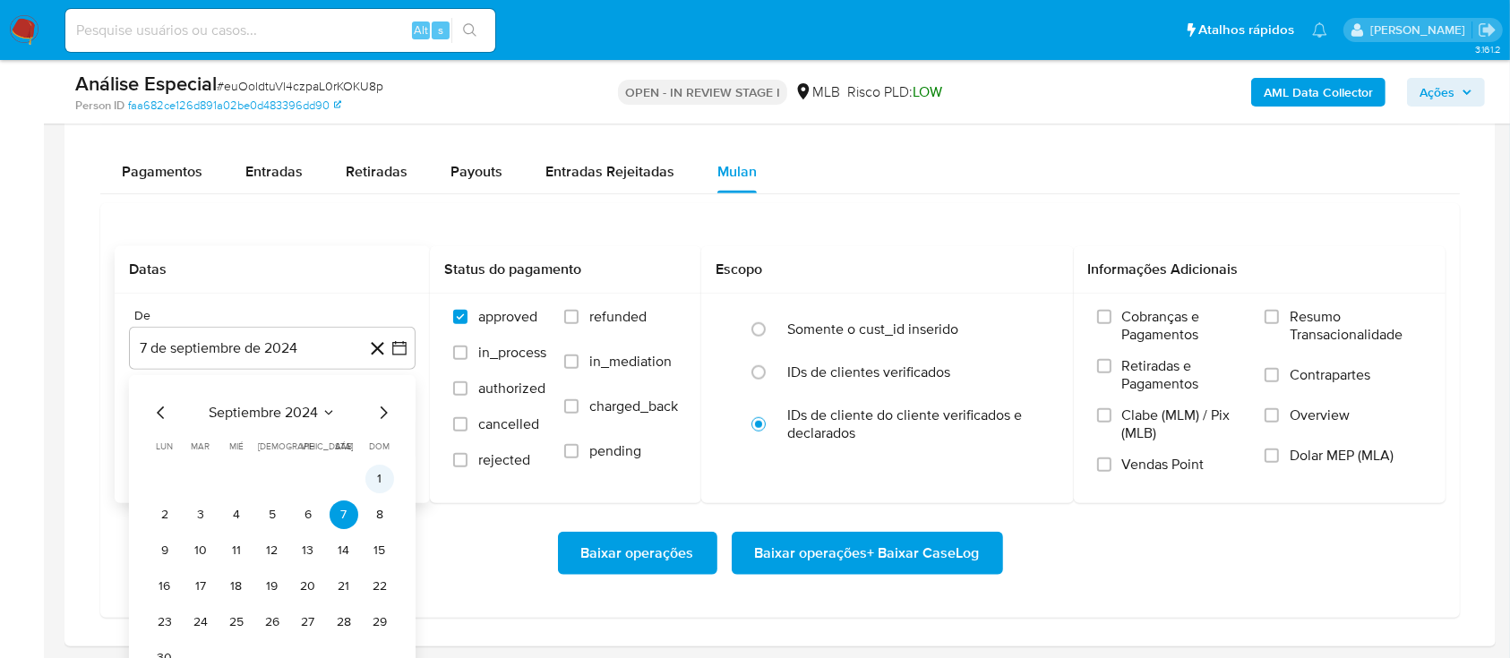
click at [388, 482] on button "1" at bounding box center [379, 479] width 29 height 29
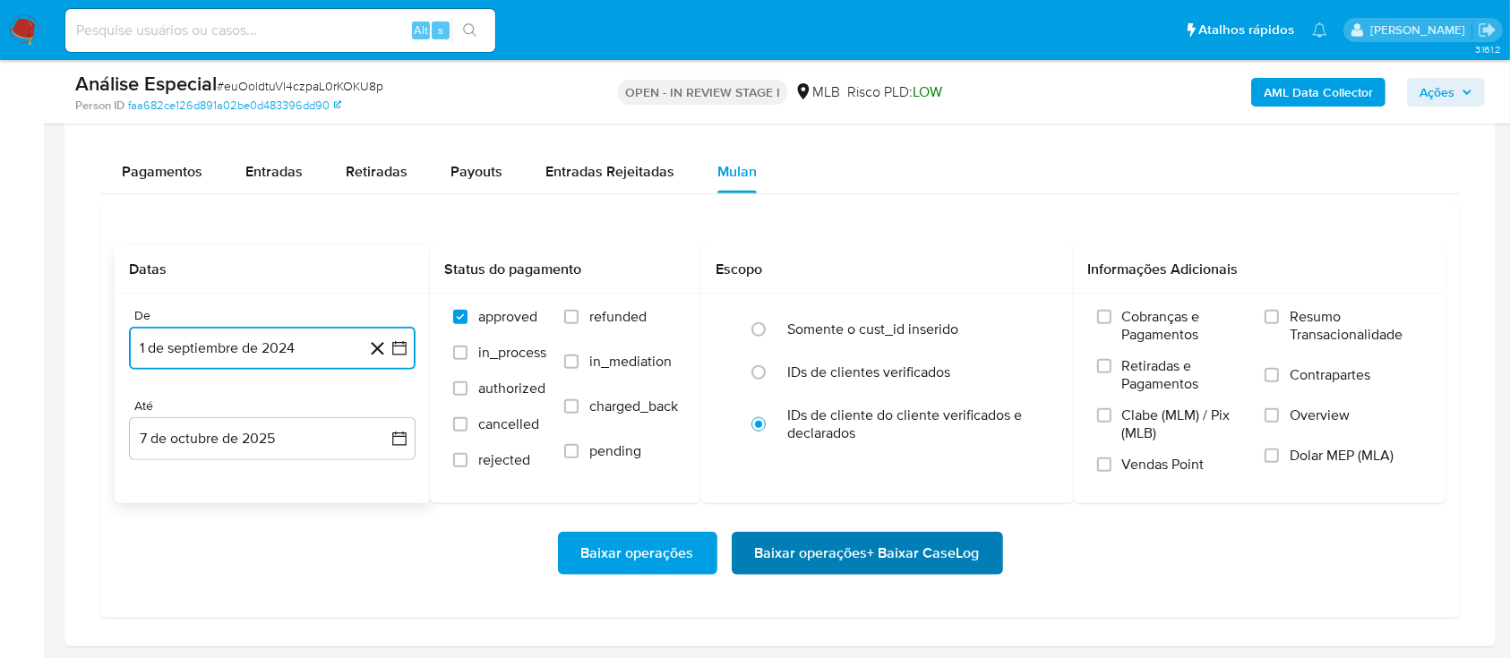
click at [854, 553] on span "Baixar operações + Baixar CaseLog" at bounding box center [867, 553] width 225 height 39
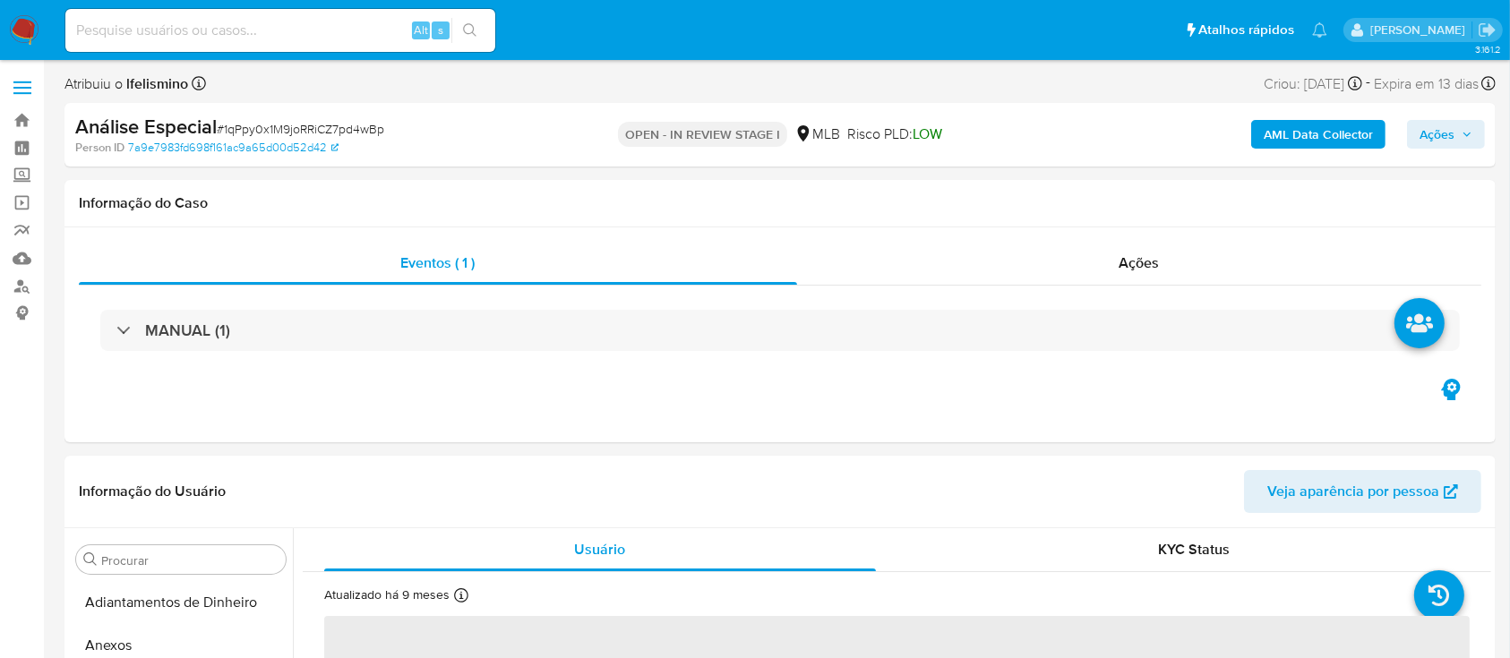
scroll to position [929, 0]
select select "10"
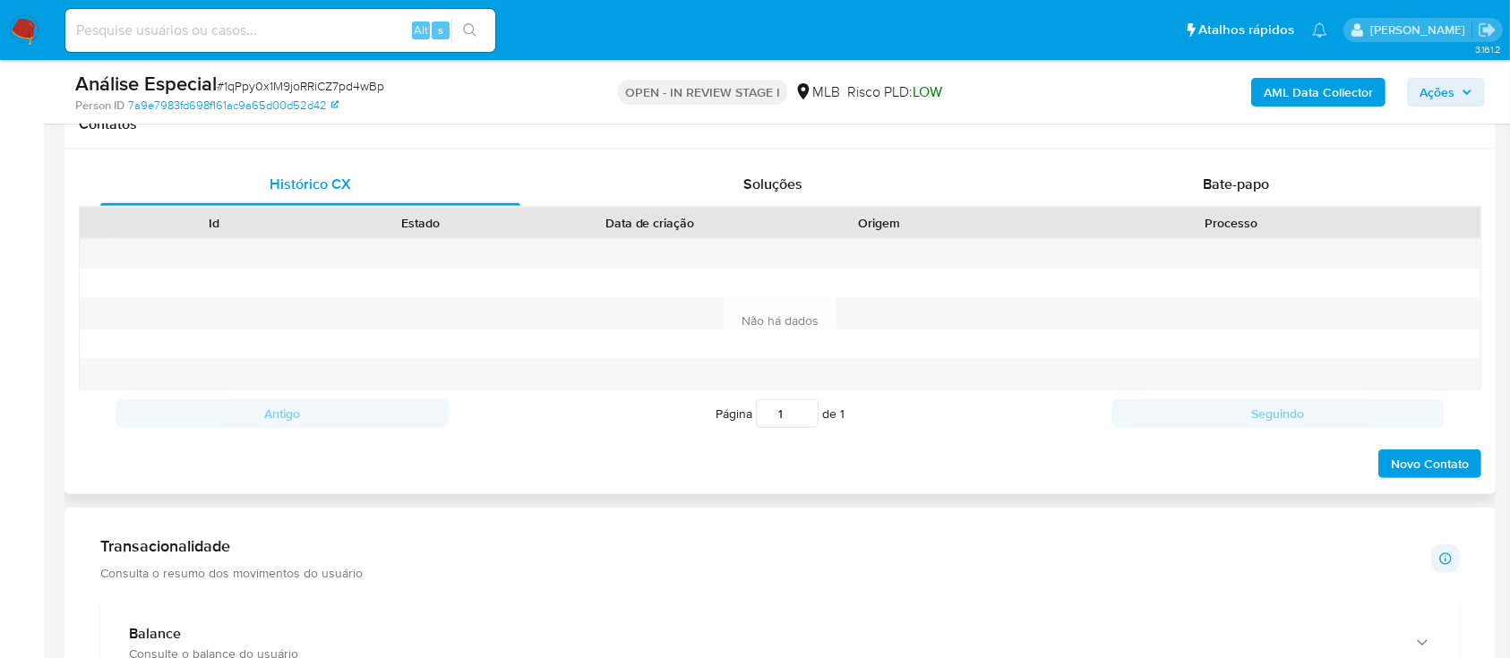
scroll to position [1194, 0]
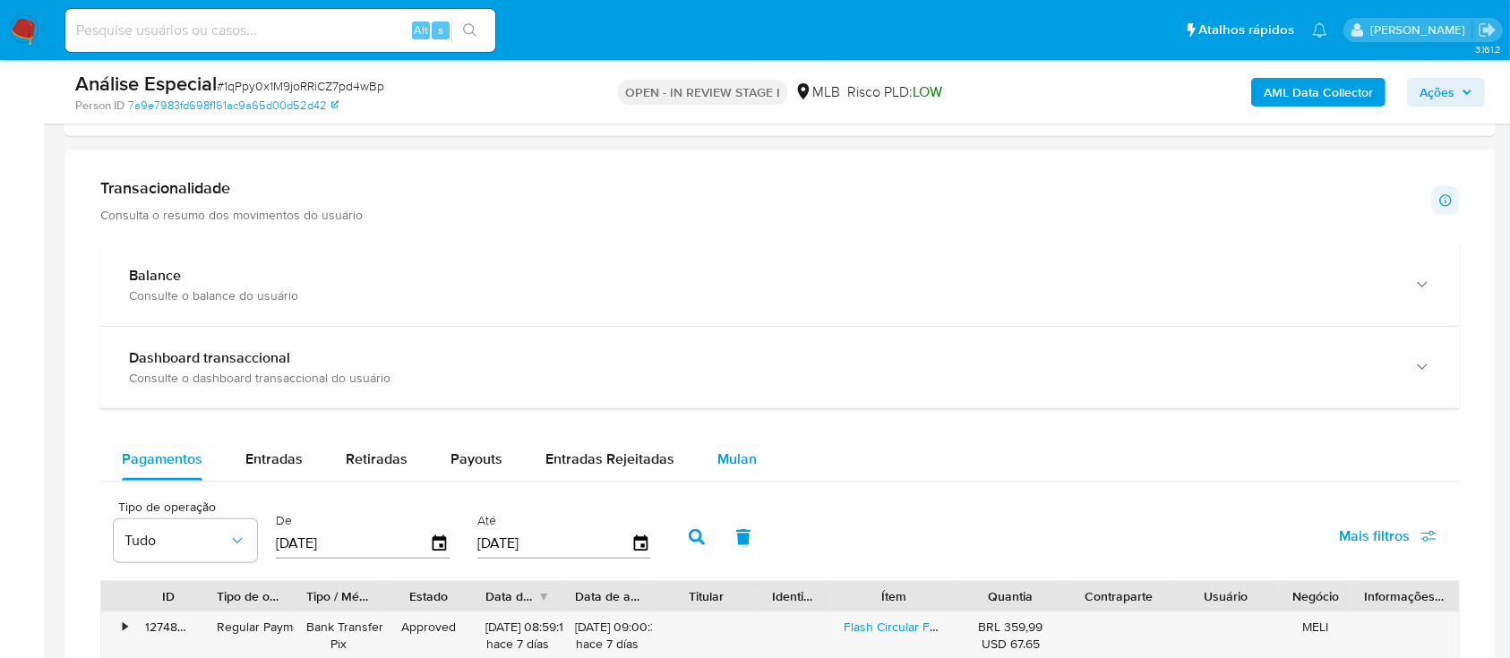
drag, startPoint x: 719, startPoint y: 466, endPoint x: 690, endPoint y: 441, distance: 37.5
click at [719, 466] on span "Mulan" at bounding box center [736, 459] width 39 height 21
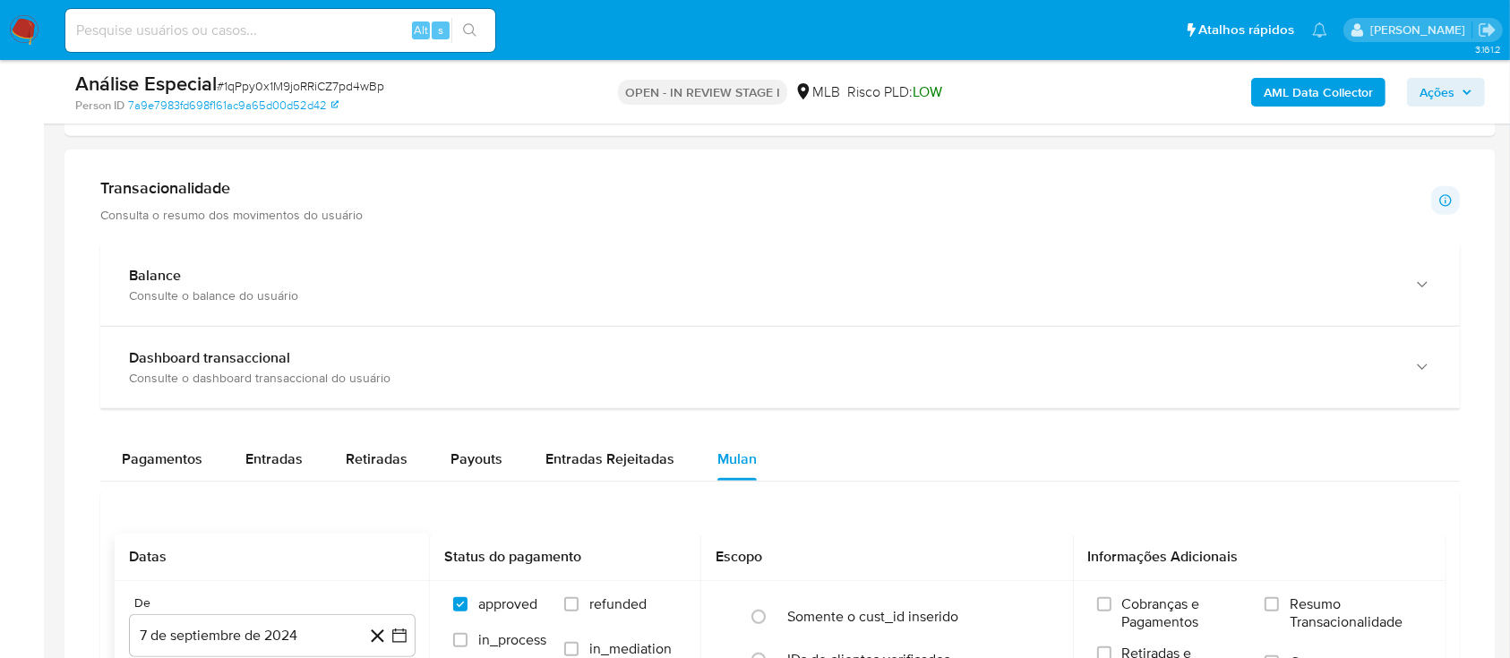
scroll to position [1552, 0]
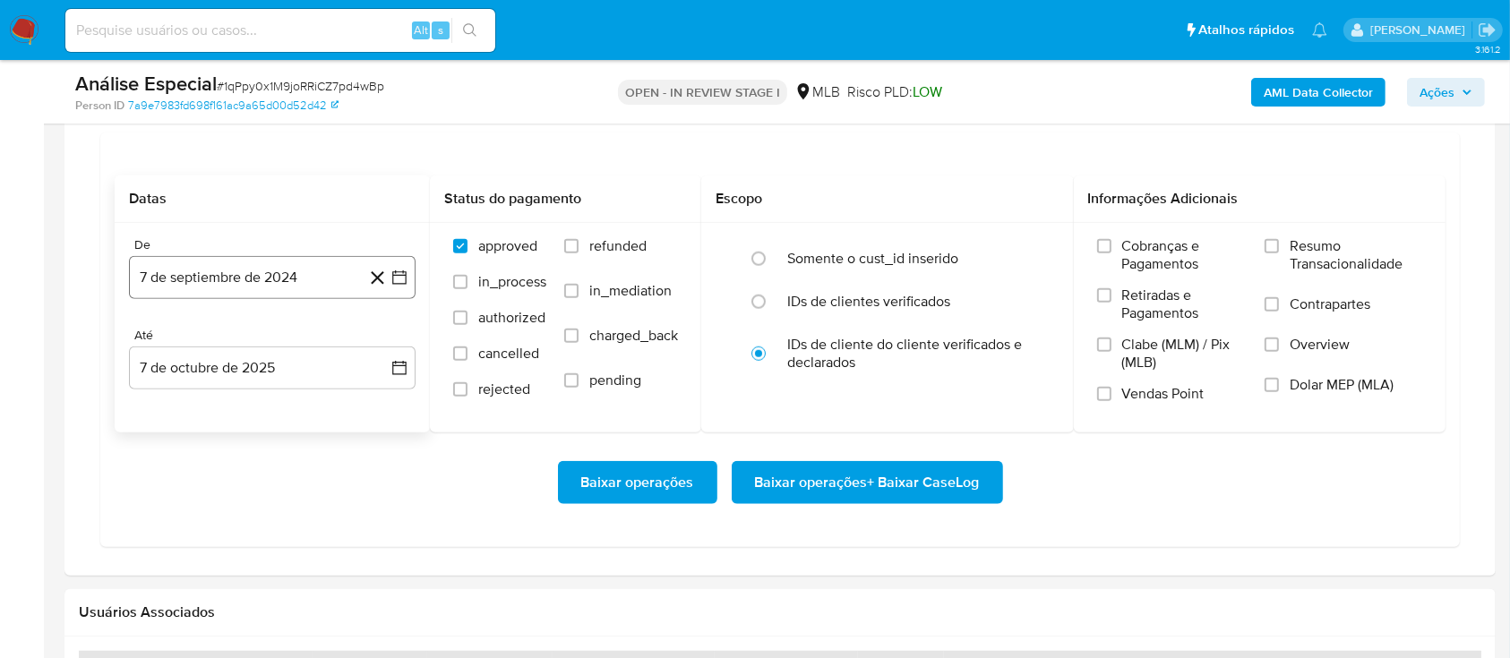
click at [269, 283] on button "7 de septiembre de 2024" at bounding box center [272, 277] width 287 height 43
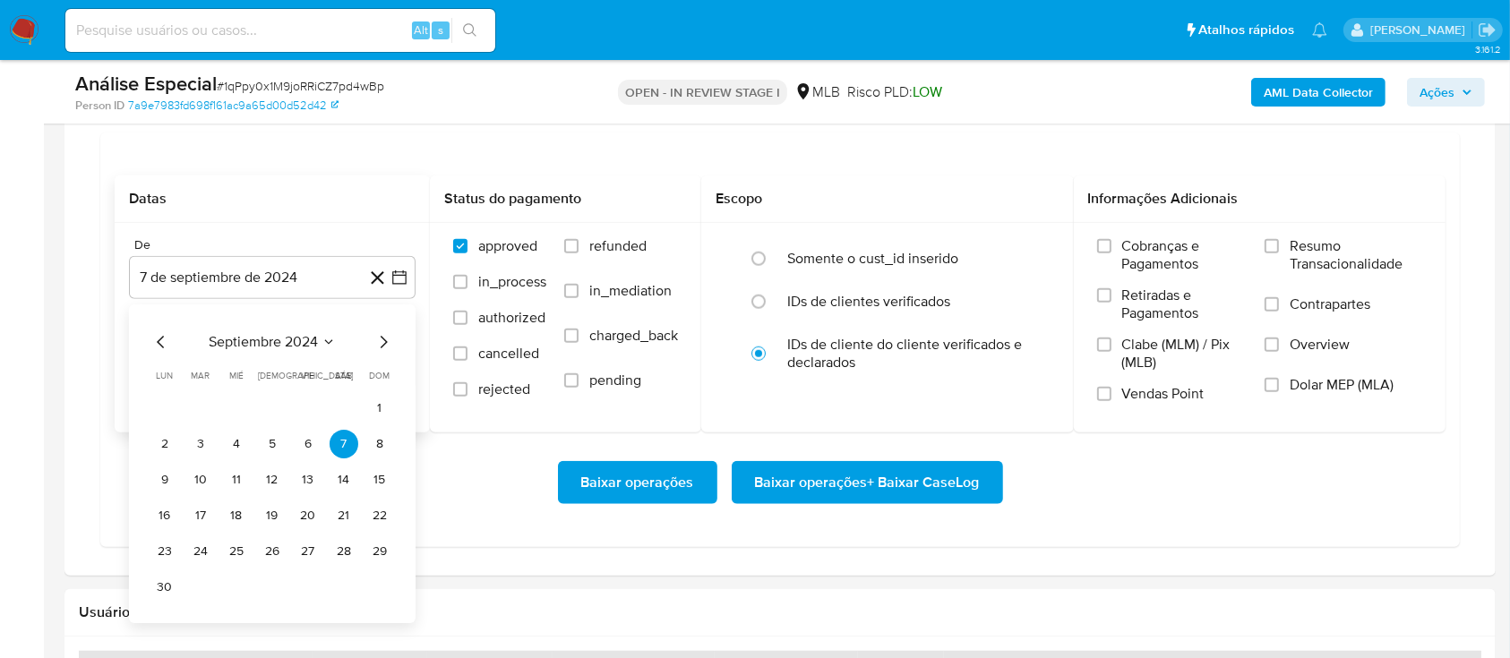
click at [286, 347] on span "septiembre 2024" at bounding box center [263, 342] width 109 height 18
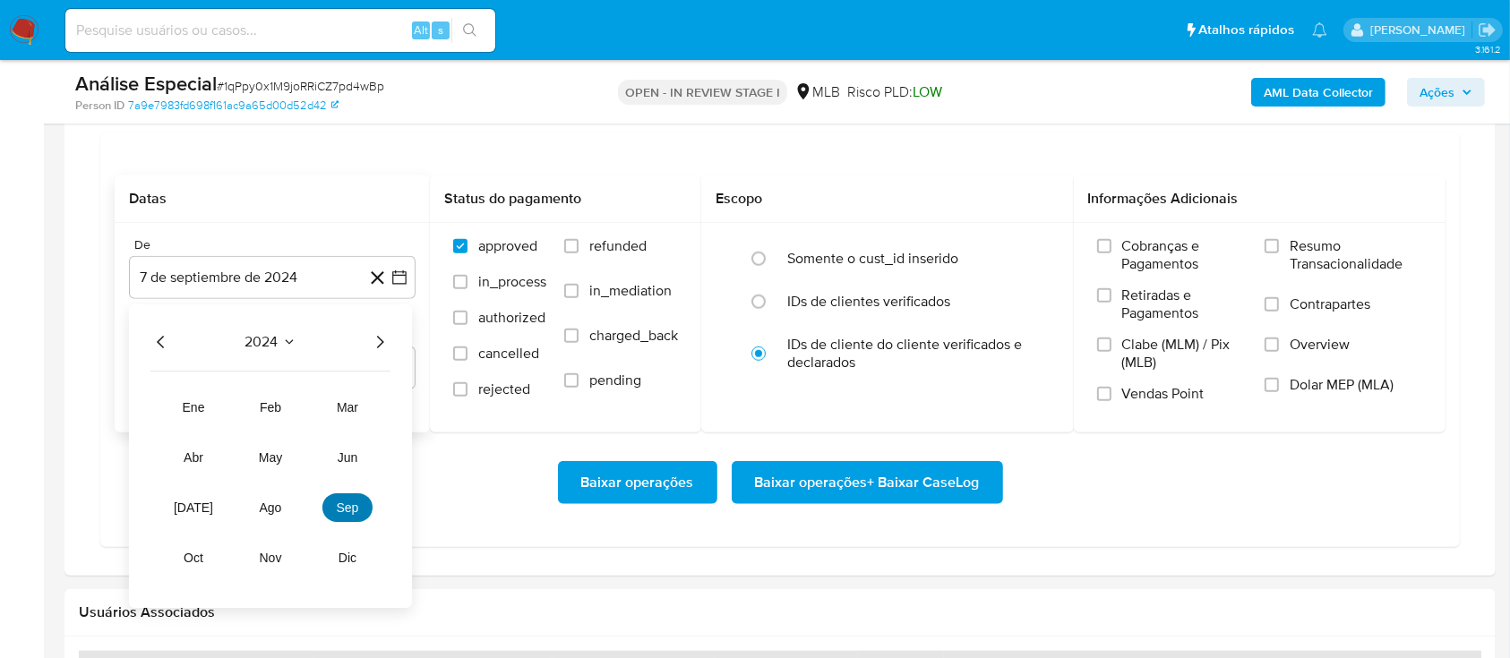
click at [361, 509] on button "sep" at bounding box center [347, 507] width 50 height 29
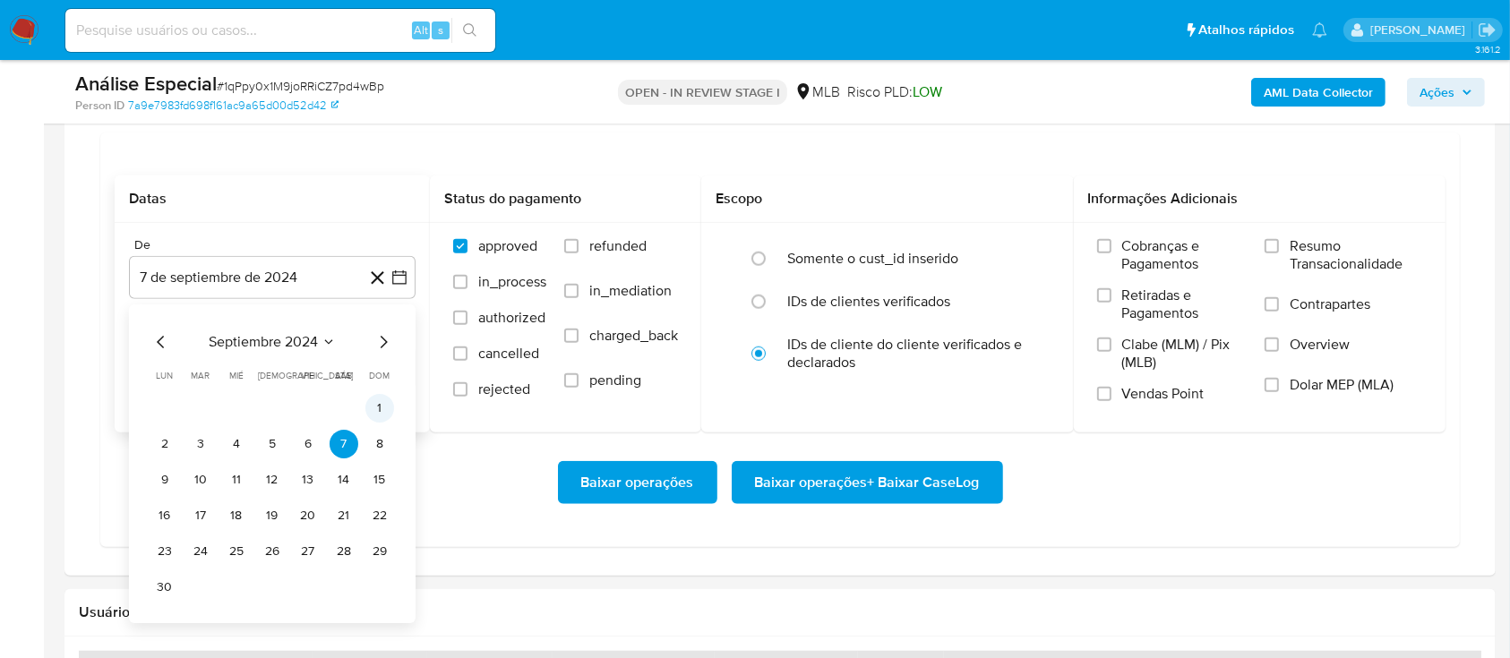
click at [380, 403] on button "1" at bounding box center [379, 408] width 29 height 29
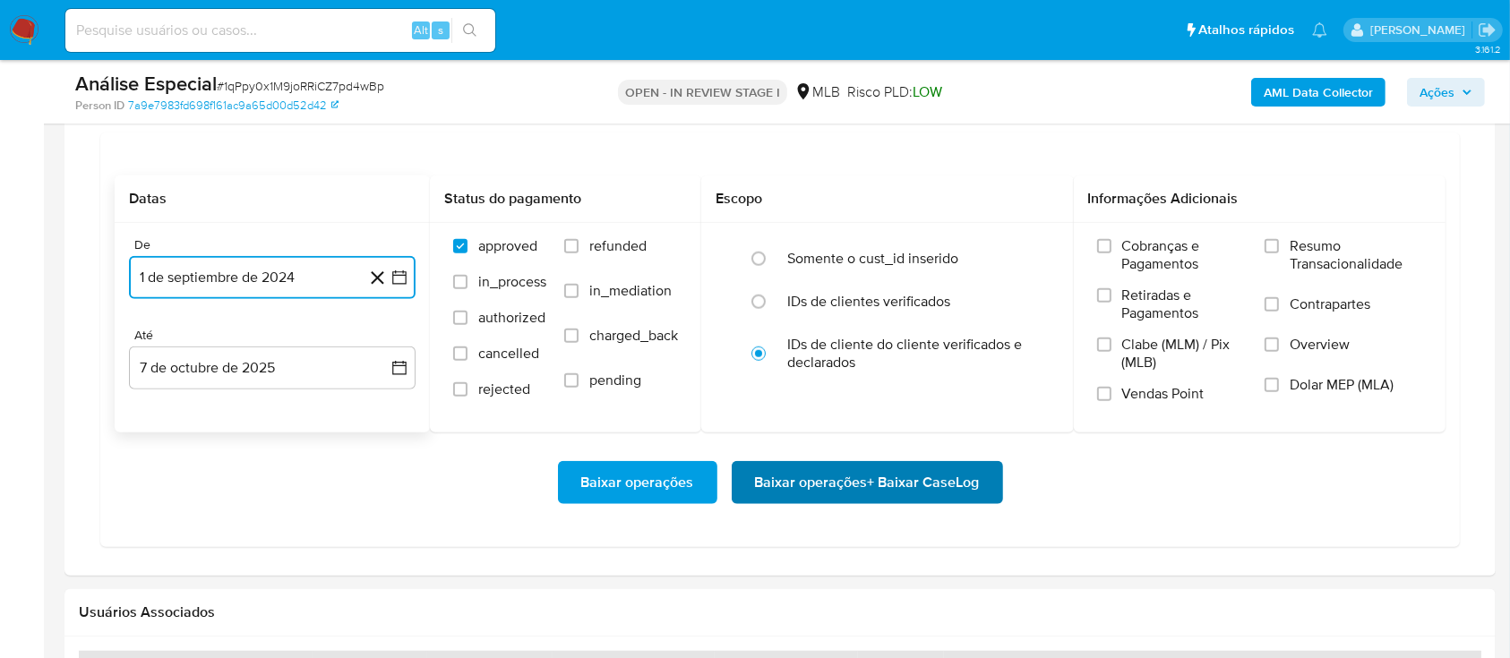
click at [828, 497] on span "Baixar operações + Baixar CaseLog" at bounding box center [867, 482] width 225 height 39
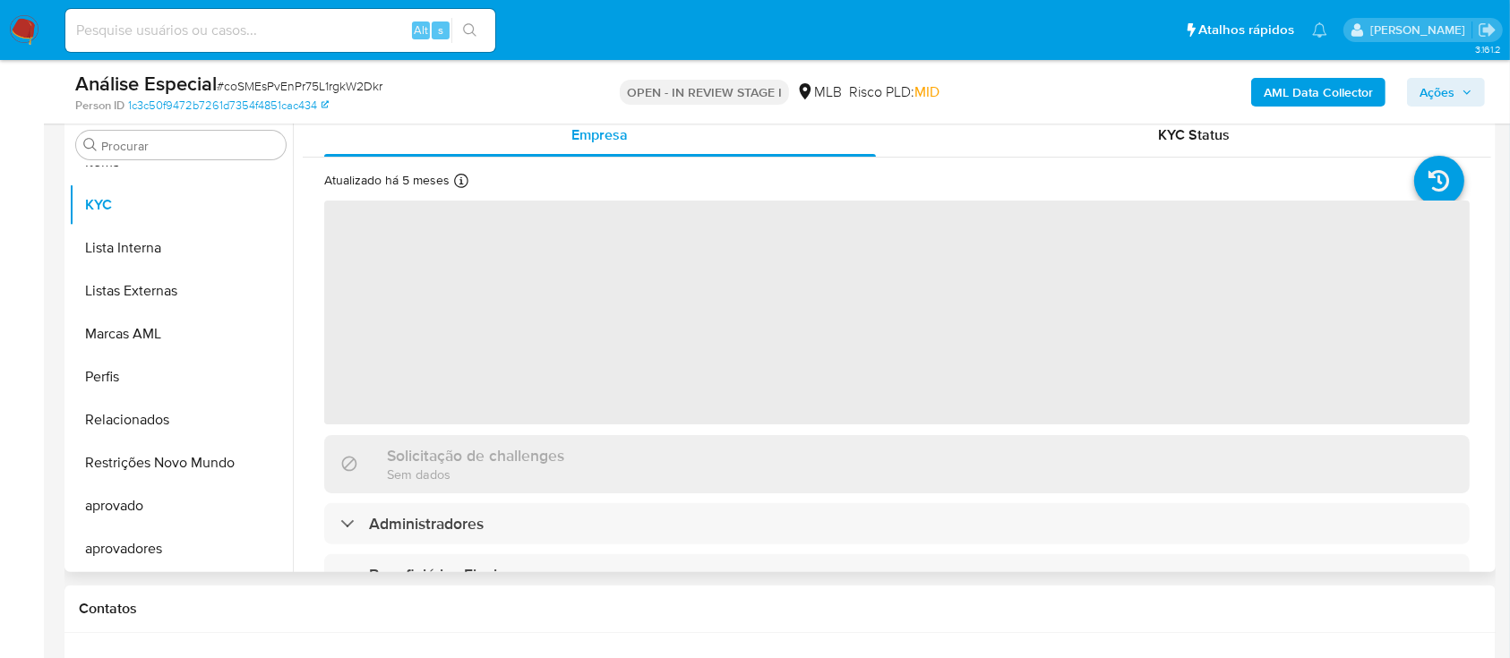
scroll to position [358, 0]
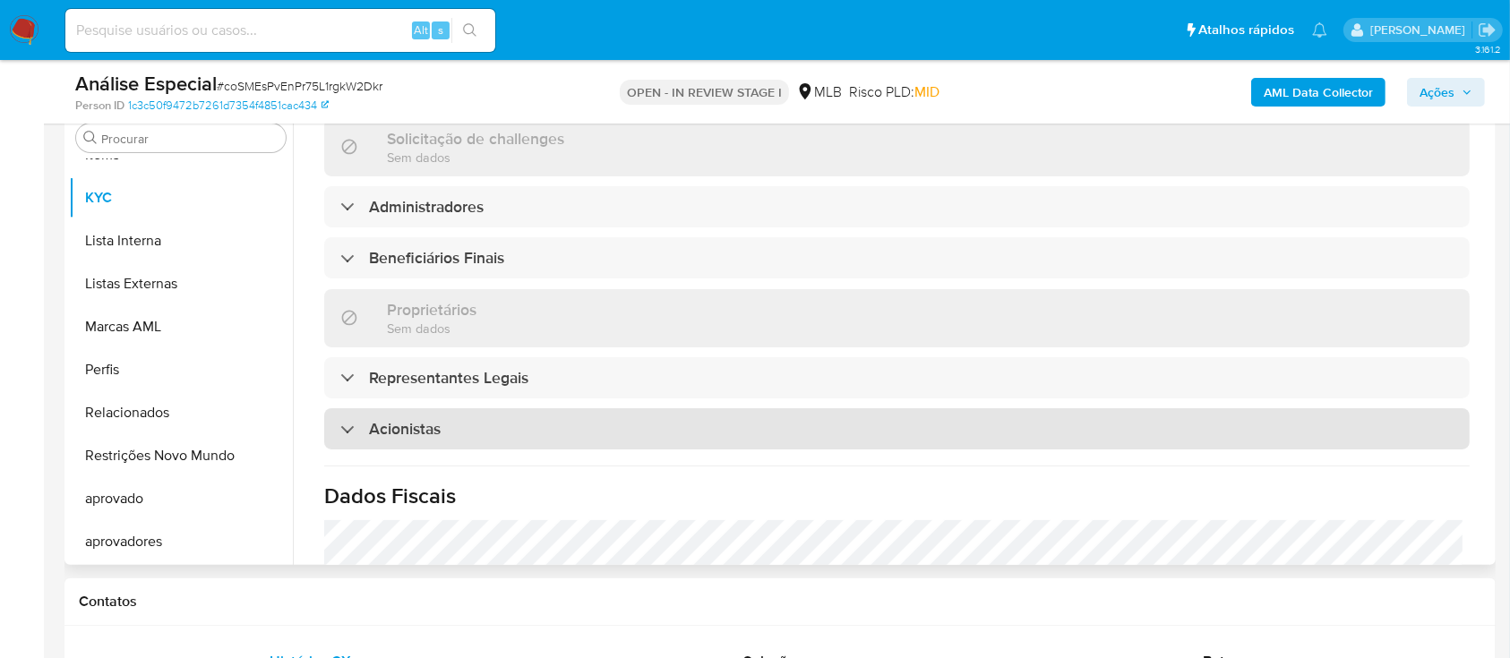
select select "10"
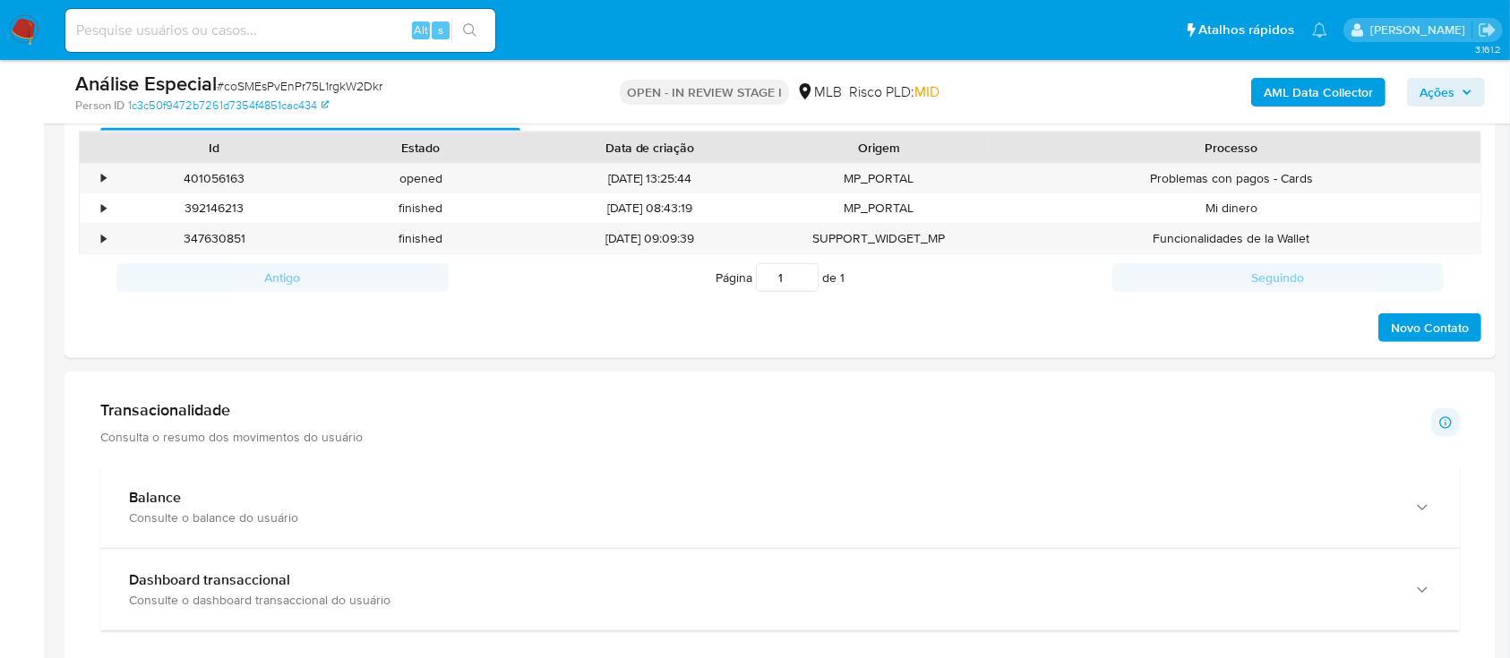
scroll to position [1194, 0]
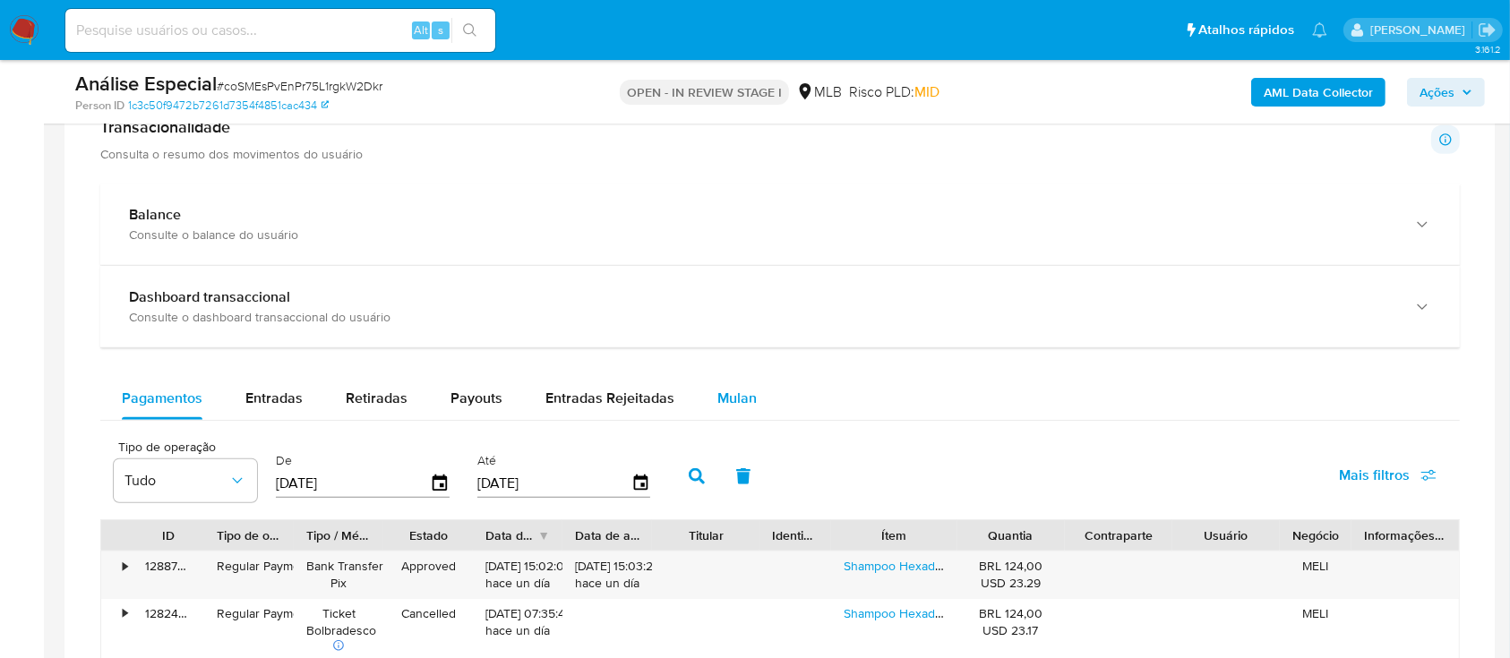
click at [709, 393] on button "Mulan" at bounding box center [737, 398] width 82 height 43
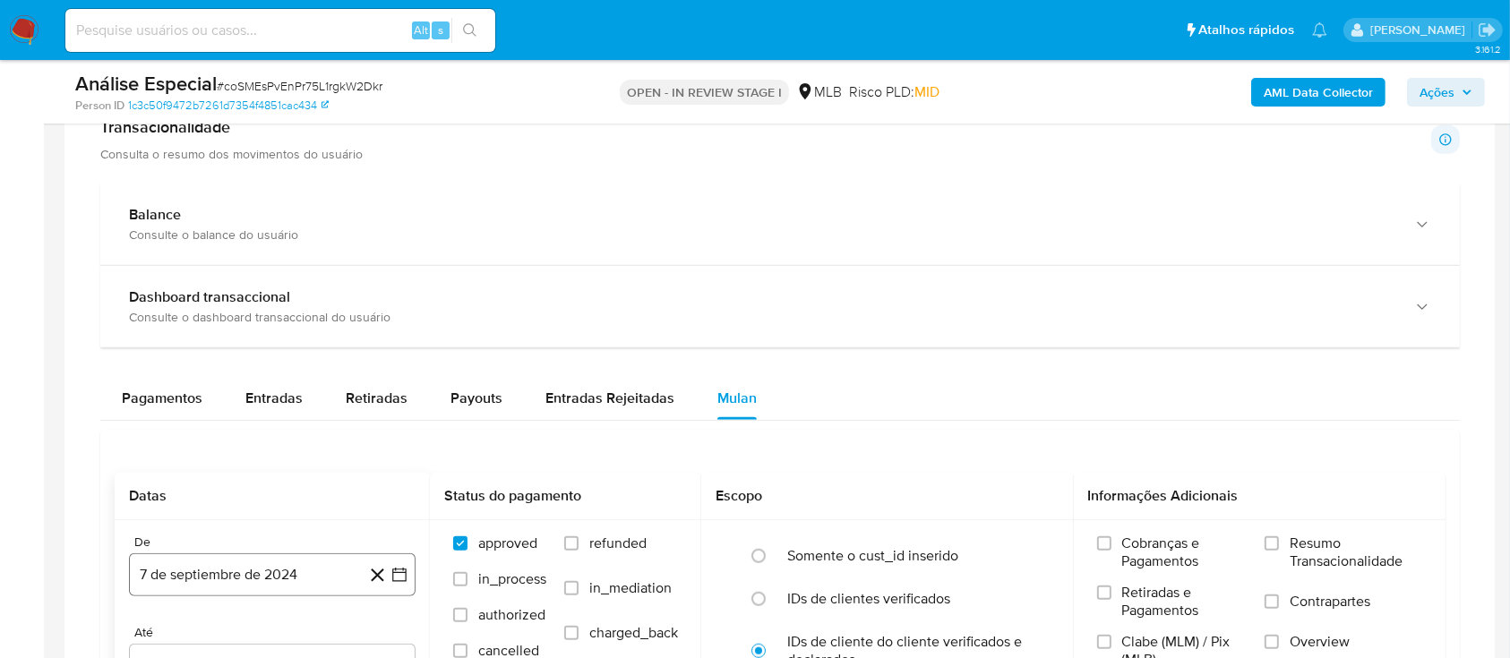
click at [290, 566] on button "7 de septiembre de 2024" at bounding box center [272, 574] width 287 height 43
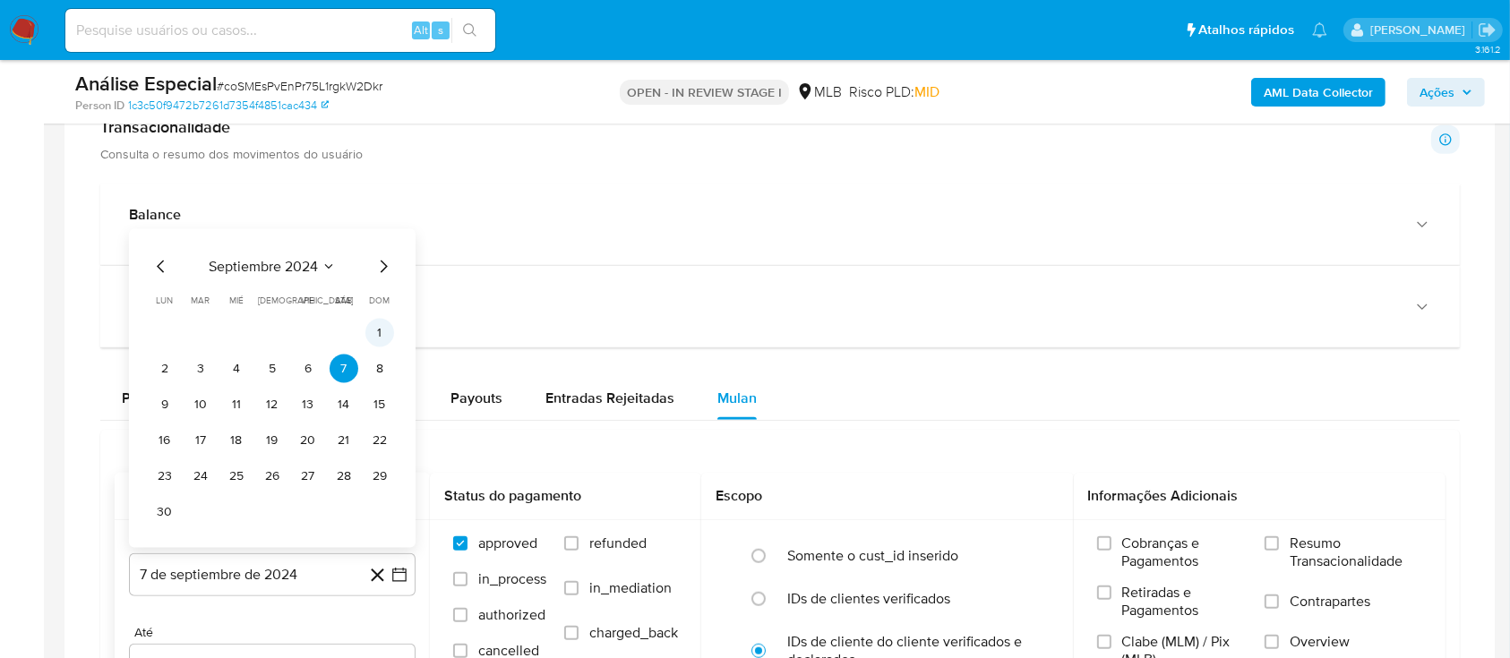
click at [374, 336] on button "1" at bounding box center [379, 333] width 29 height 29
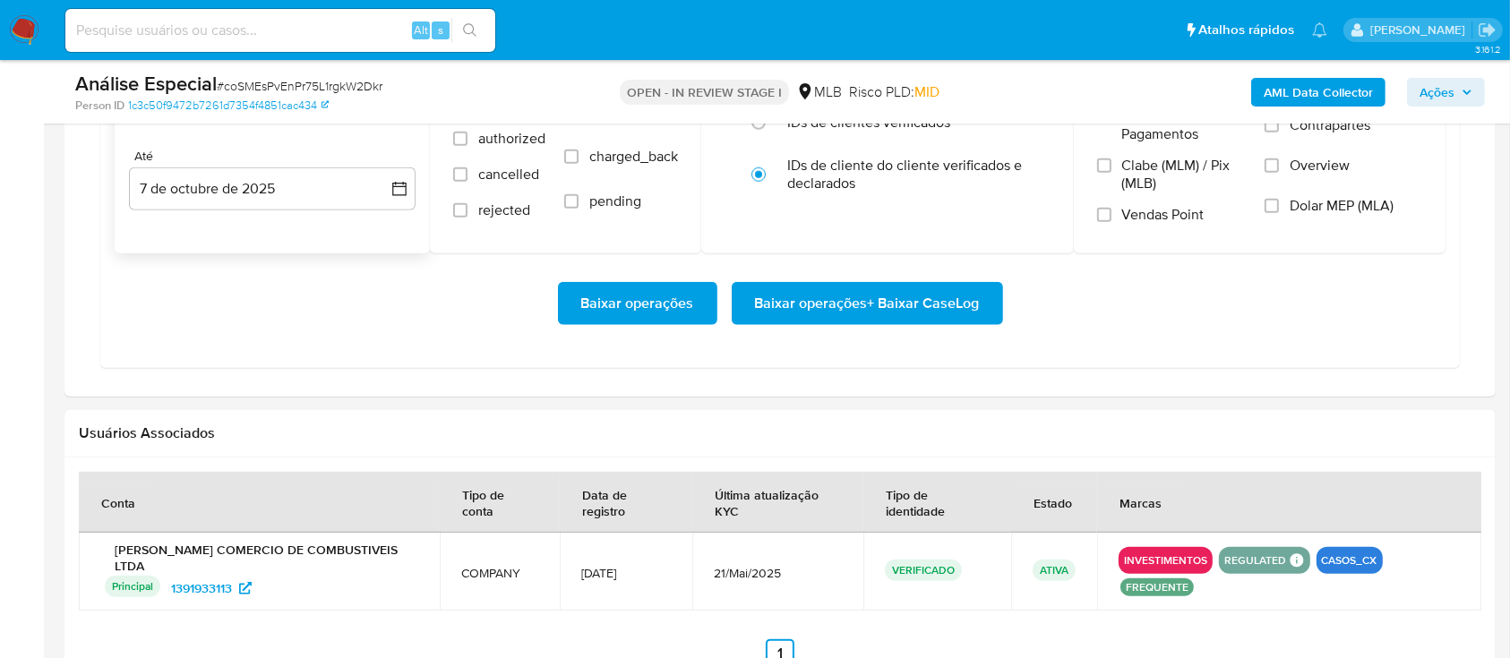
scroll to position [1671, 0]
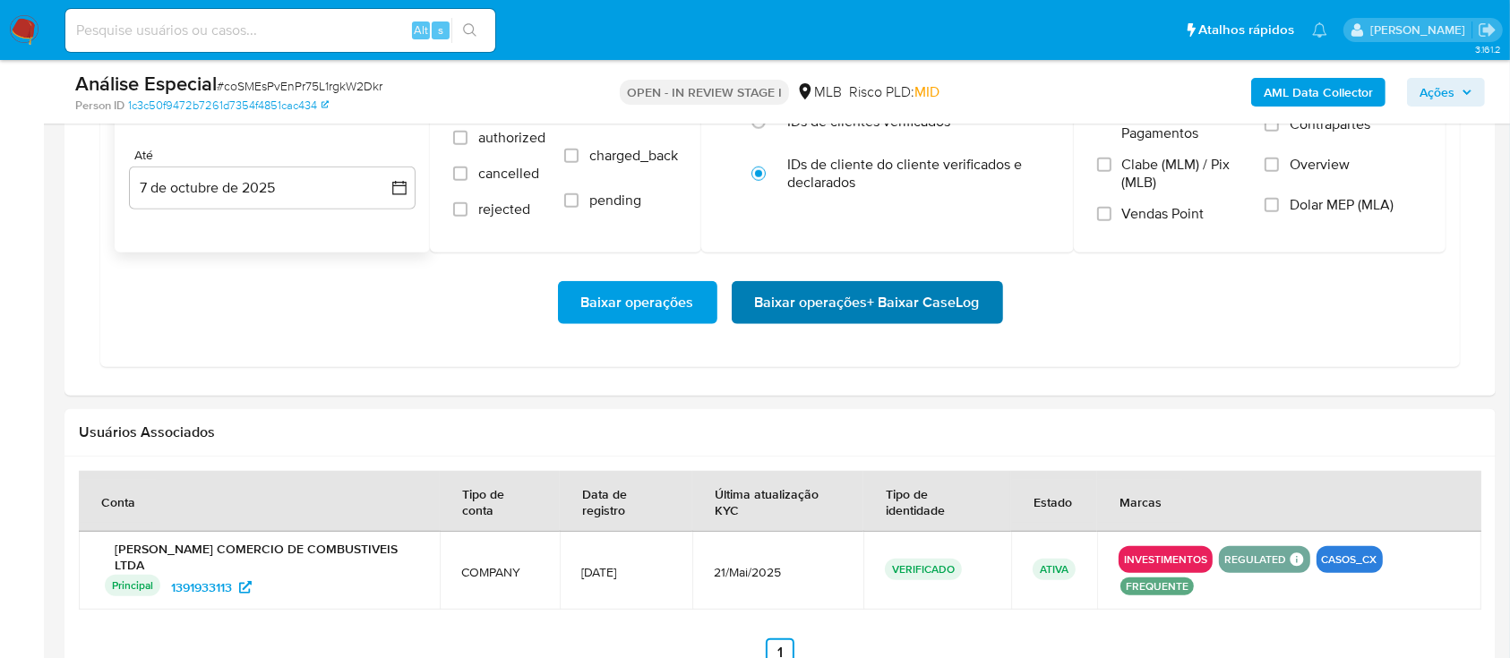
click at [866, 319] on span "Baixar operações + Baixar CaseLog" at bounding box center [867, 302] width 225 height 39
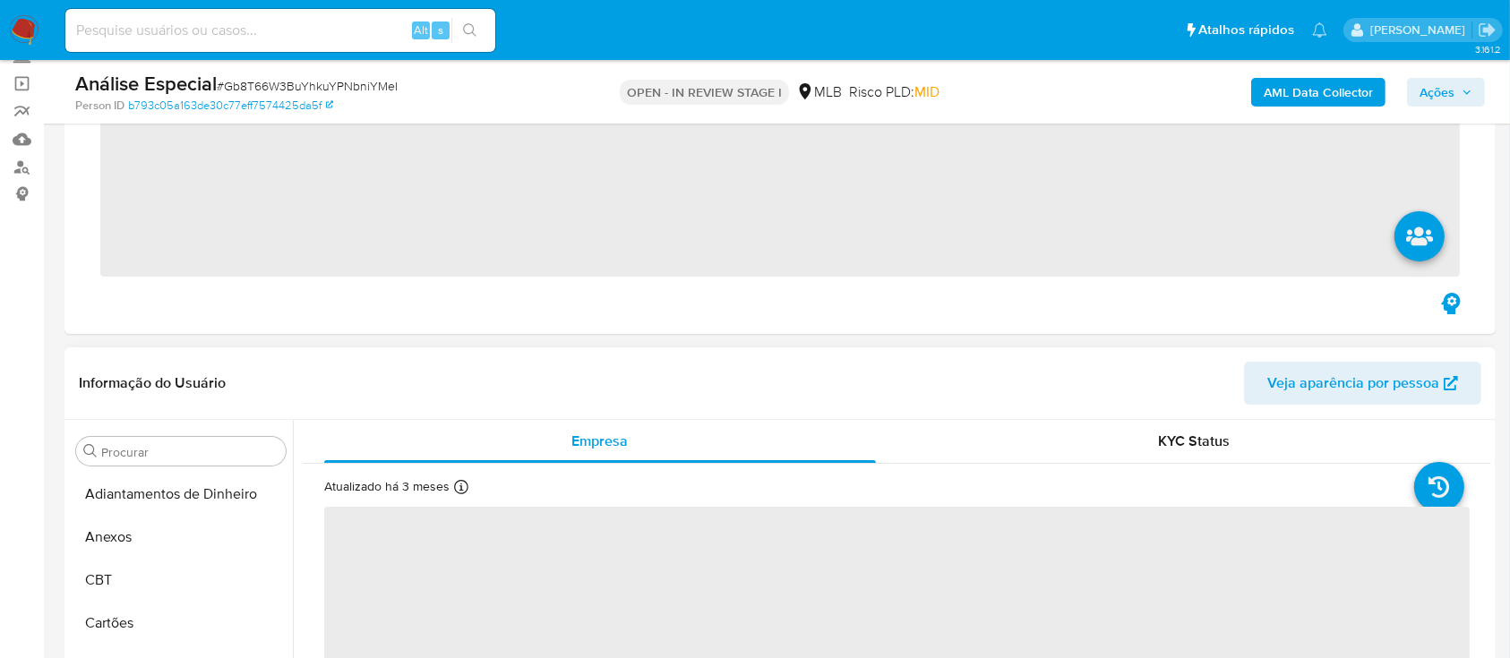
scroll to position [929, 0]
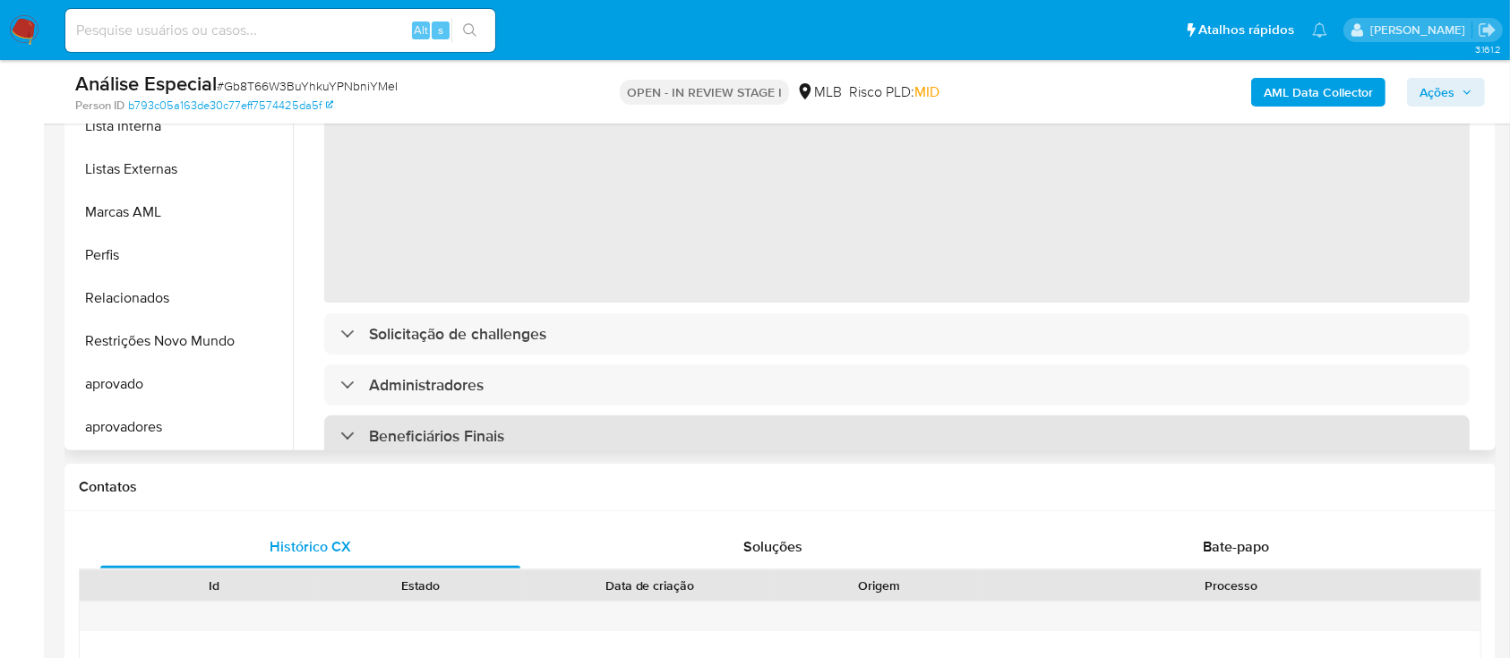
select select "10"
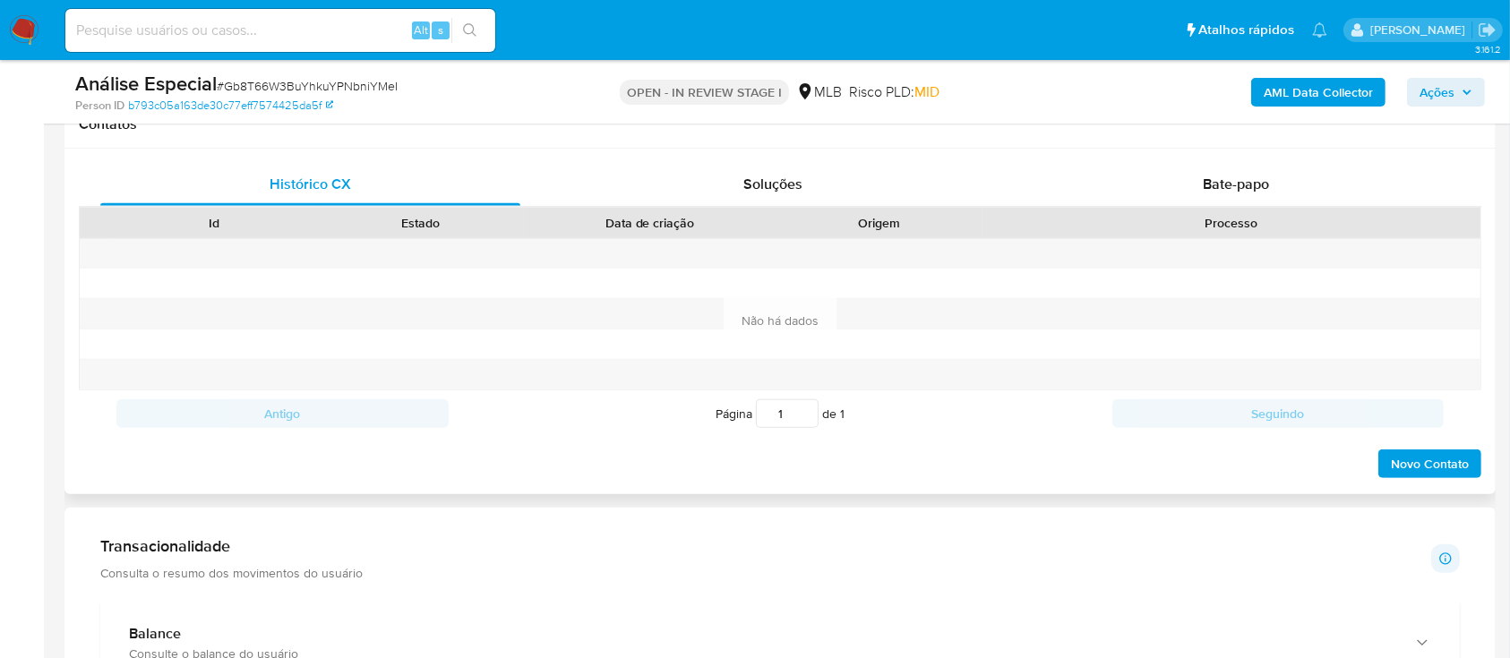
scroll to position [1194, 0]
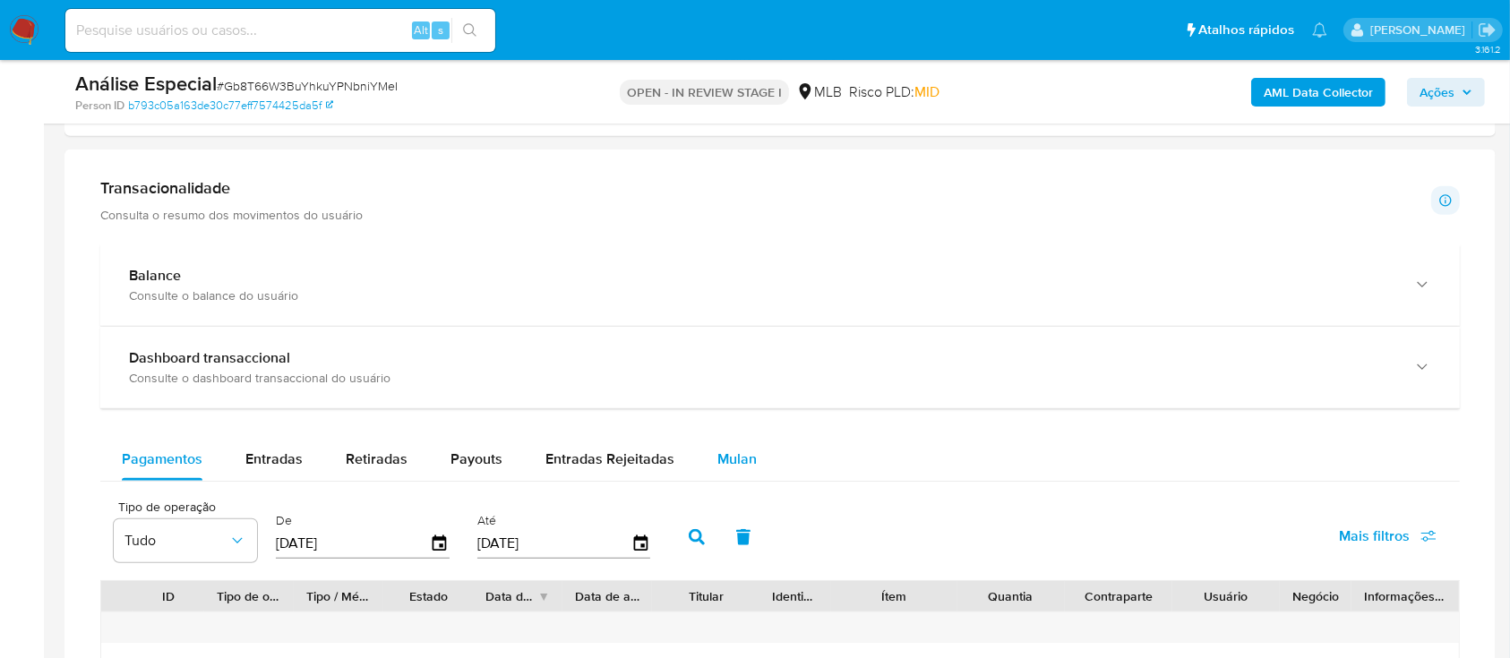
click at [717, 469] on div "Mulan" at bounding box center [736, 459] width 39 height 43
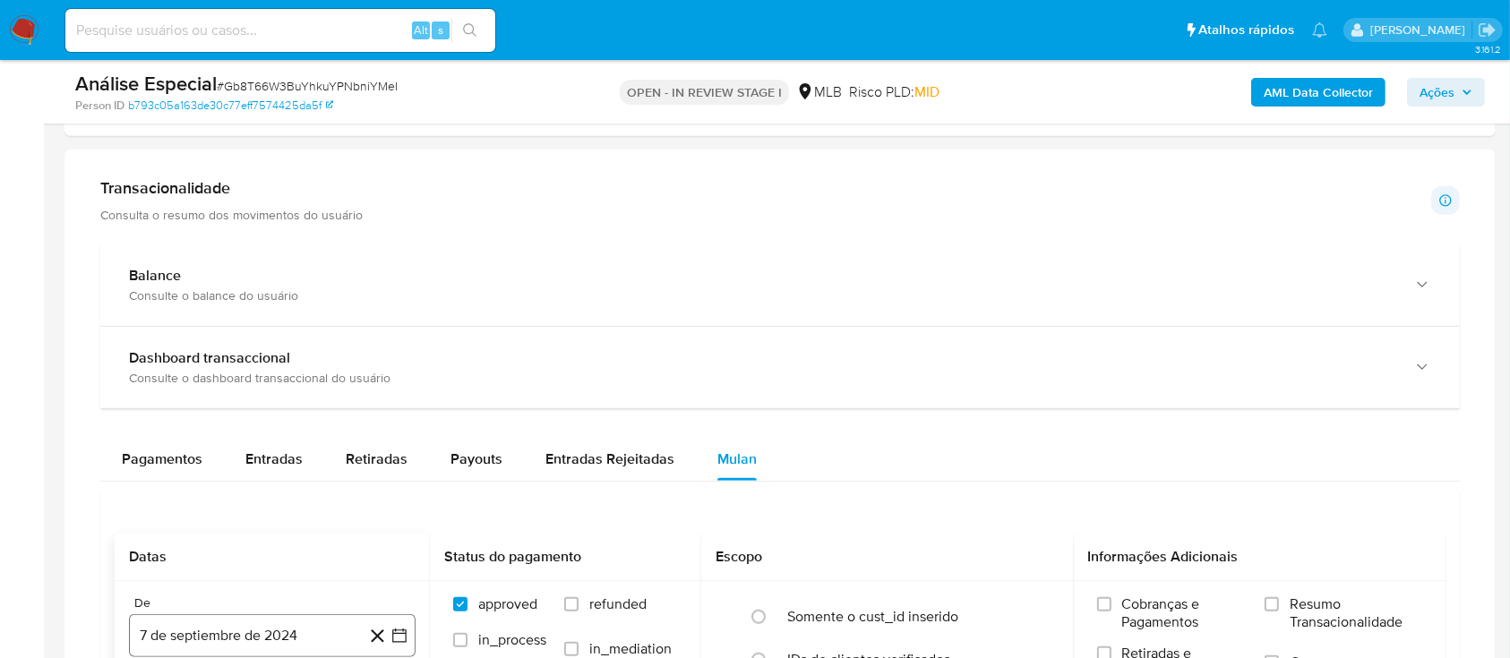
drag, startPoint x: 250, startPoint y: 635, endPoint x: 266, endPoint y: 614, distance: 26.2
click at [251, 635] on button "7 de septiembre de 2024" at bounding box center [272, 635] width 287 height 43
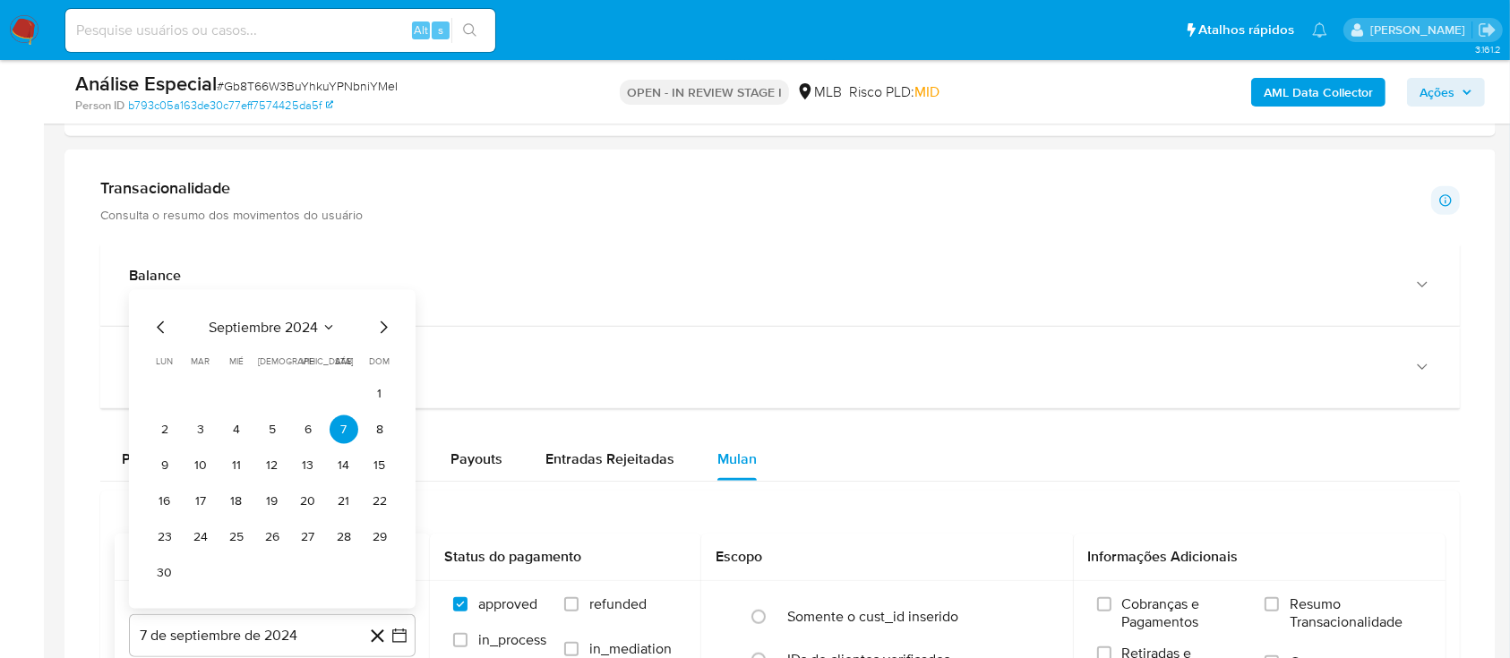
click at [288, 322] on span "septiembre 2024" at bounding box center [263, 328] width 109 height 18
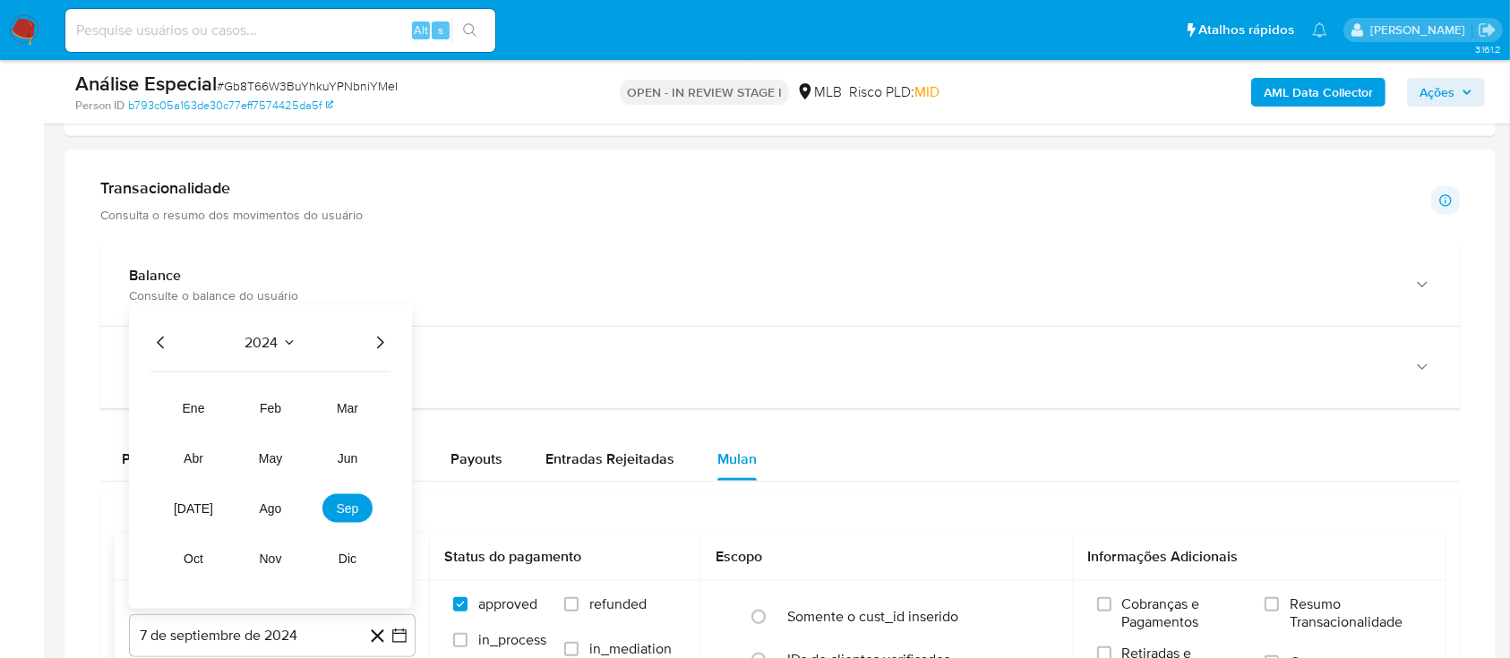
click at [379, 336] on icon "Año siguiente" at bounding box center [379, 342] width 21 height 21
click at [166, 340] on icon "Año anterior" at bounding box center [160, 342] width 21 height 21
click at [364, 501] on button "sep" at bounding box center [347, 508] width 50 height 29
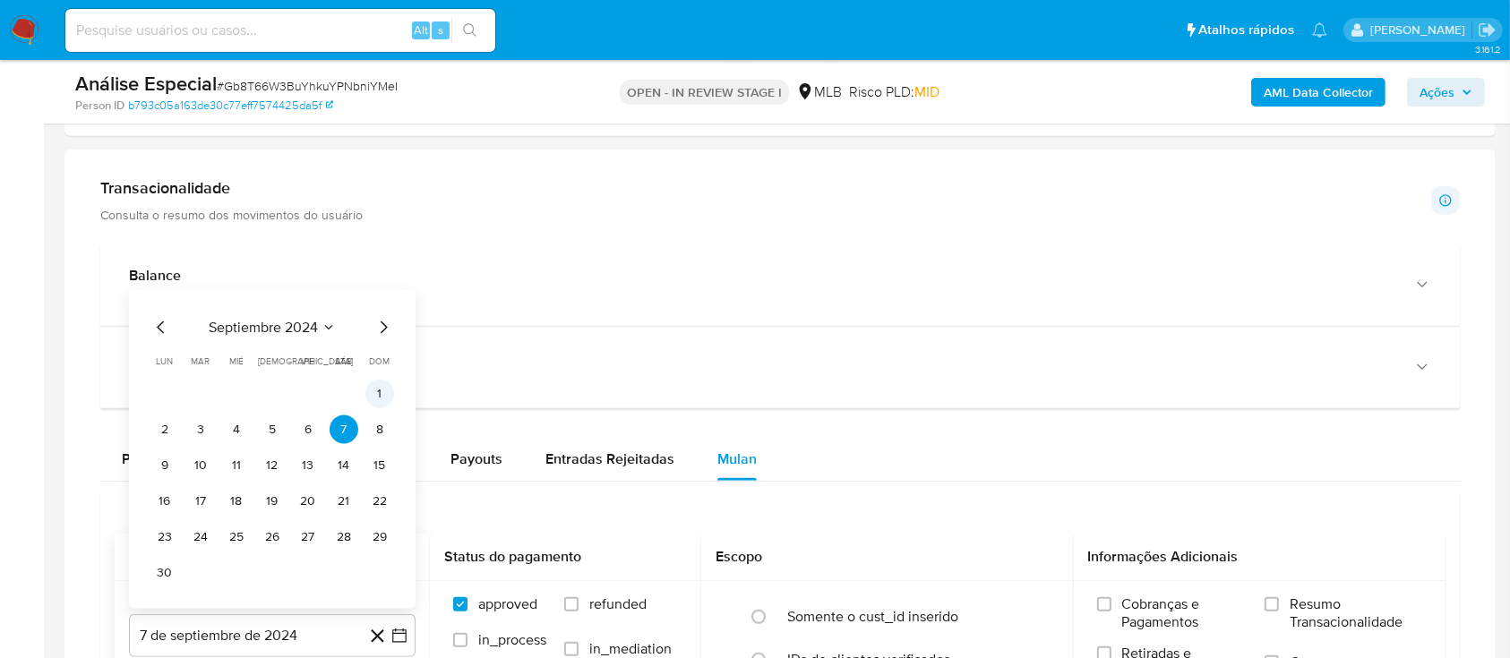
click at [372, 399] on button "1" at bounding box center [379, 394] width 29 height 29
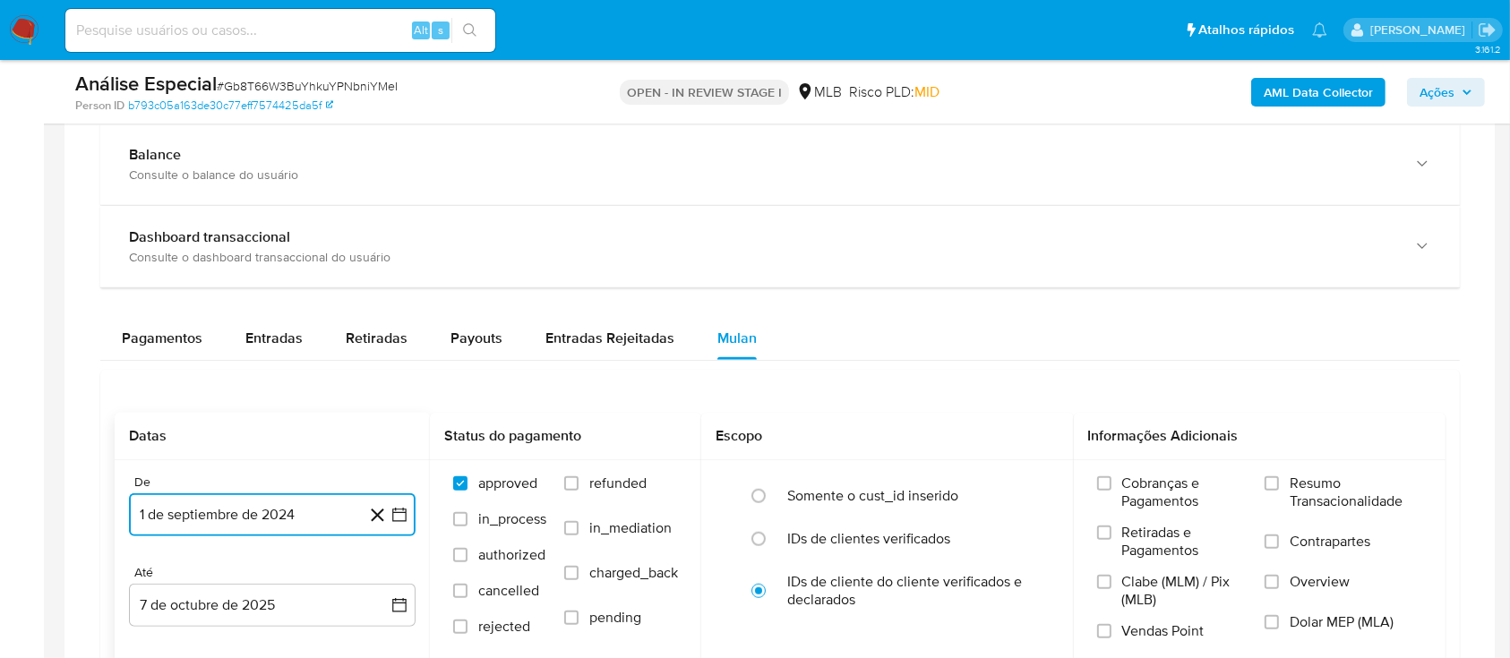
scroll to position [1552, 0]
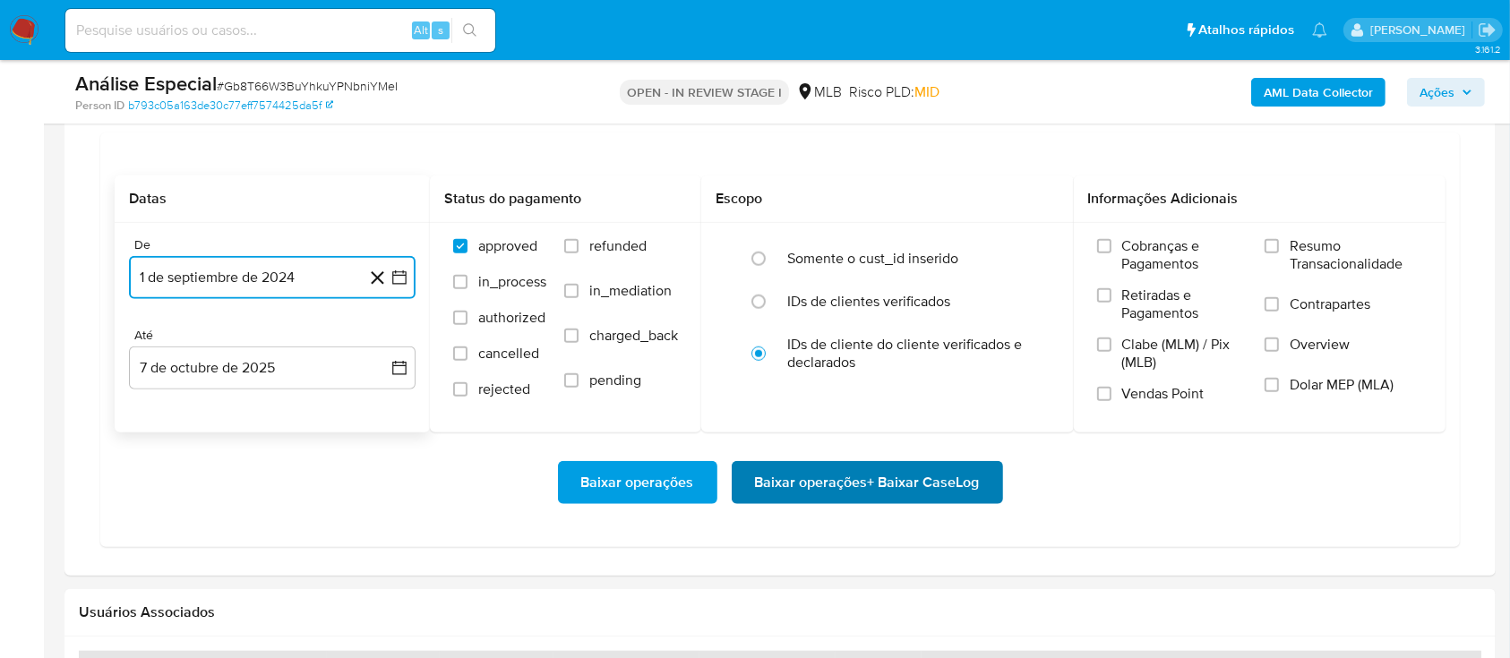
click at [885, 488] on span "Baixar operações + Baixar CaseLog" at bounding box center [867, 482] width 225 height 39
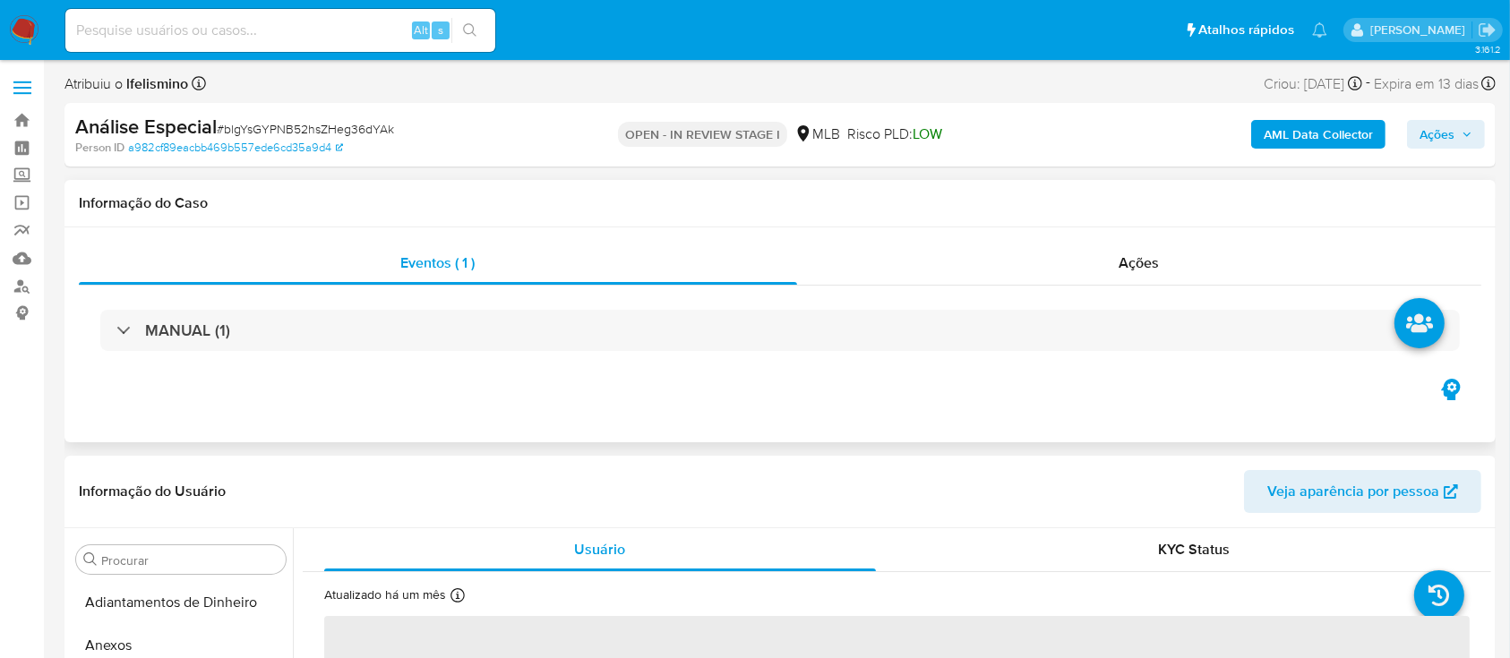
scroll to position [929, 0]
select select "10"
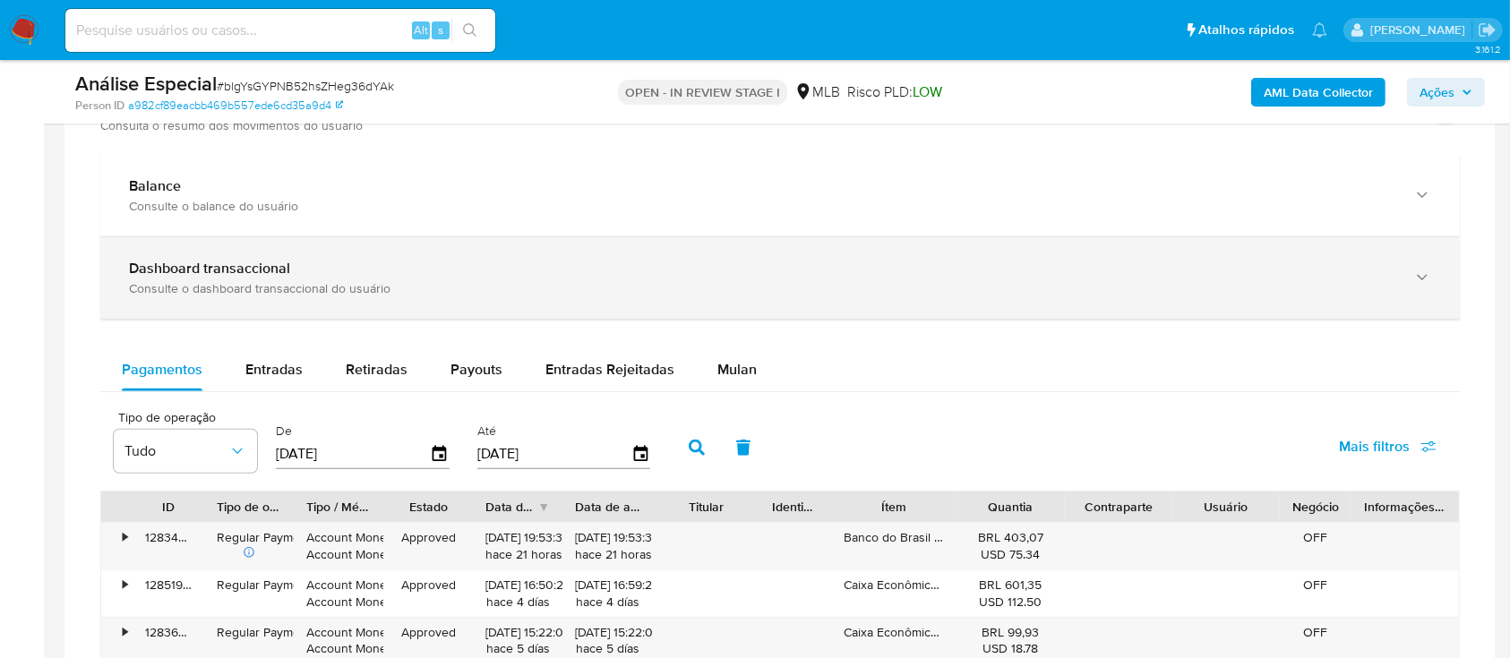
scroll to position [1433, 0]
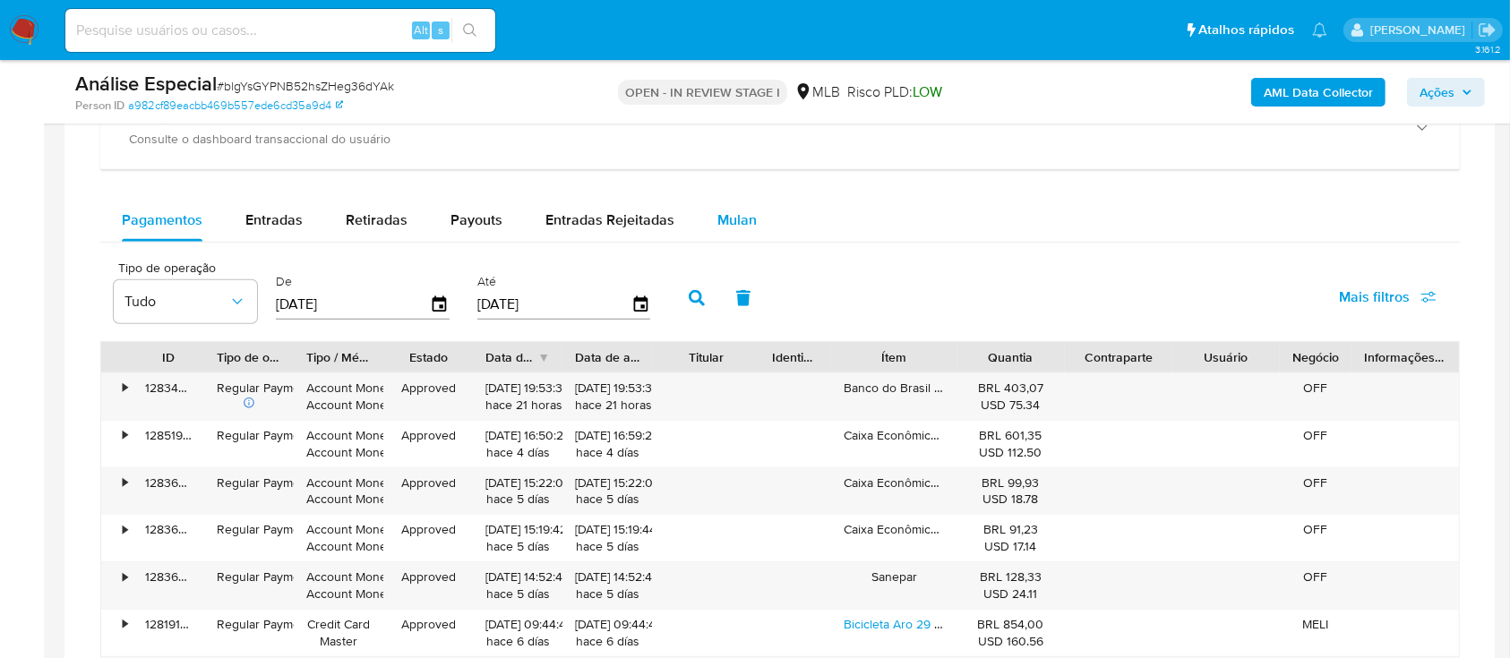
click at [734, 229] on span "Mulan" at bounding box center [736, 220] width 39 height 21
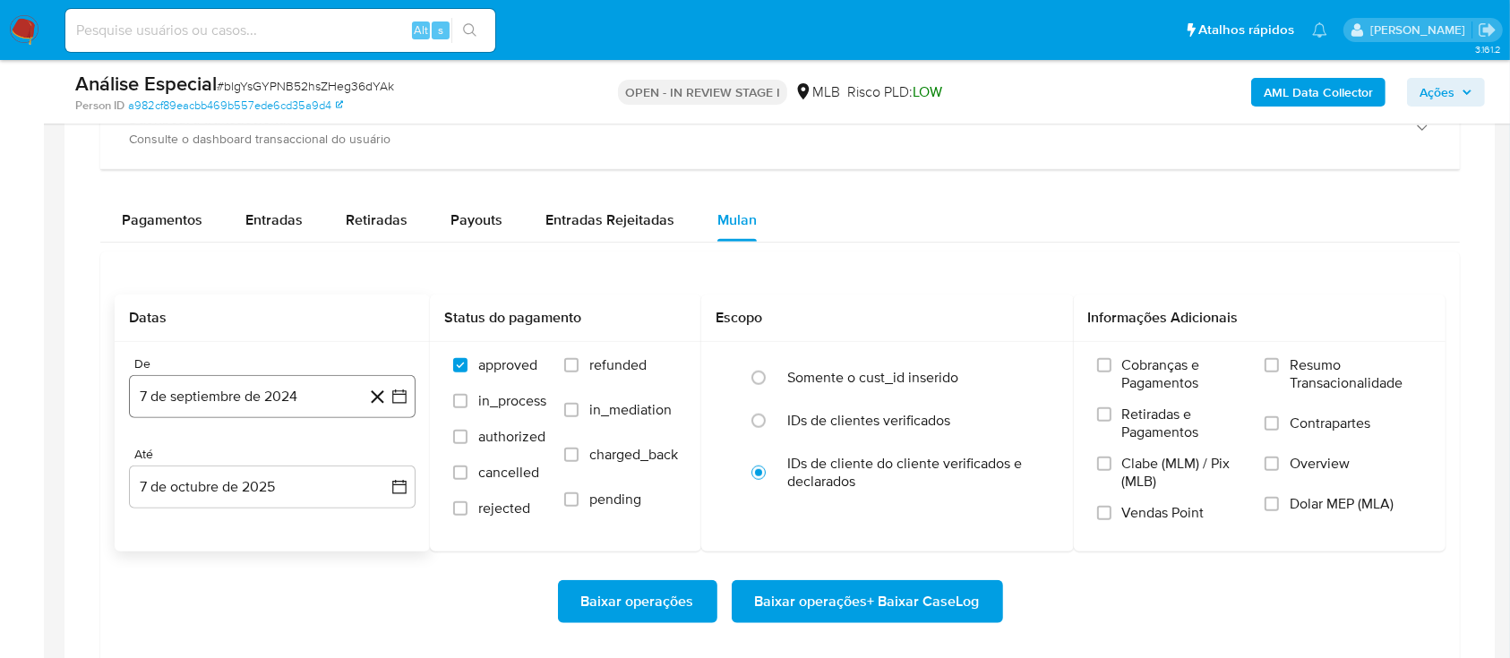
click at [278, 403] on button "7 de septiembre de 2024" at bounding box center [272, 396] width 287 height 43
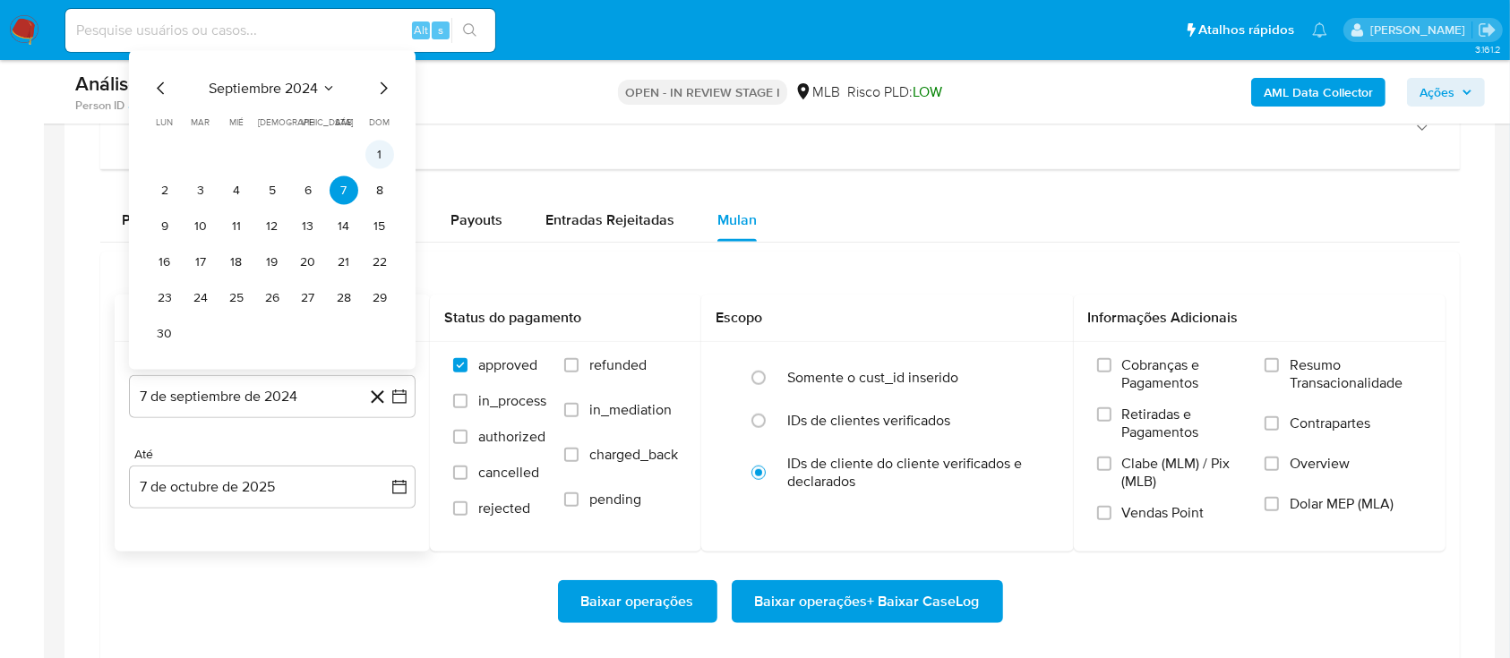
click at [390, 158] on button "1" at bounding box center [379, 155] width 29 height 29
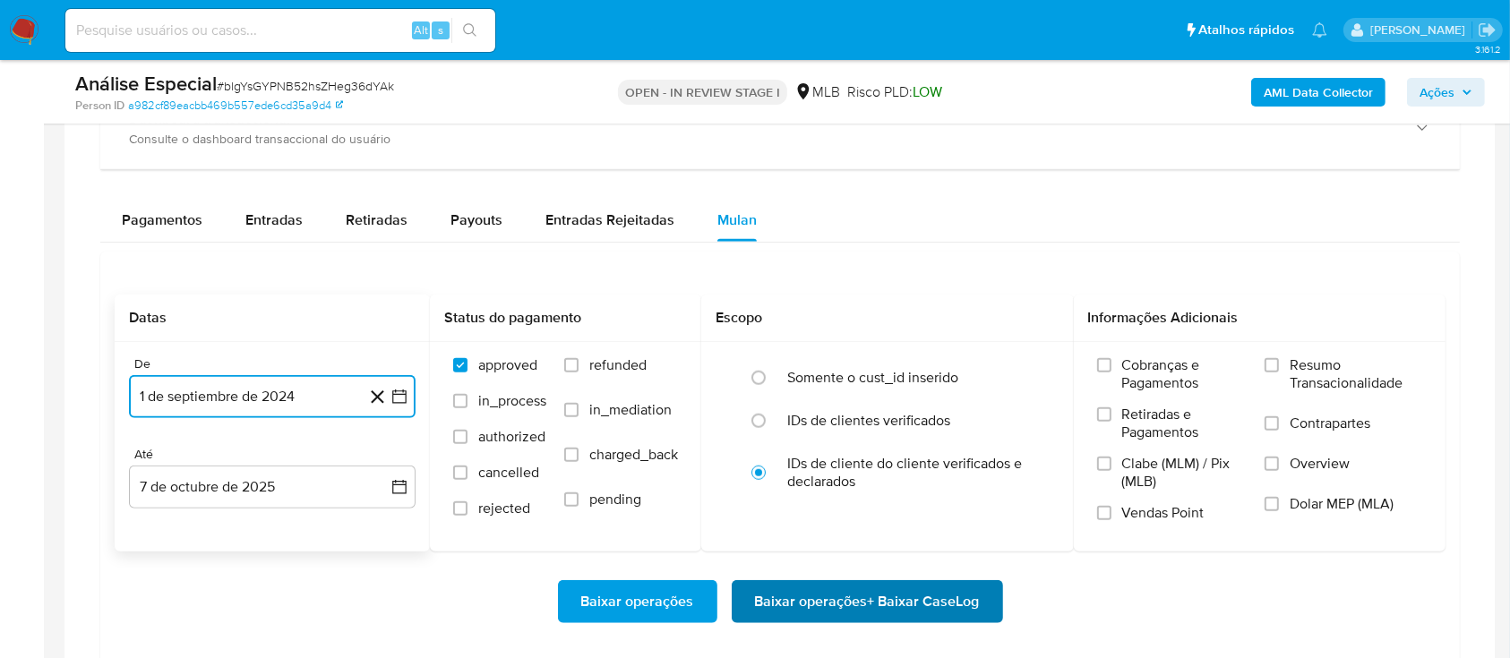
click at [878, 608] on span "Baixar operações + Baixar CaseLog" at bounding box center [867, 601] width 225 height 39
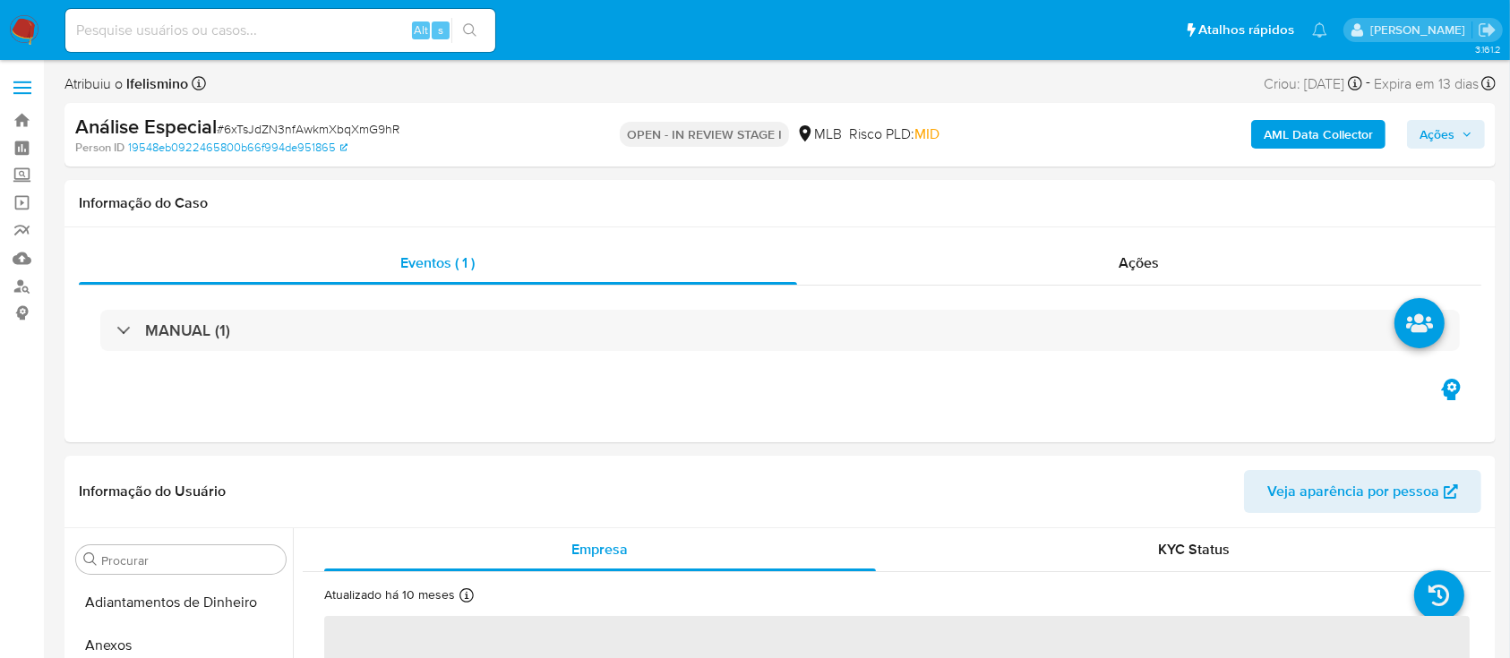
scroll to position [929, 0]
select select "10"
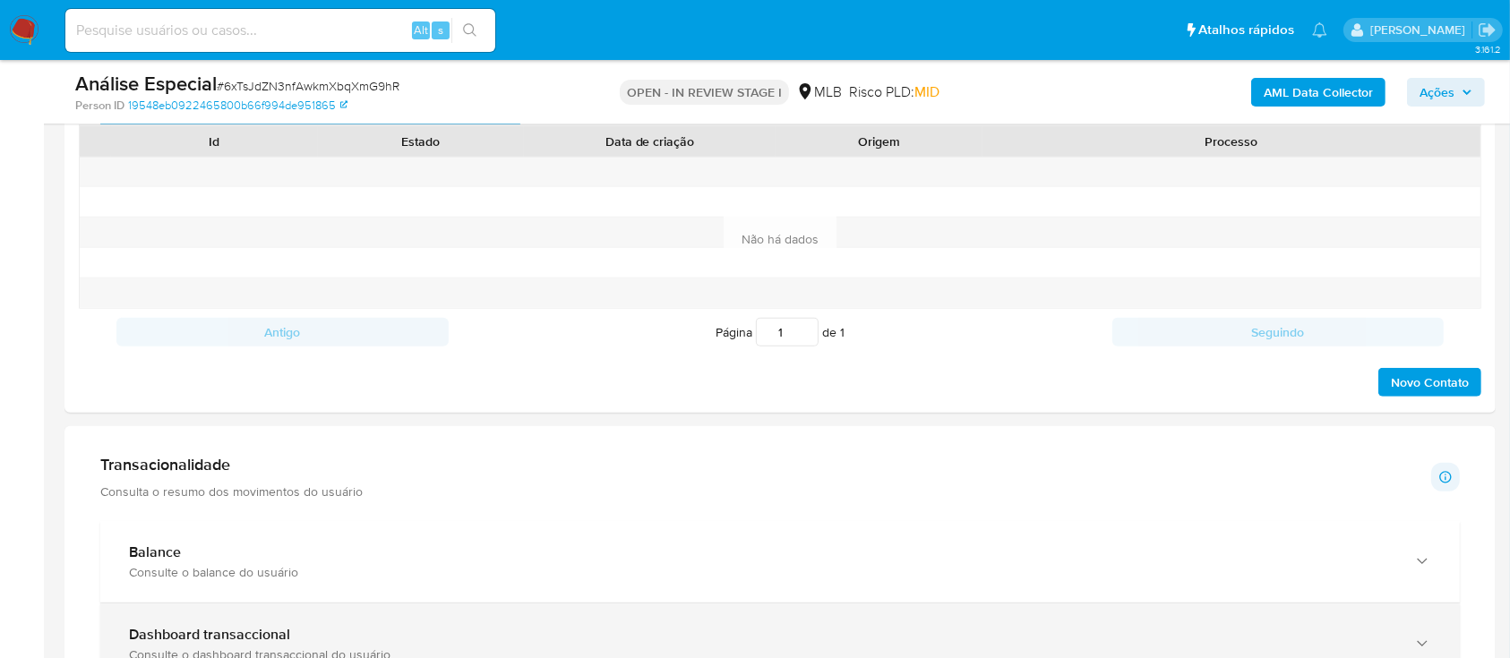
scroll to position [1074, 0]
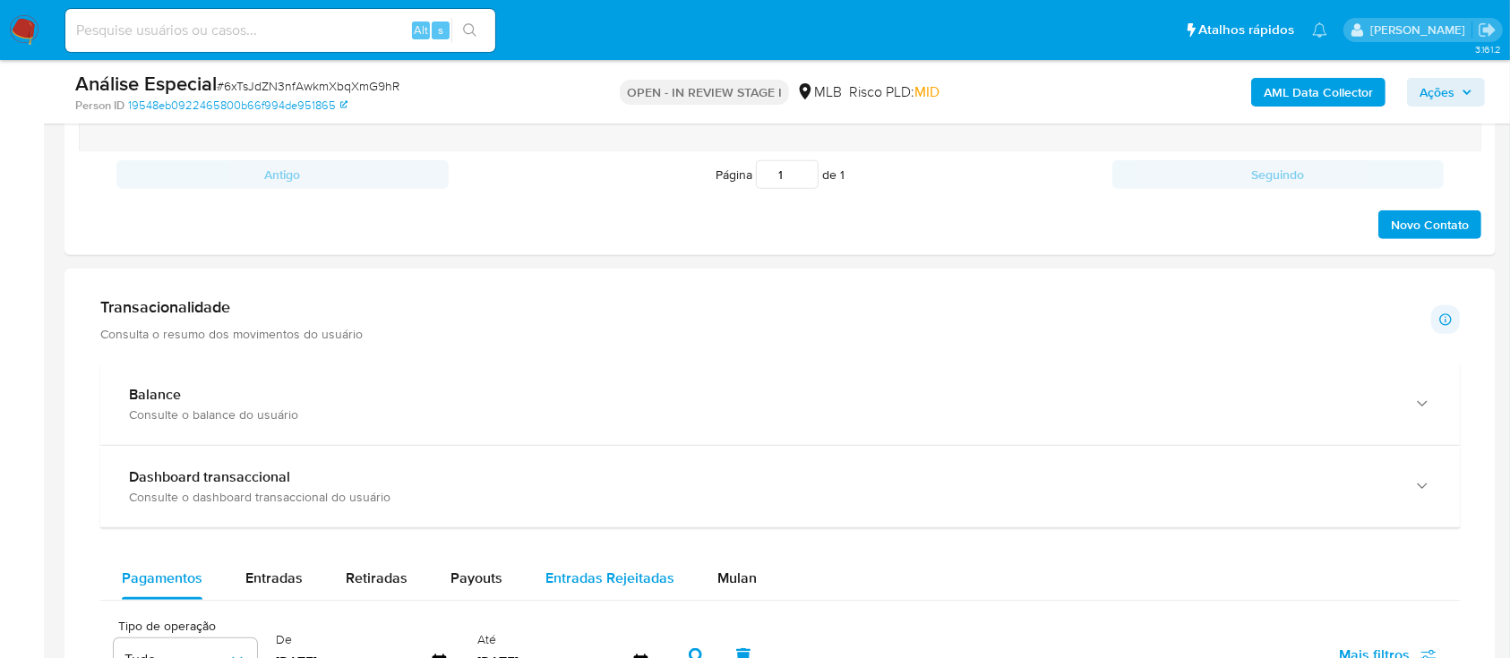
click at [708, 576] on button "Mulan" at bounding box center [737, 578] width 82 height 43
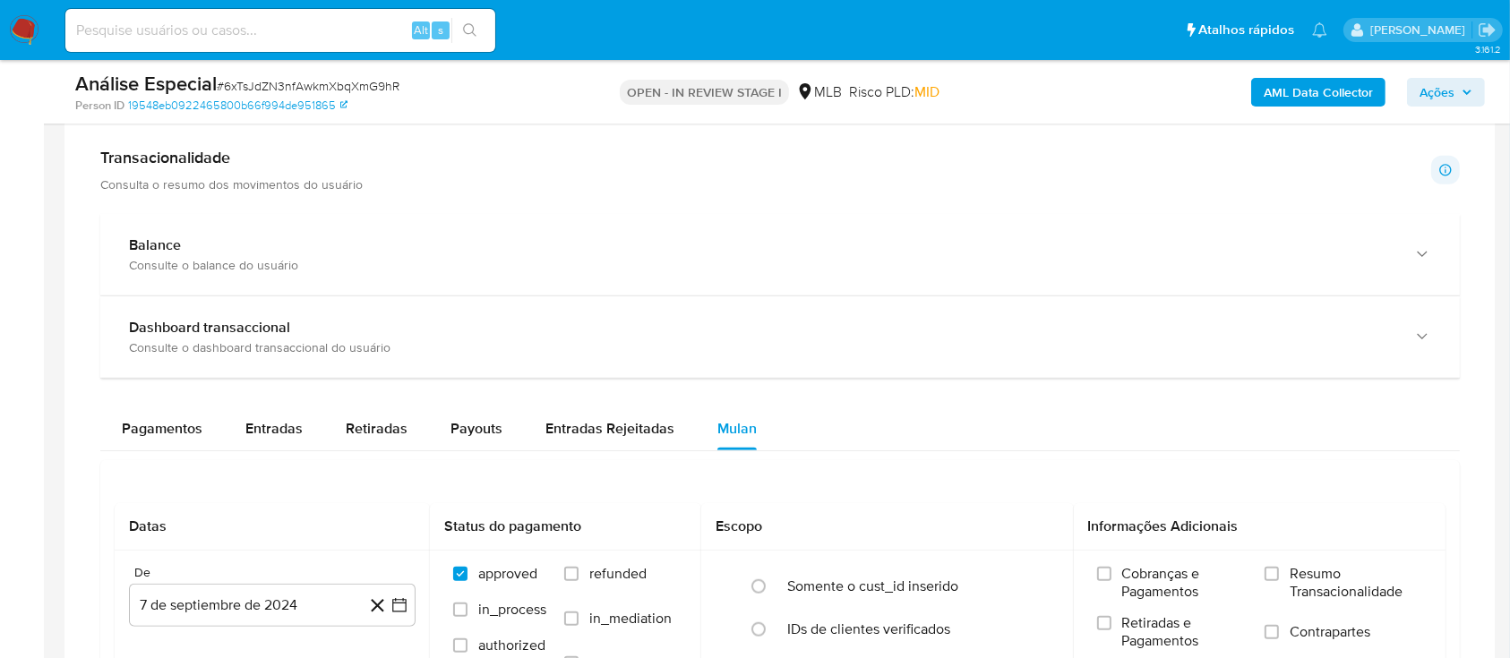
scroll to position [1313, 0]
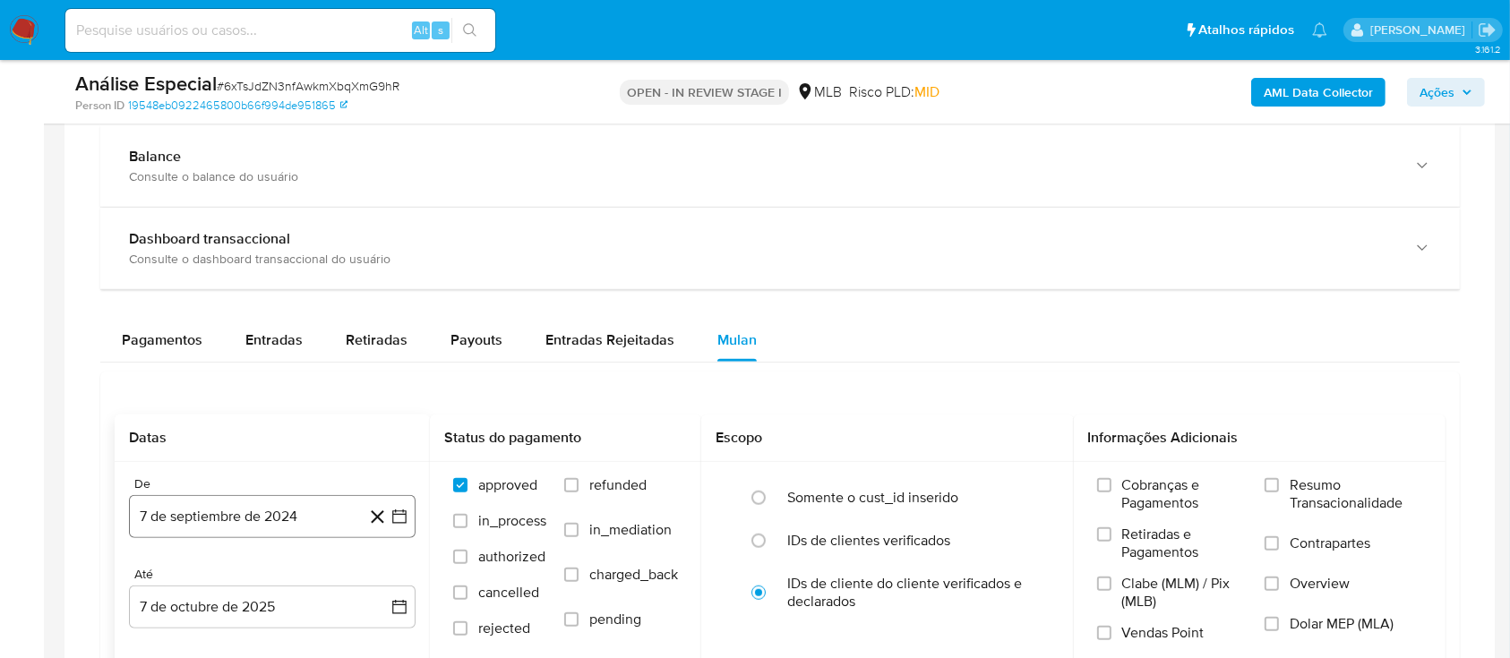
click at [258, 526] on button "7 de septiembre de 2024" at bounding box center [272, 516] width 287 height 43
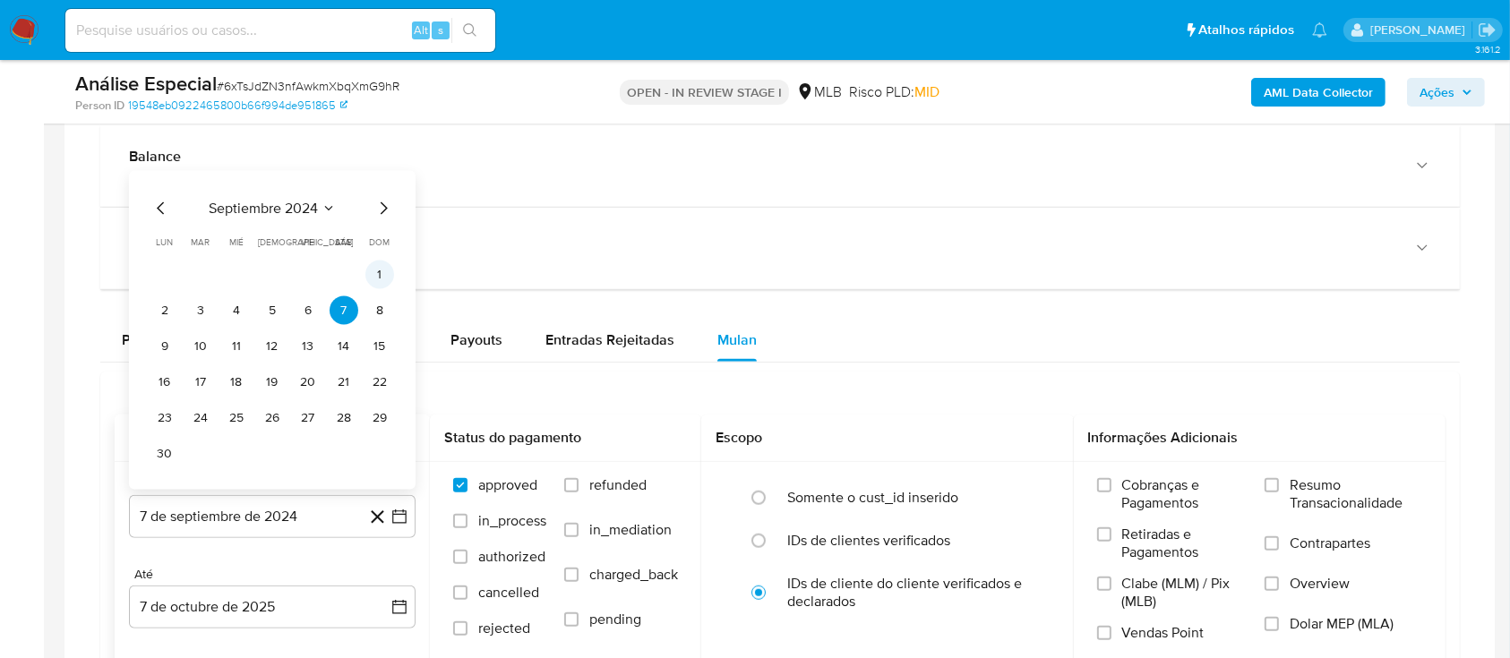
click at [377, 276] on button "1" at bounding box center [379, 275] width 29 height 29
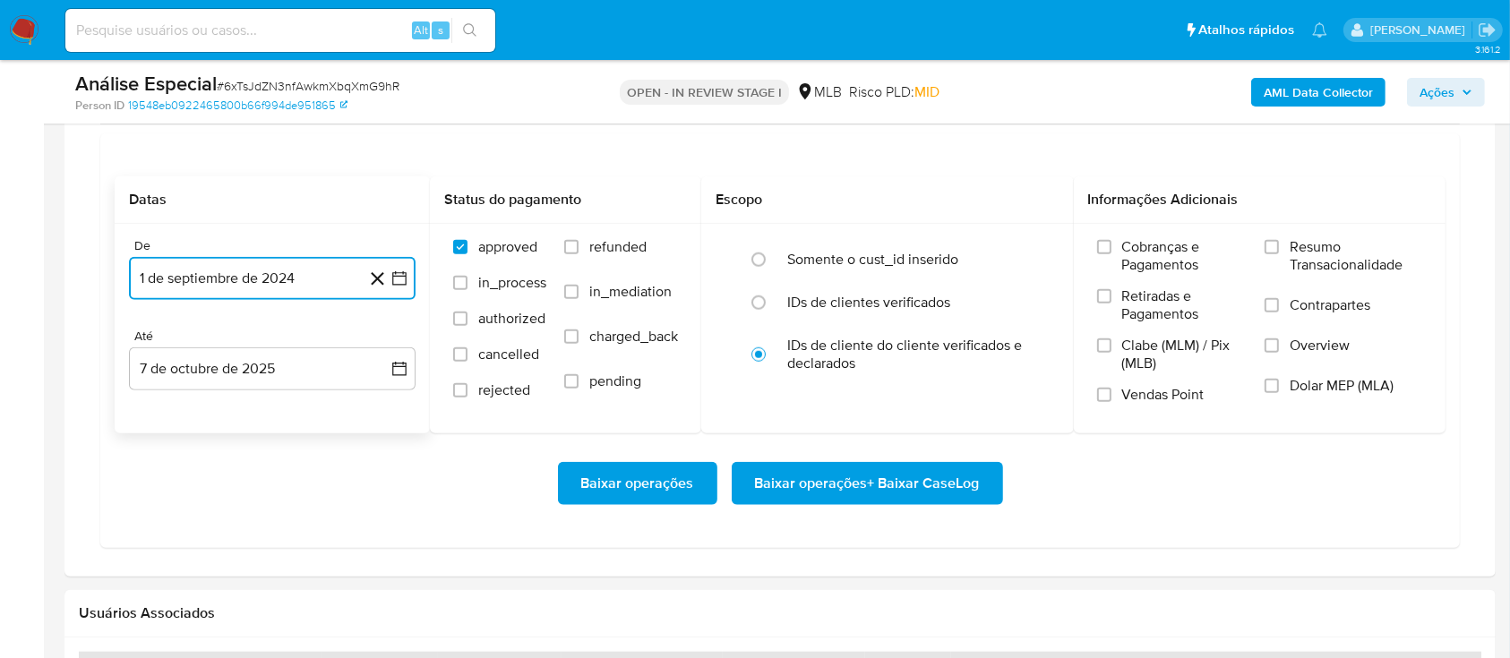
scroll to position [1552, 0]
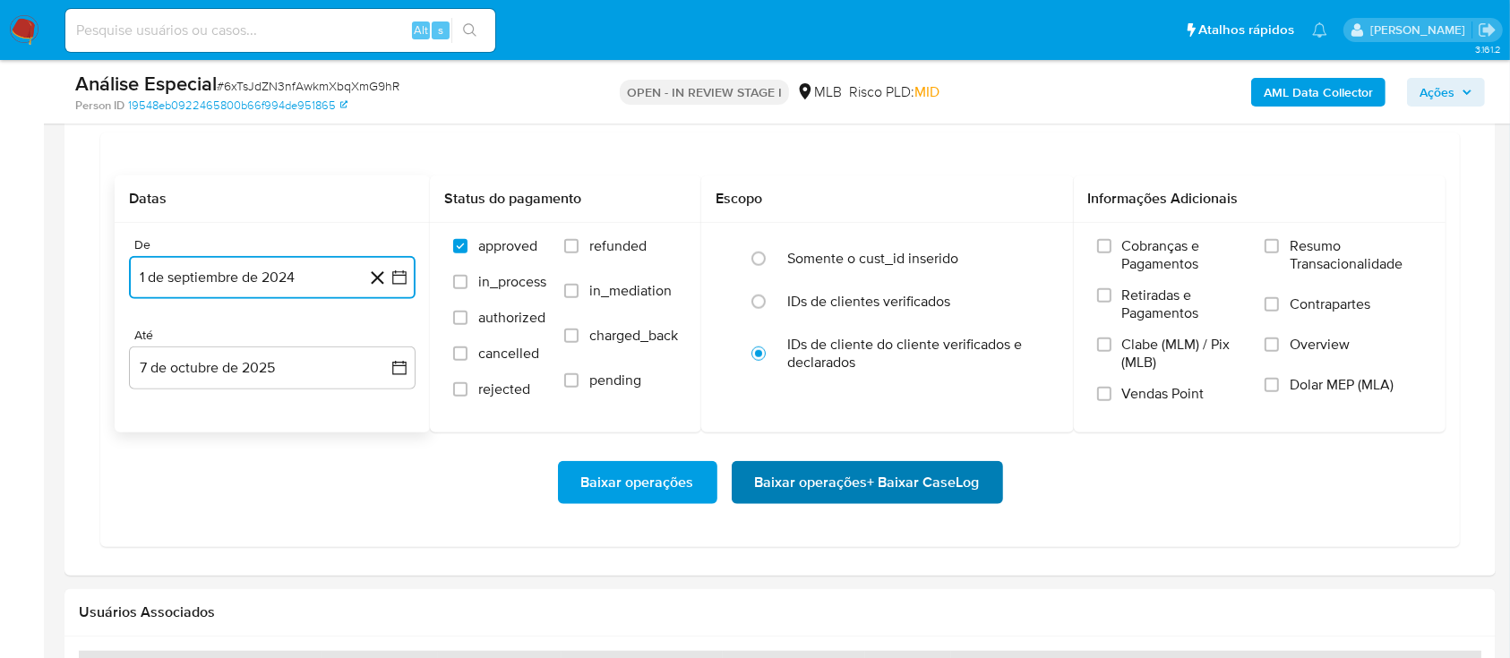
click at [860, 483] on span "Baixar operações + Baixar CaseLog" at bounding box center [867, 482] width 225 height 39
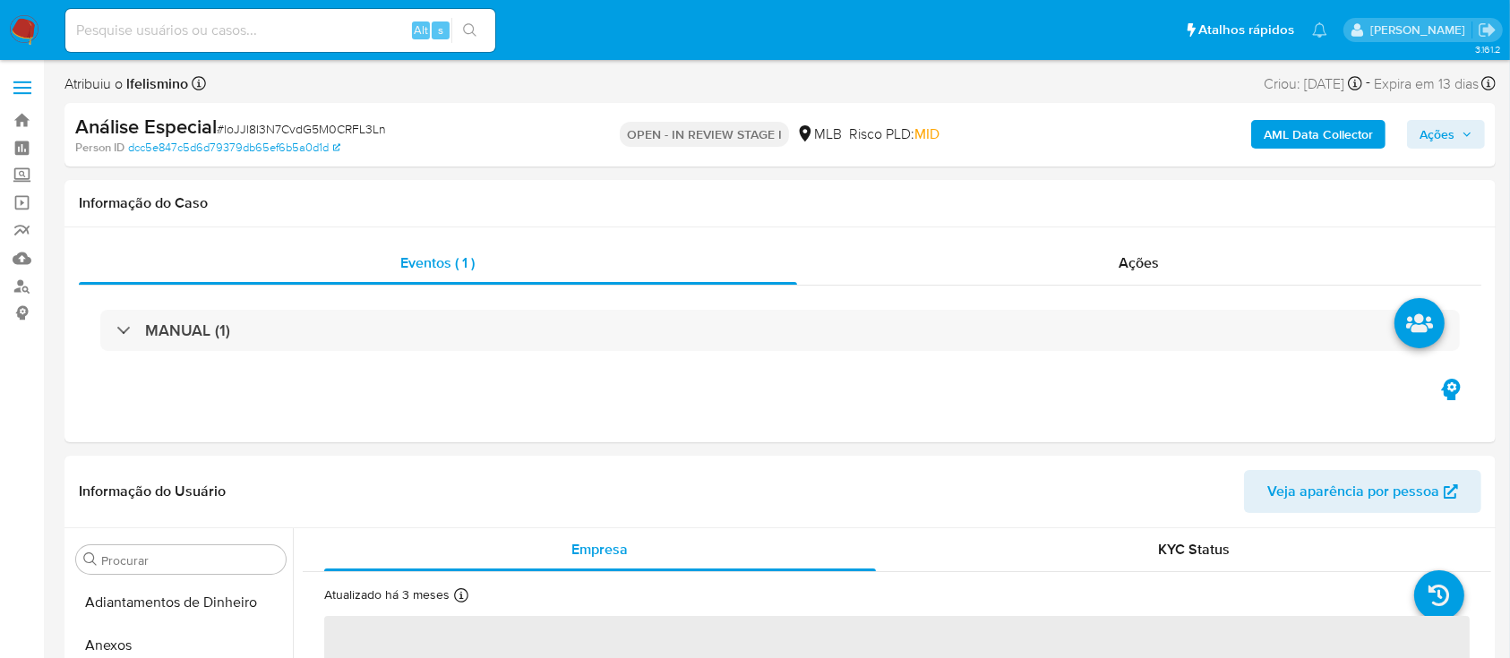
scroll to position [929, 0]
select select "10"
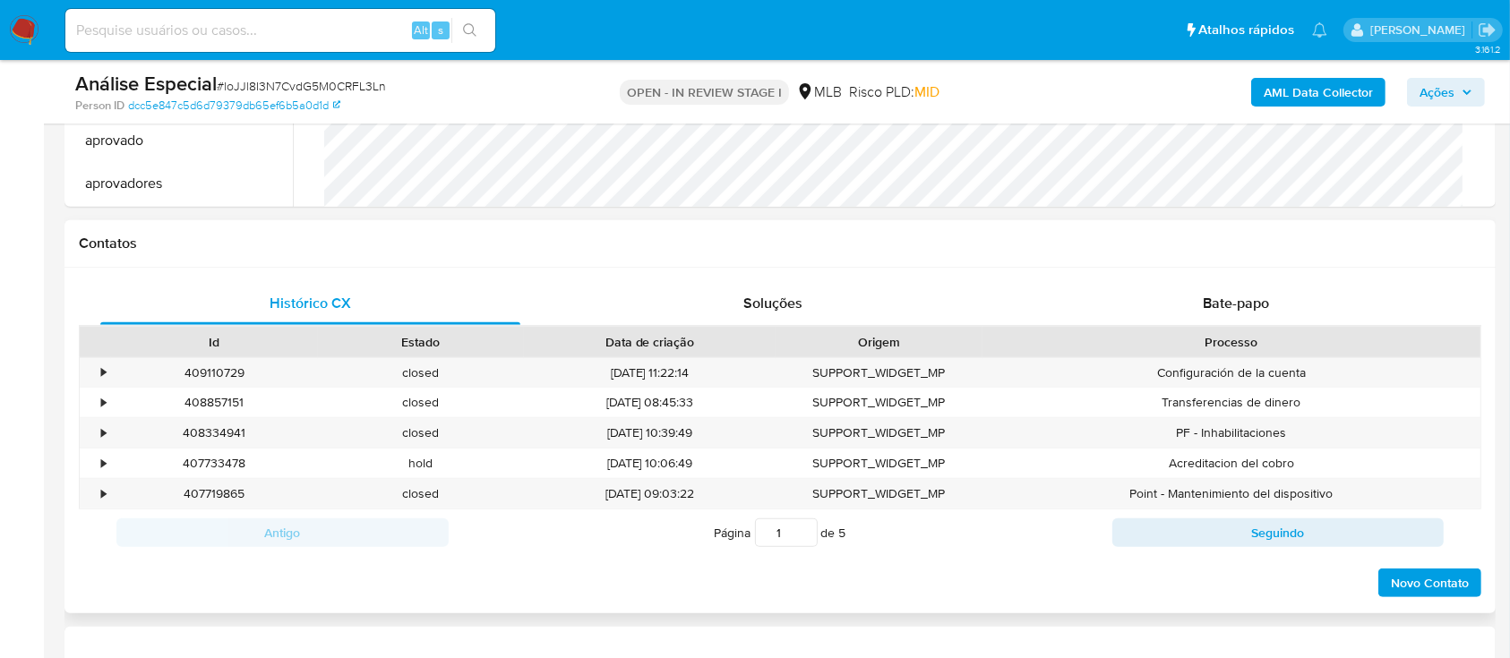
scroll to position [1194, 0]
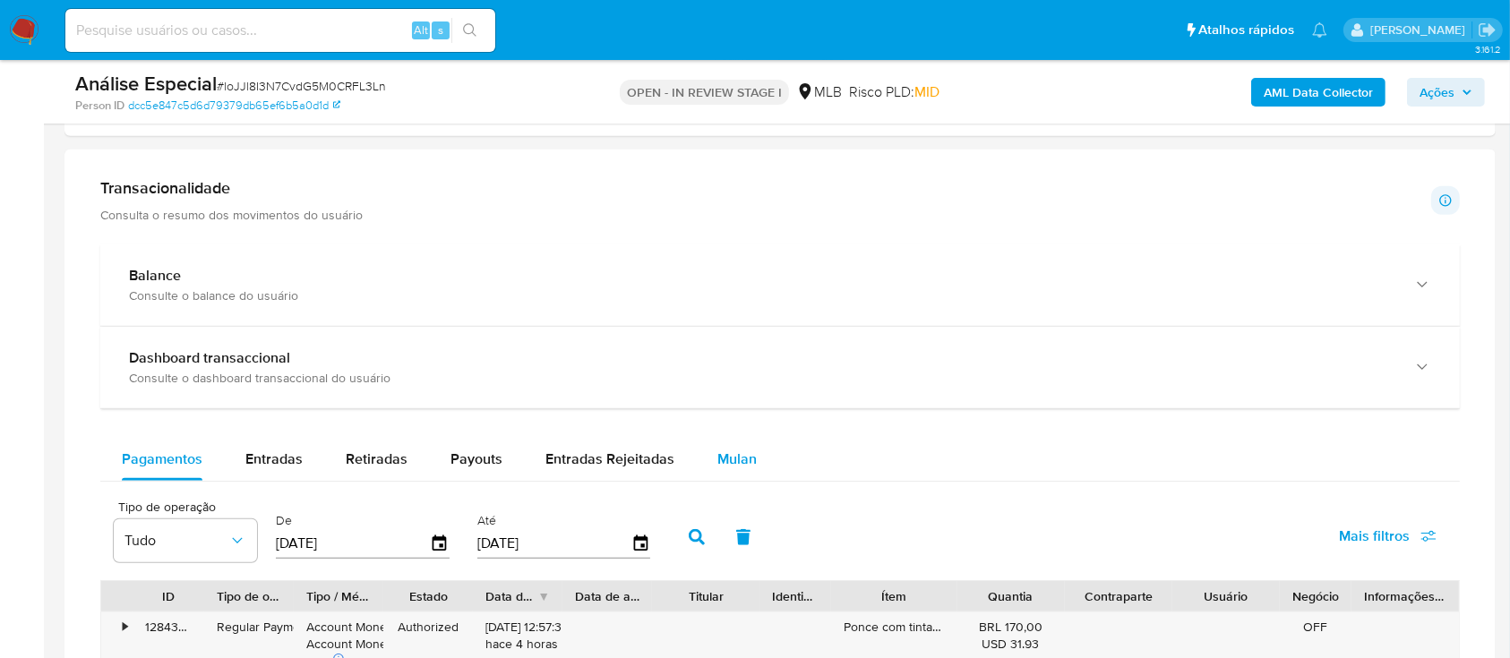
click at [696, 455] on button "Mulan" at bounding box center [737, 459] width 82 height 43
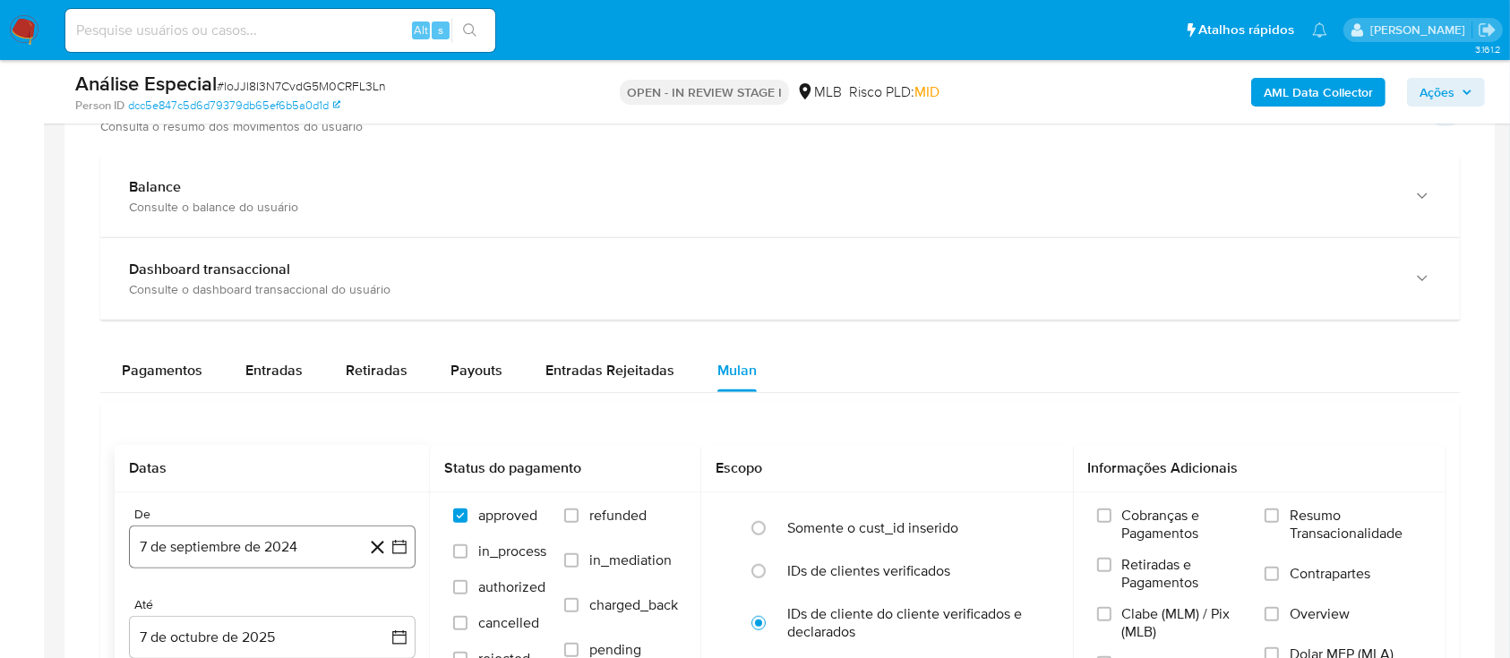
scroll to position [1313, 0]
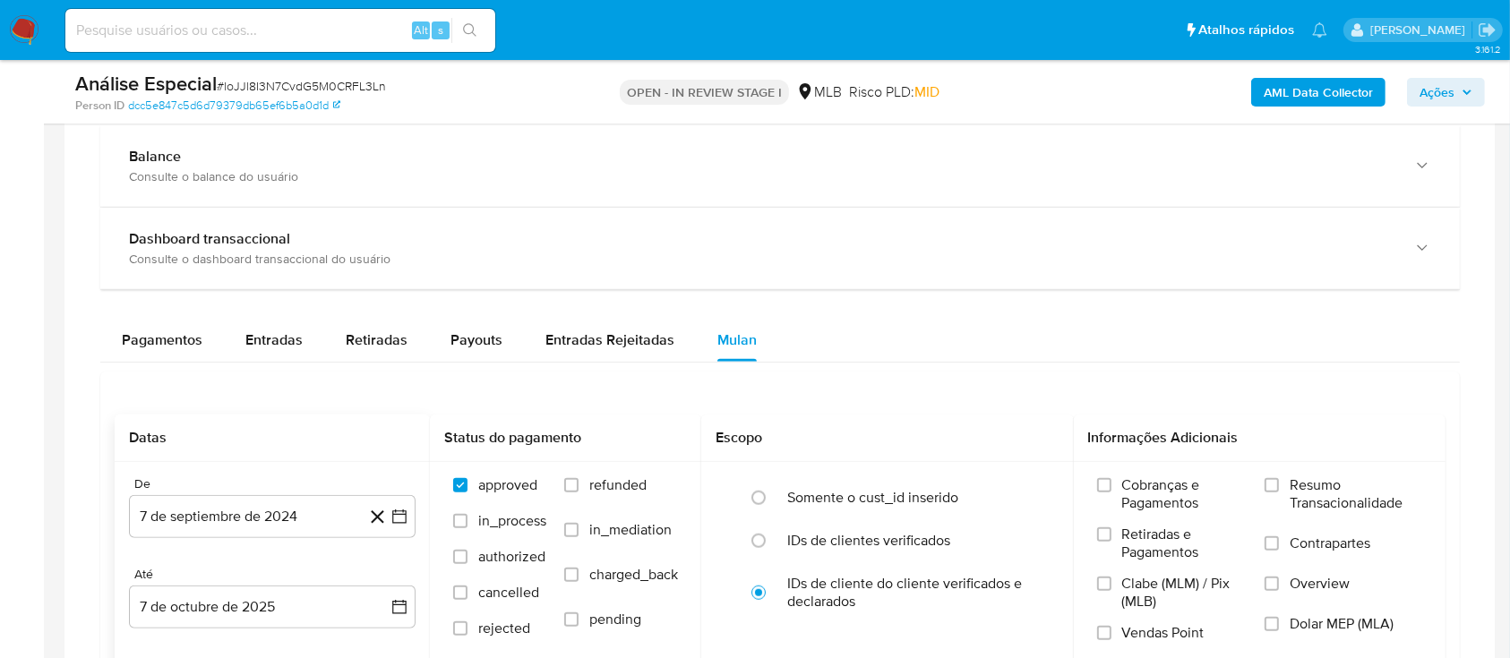
drag, startPoint x: 253, startPoint y: 510, endPoint x: 272, endPoint y: 491, distance: 27.9
click at [252, 512] on button "7 de septiembre de 2024" at bounding box center [272, 516] width 287 height 43
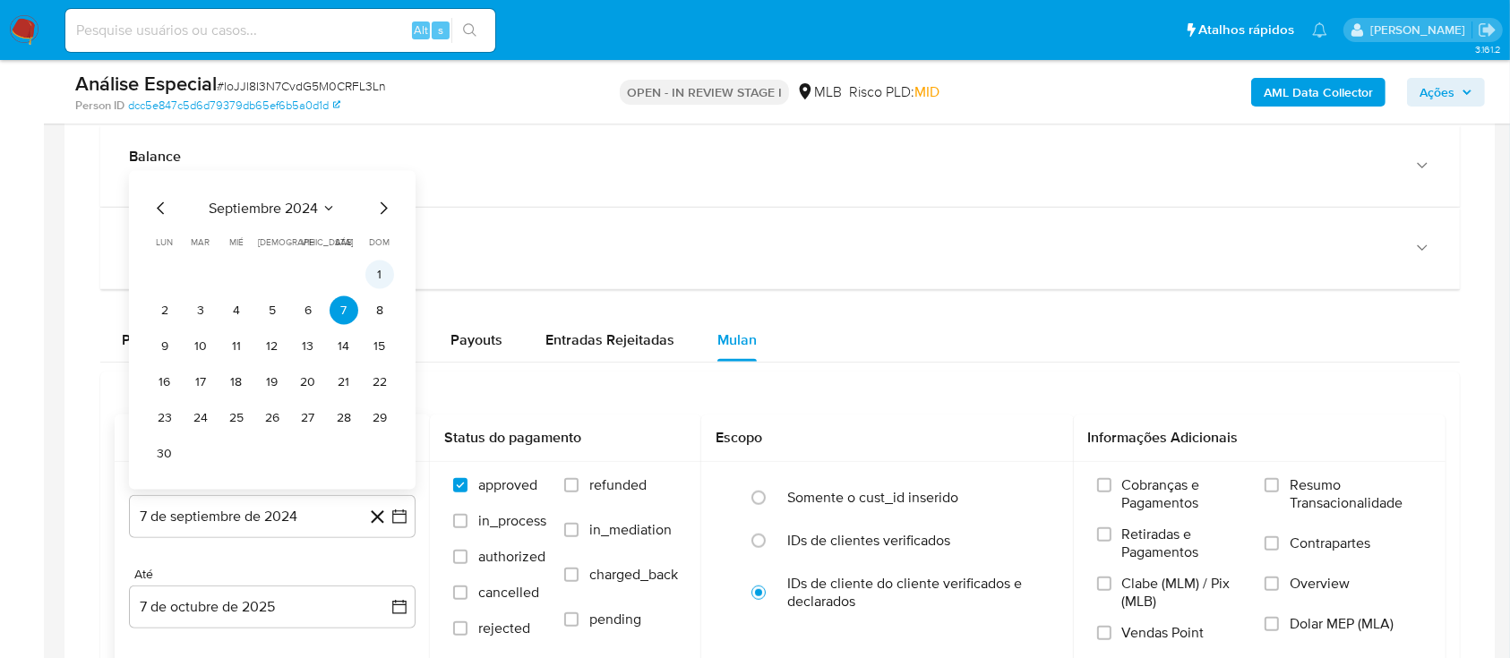
click at [367, 264] on button "1" at bounding box center [379, 275] width 29 height 29
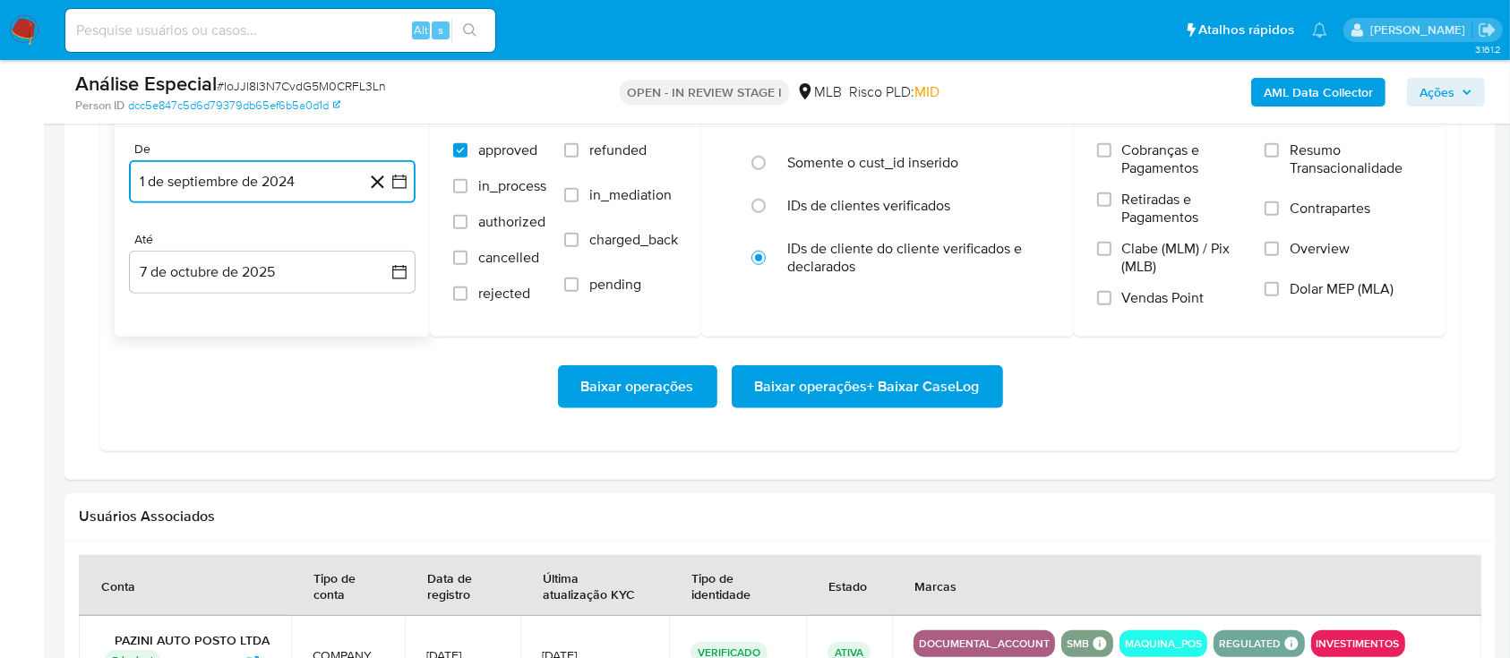
scroll to position [1671, 0]
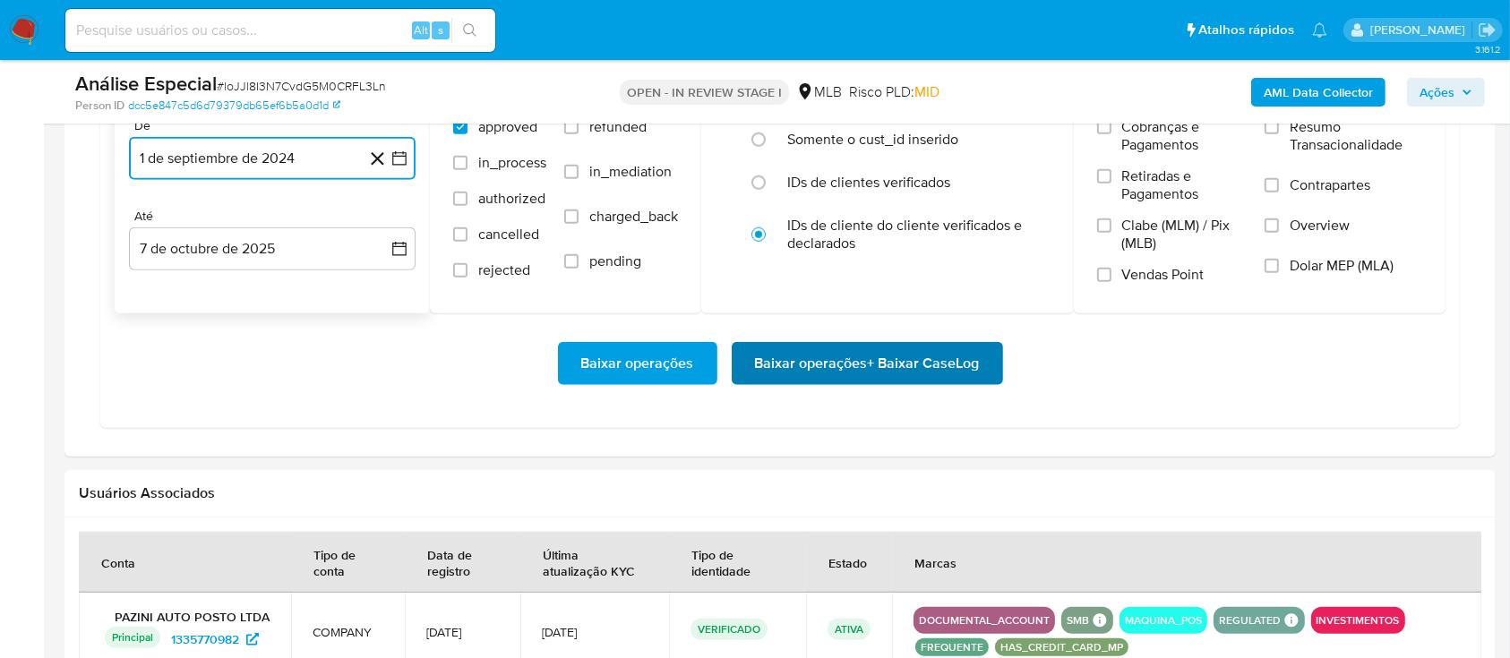
click at [870, 367] on span "Baixar operações + Baixar CaseLog" at bounding box center [867, 363] width 225 height 39
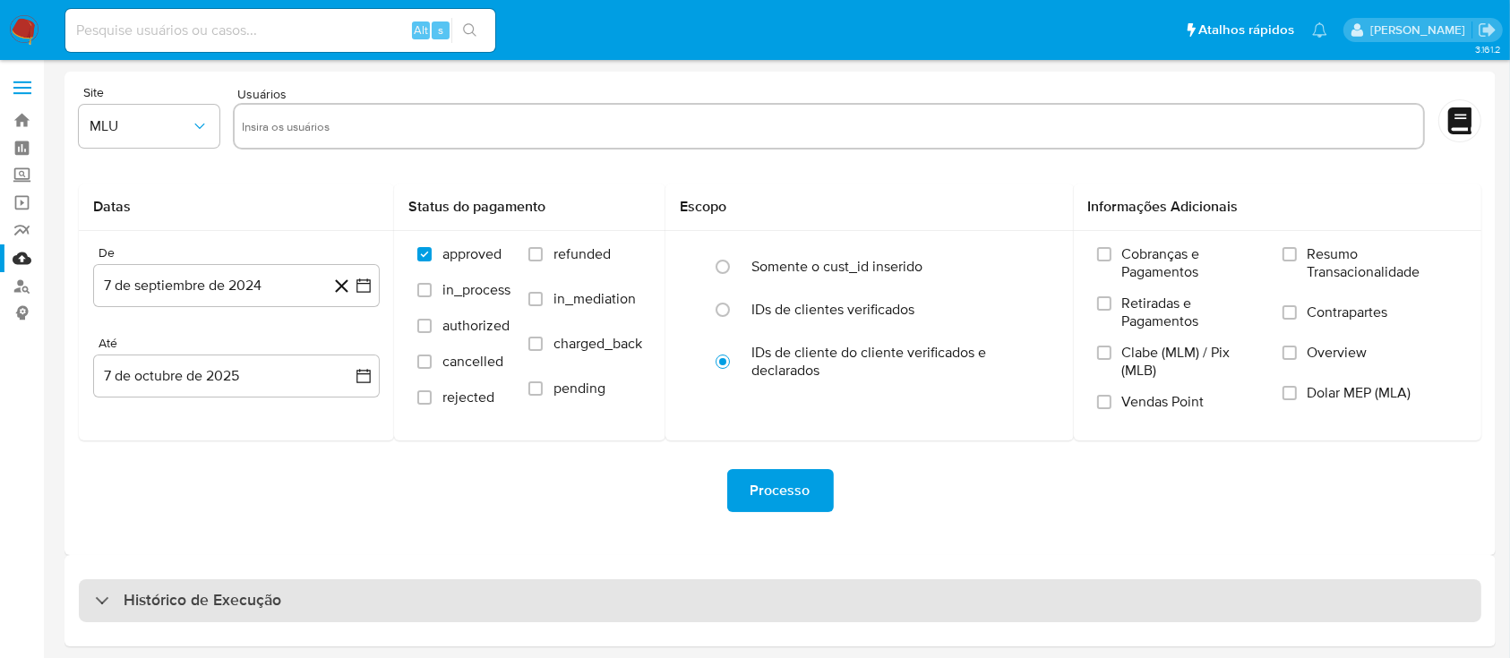
click at [253, 582] on div "Histórico de Execução" at bounding box center [780, 600] width 1402 height 43
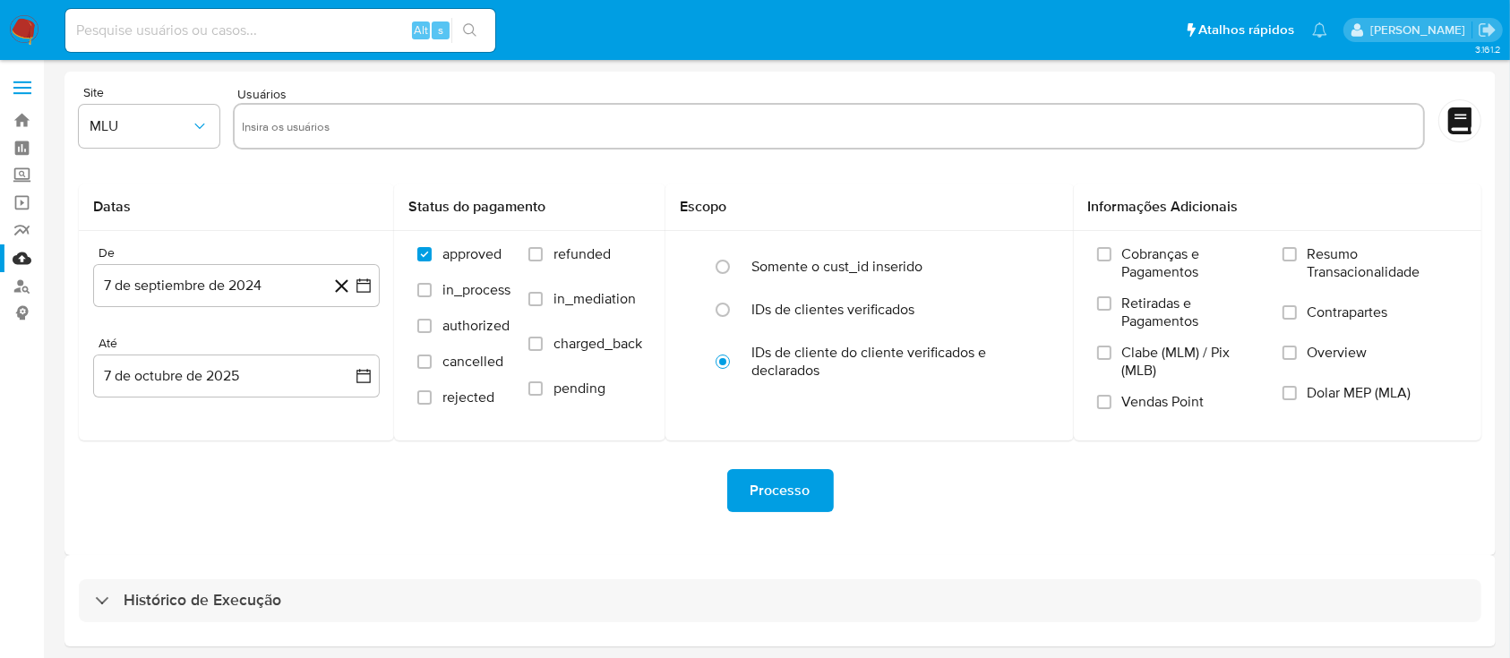
select select "10"
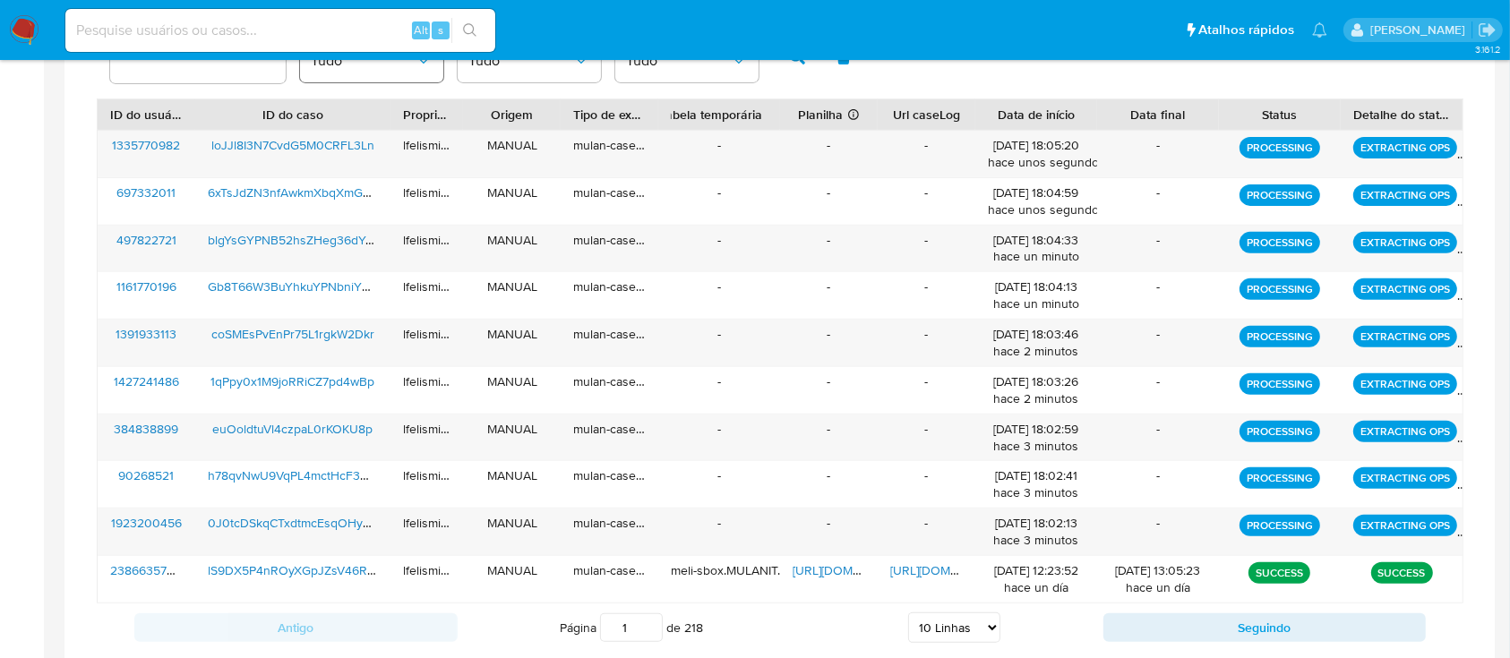
scroll to position [596, 0]
